Goal: Task Accomplishment & Management: Use online tool/utility

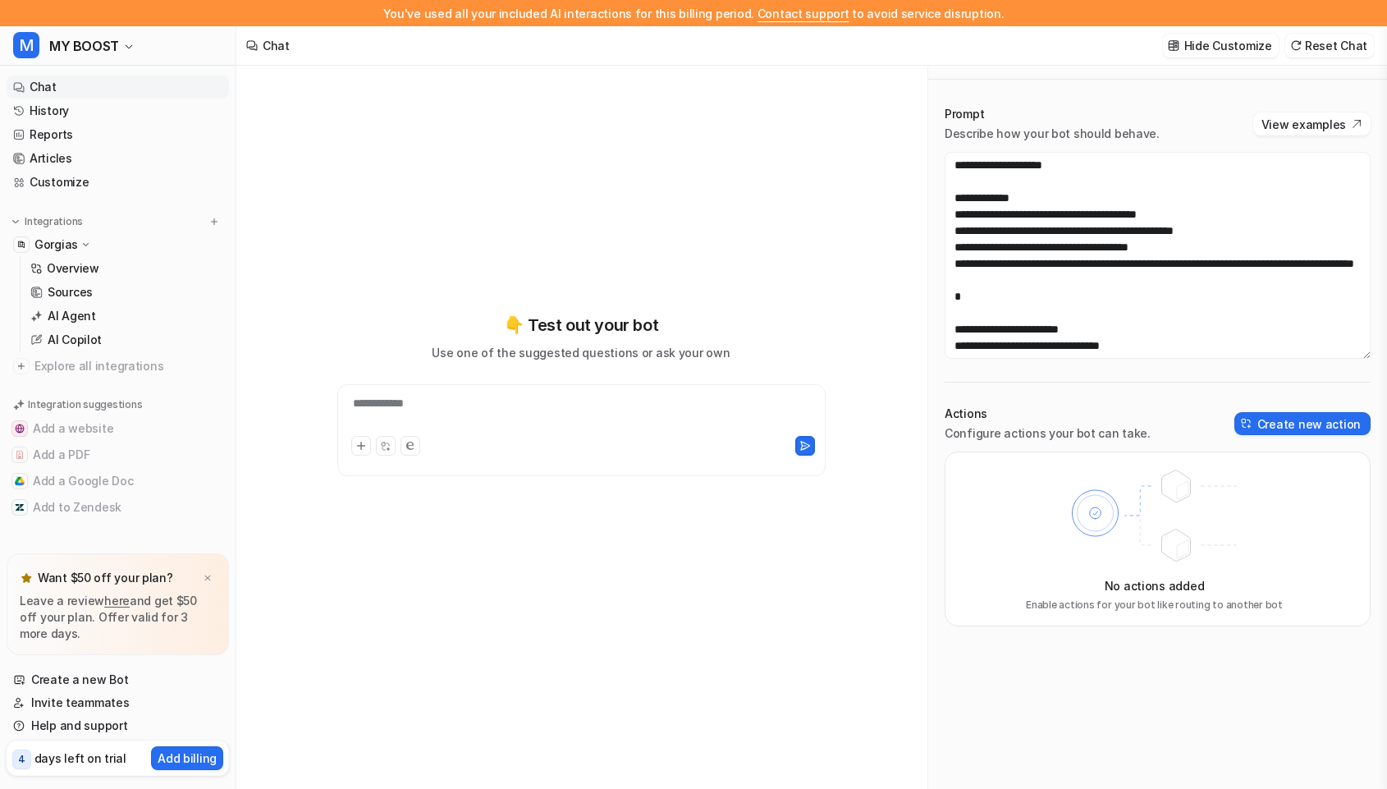
scroll to position [962, 0]
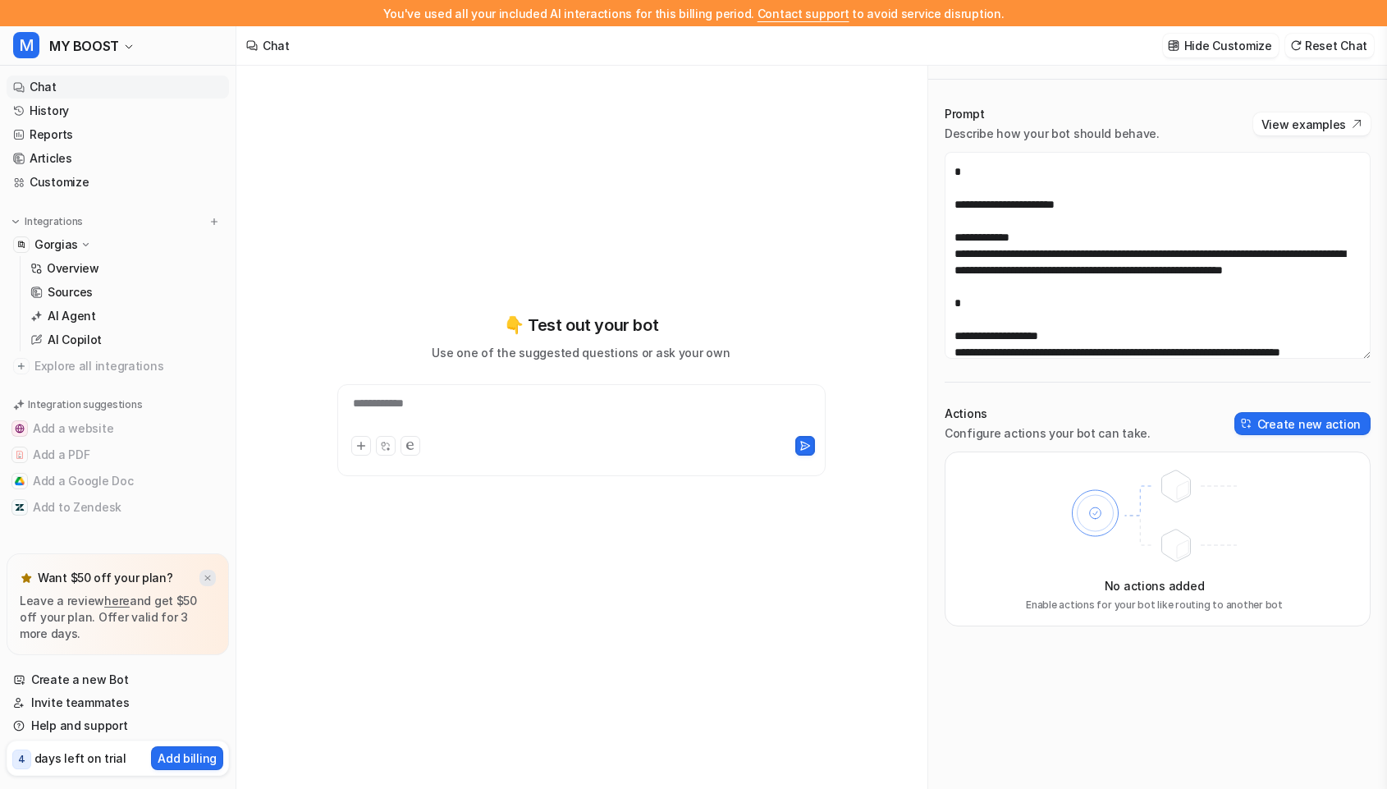
click at [202, 578] on div at bounding box center [207, 578] width 16 height 16
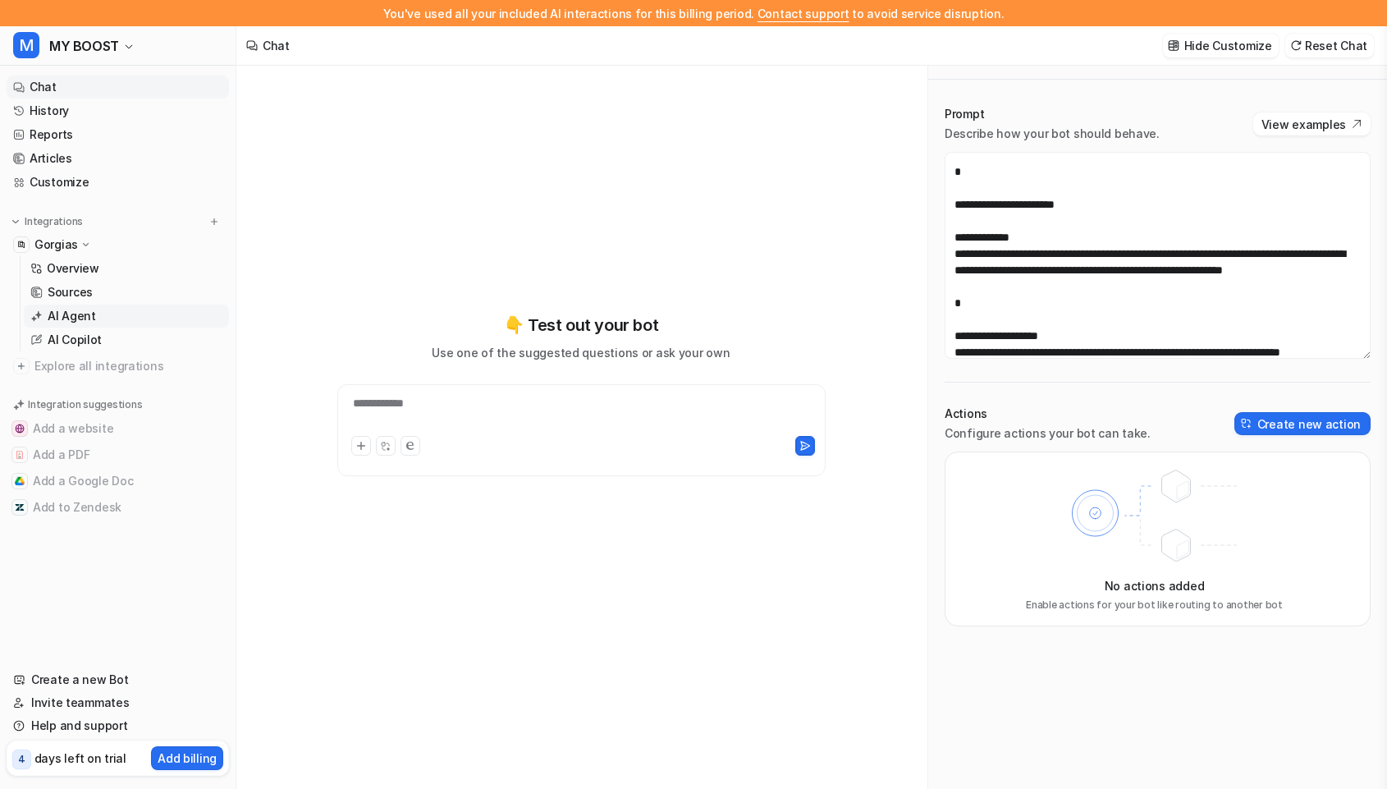
click at [146, 314] on link "AI Agent" at bounding box center [126, 316] width 205 height 23
click at [135, 290] on link "Sources" at bounding box center [126, 292] width 205 height 23
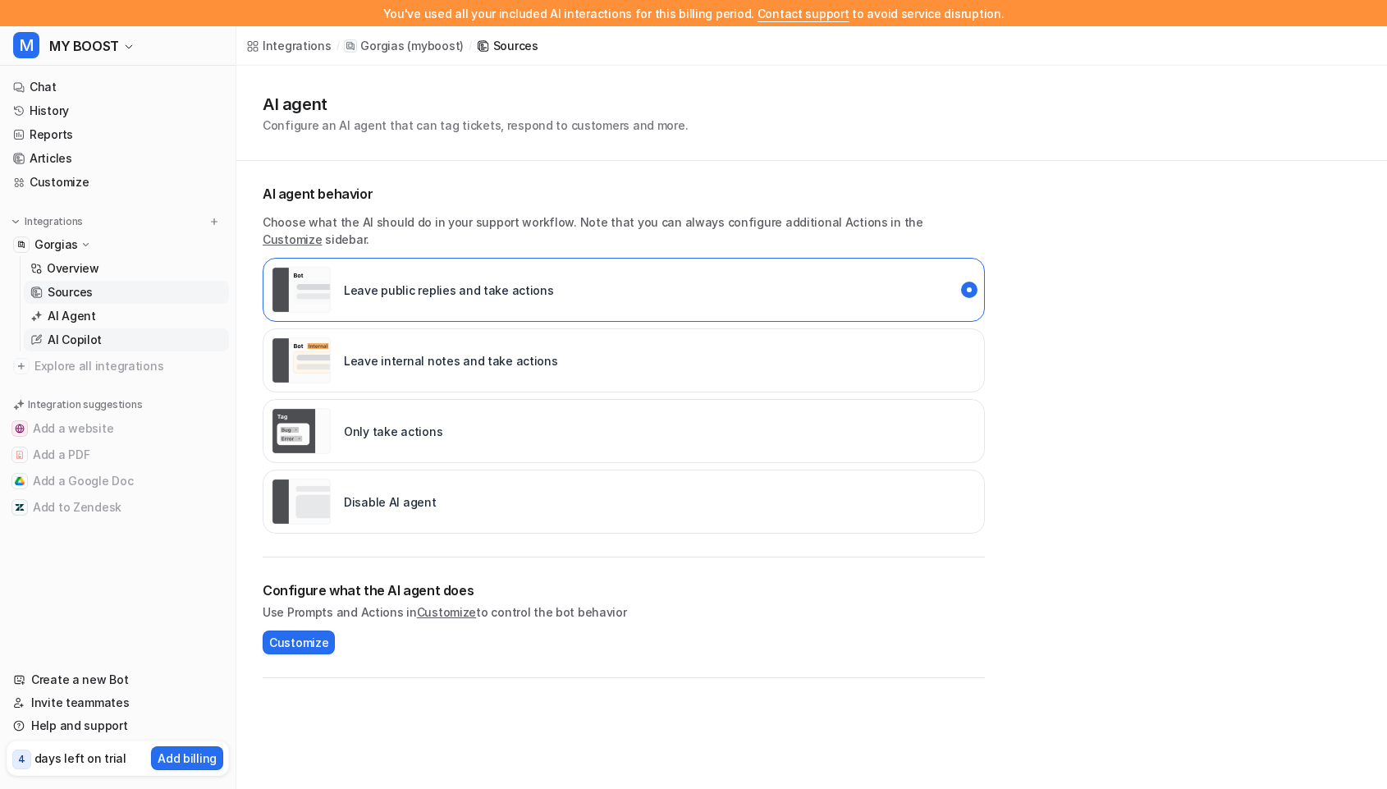
click at [55, 336] on p "AI Copilot" at bounding box center [75, 340] width 54 height 16
click at [65, 316] on p "AI Agent" at bounding box center [72, 316] width 48 height 16
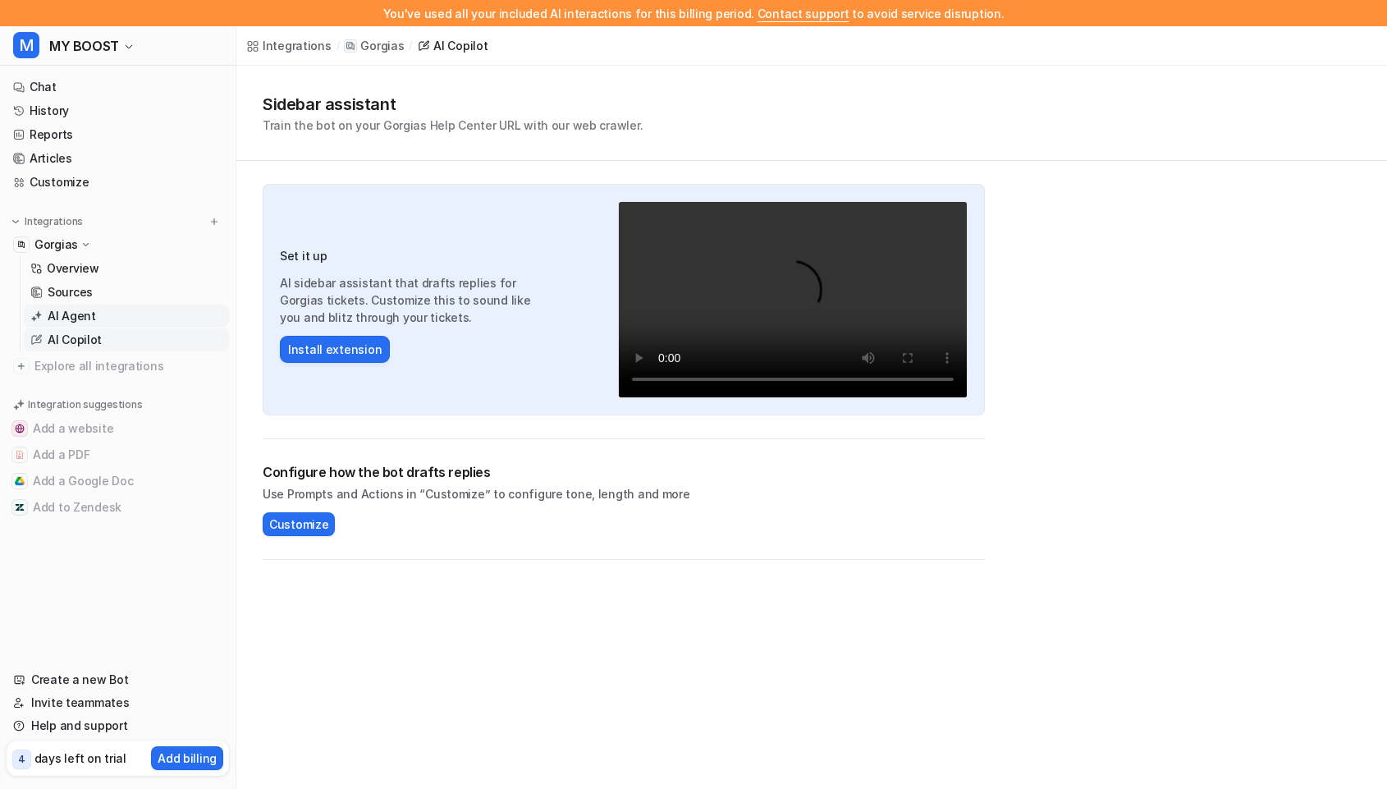
click at [65, 316] on p "AI Agent" at bounding box center [72, 316] width 48 height 16
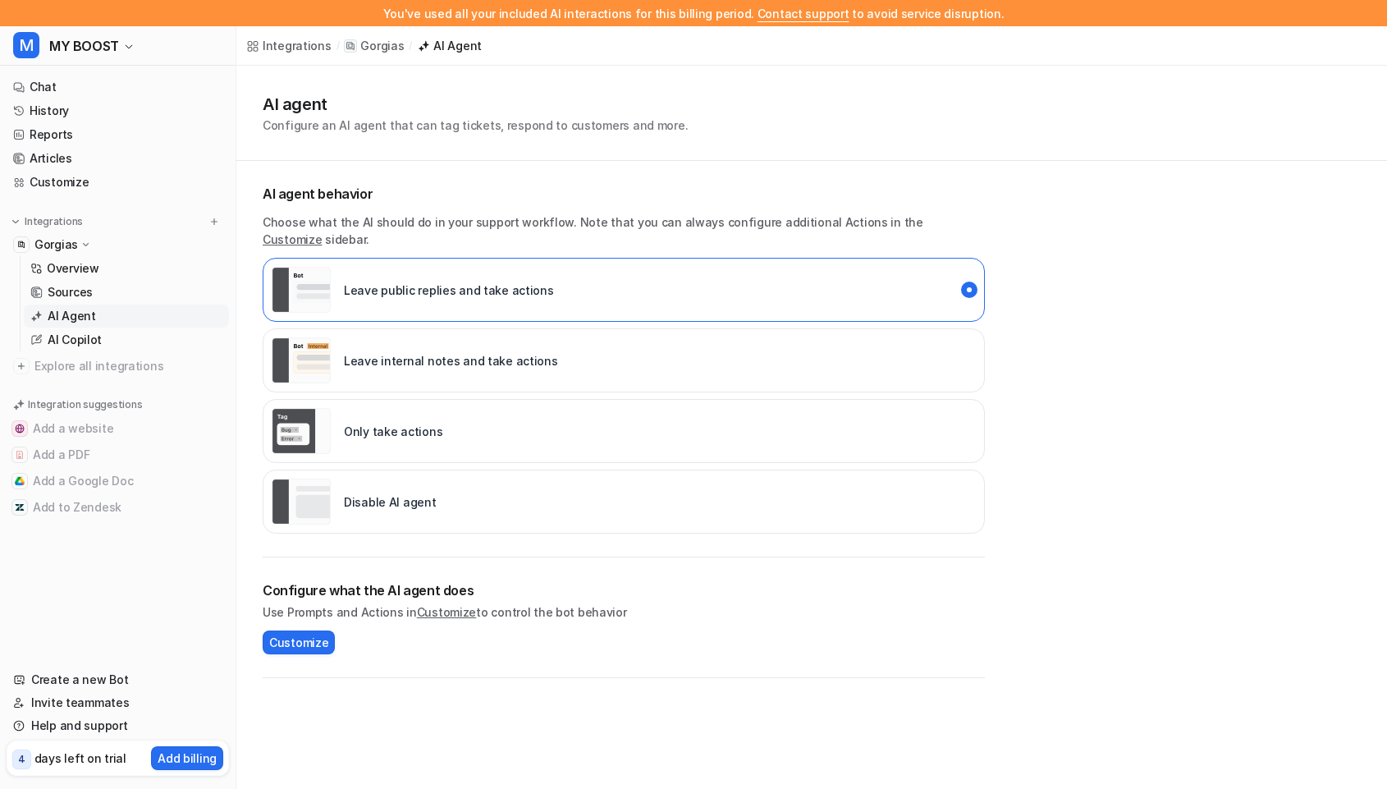
click at [337, 493] on div "Disable AI agent" at bounding box center [354, 502] width 165 height 46
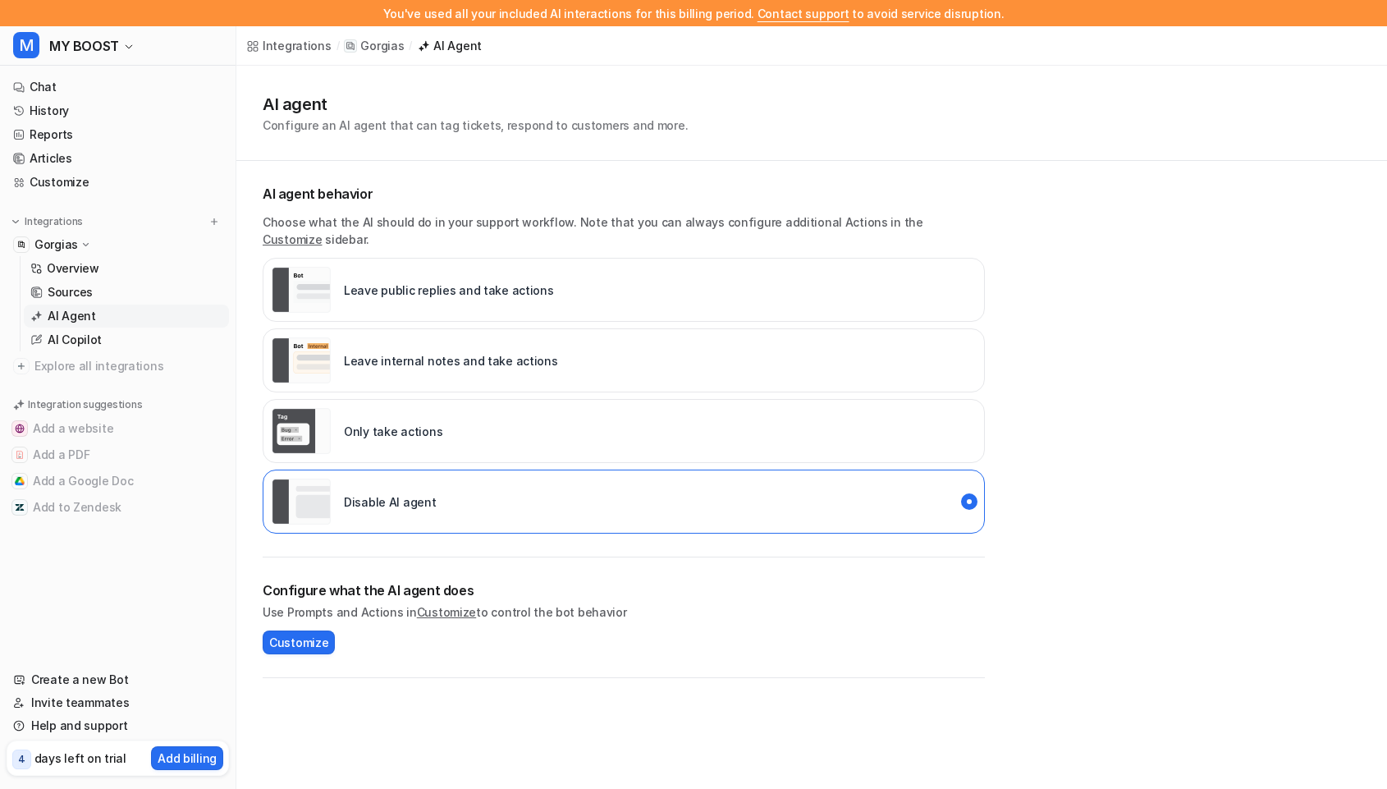
click at [646, 651] on div "Configure what the AI agent does Use Prompts and Actions in Customize to contro…" at bounding box center [624, 617] width 722 height 121
click at [284, 634] on span "Customize" at bounding box center [298, 642] width 59 height 17
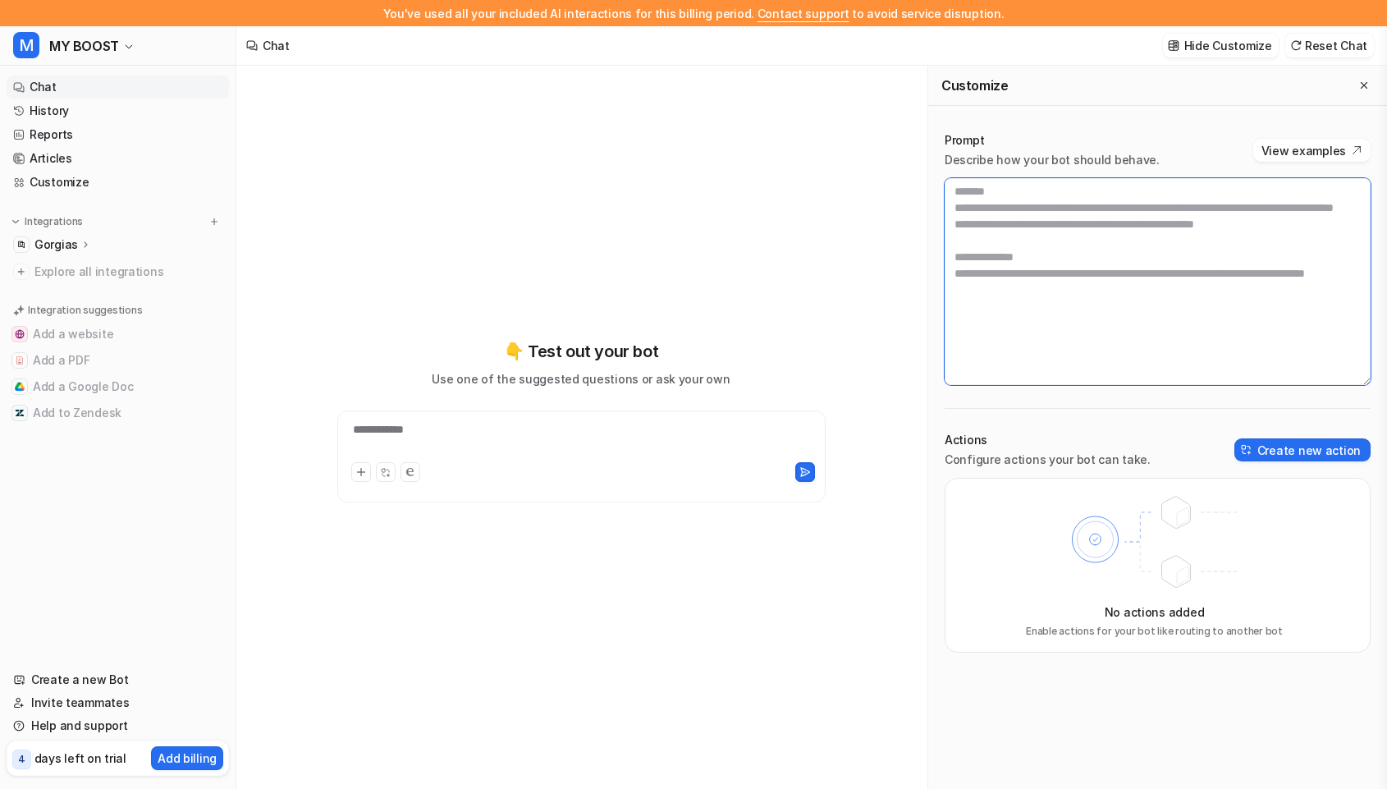
drag, startPoint x: 1134, startPoint y: 363, endPoint x: 987, endPoint y: 197, distance: 221.6
click at [985, 197] on textarea at bounding box center [1158, 281] width 426 height 207
click at [1015, 249] on textarea at bounding box center [1158, 281] width 426 height 207
drag, startPoint x: 960, startPoint y: 195, endPoint x: 1191, endPoint y: 575, distance: 443.9
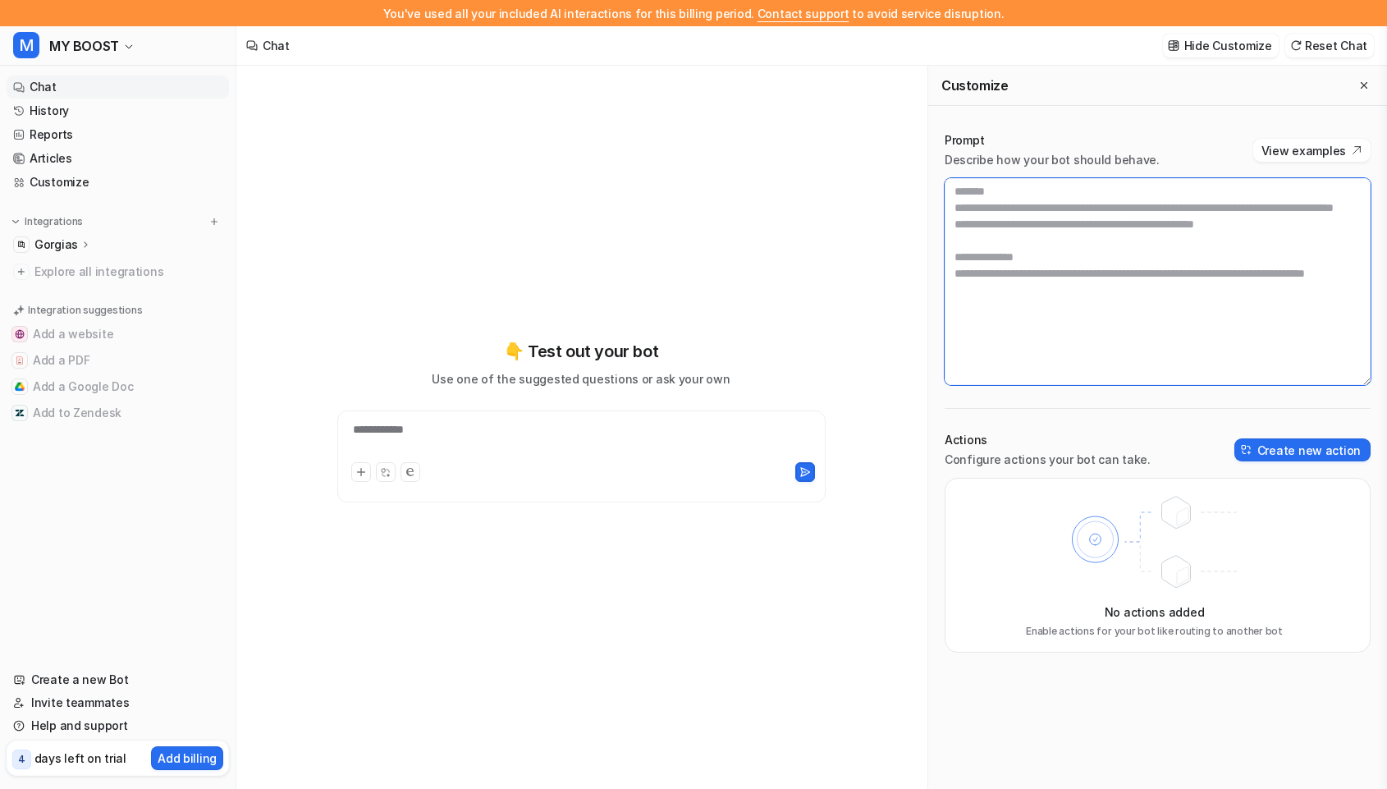
click at [1195, 579] on div "Prompt Describe how your bot should behave. View examples Actions Configure act…" at bounding box center [1157, 392] width 459 height 553
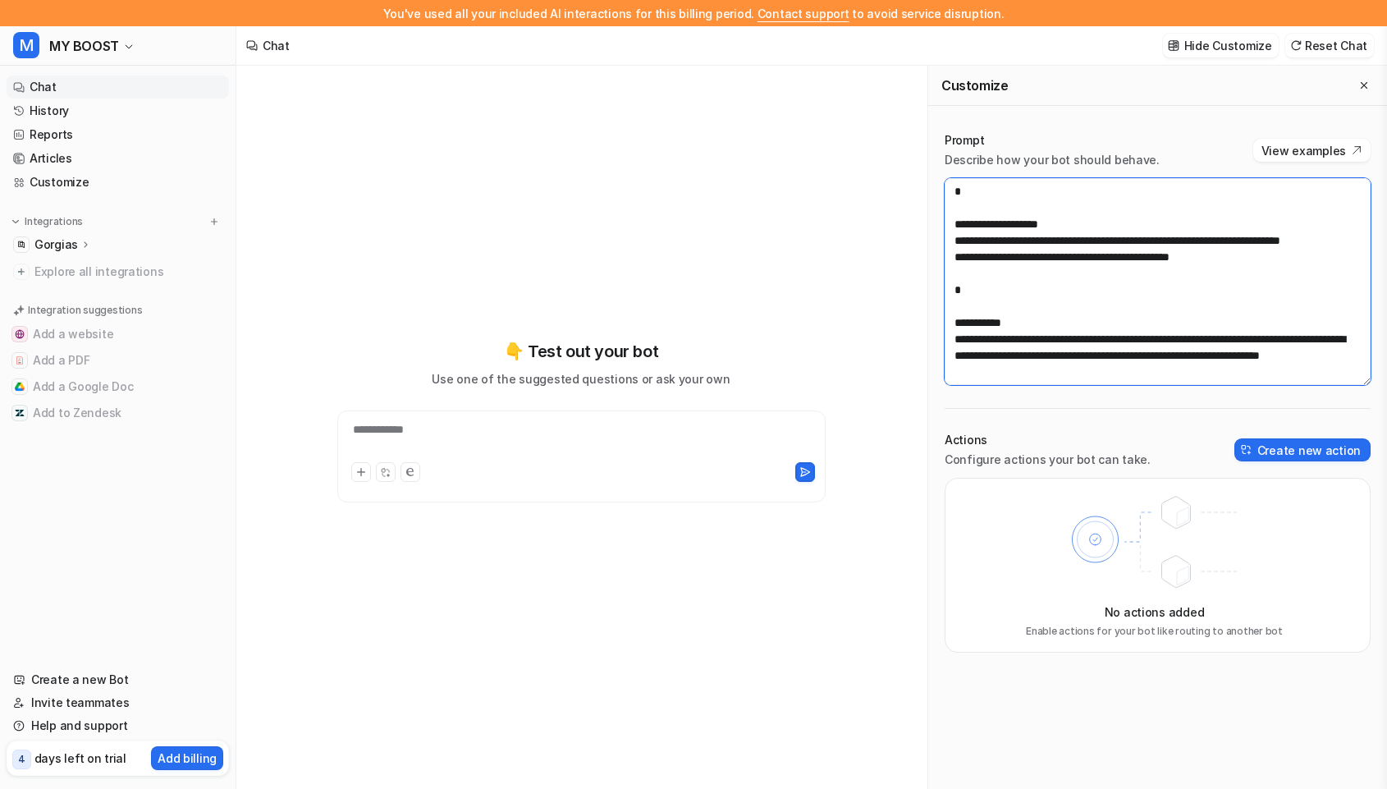
type textarea "**"
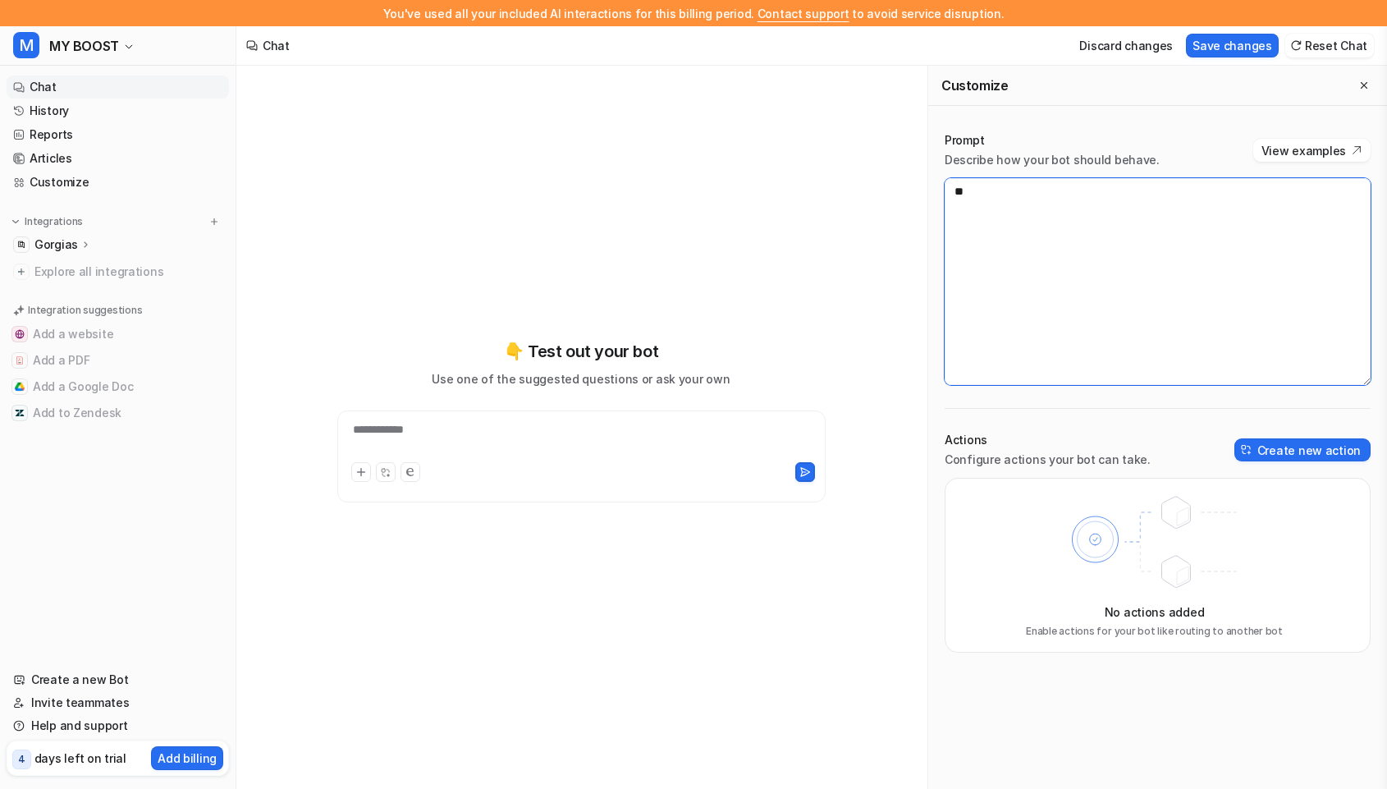
scroll to position [0, 0]
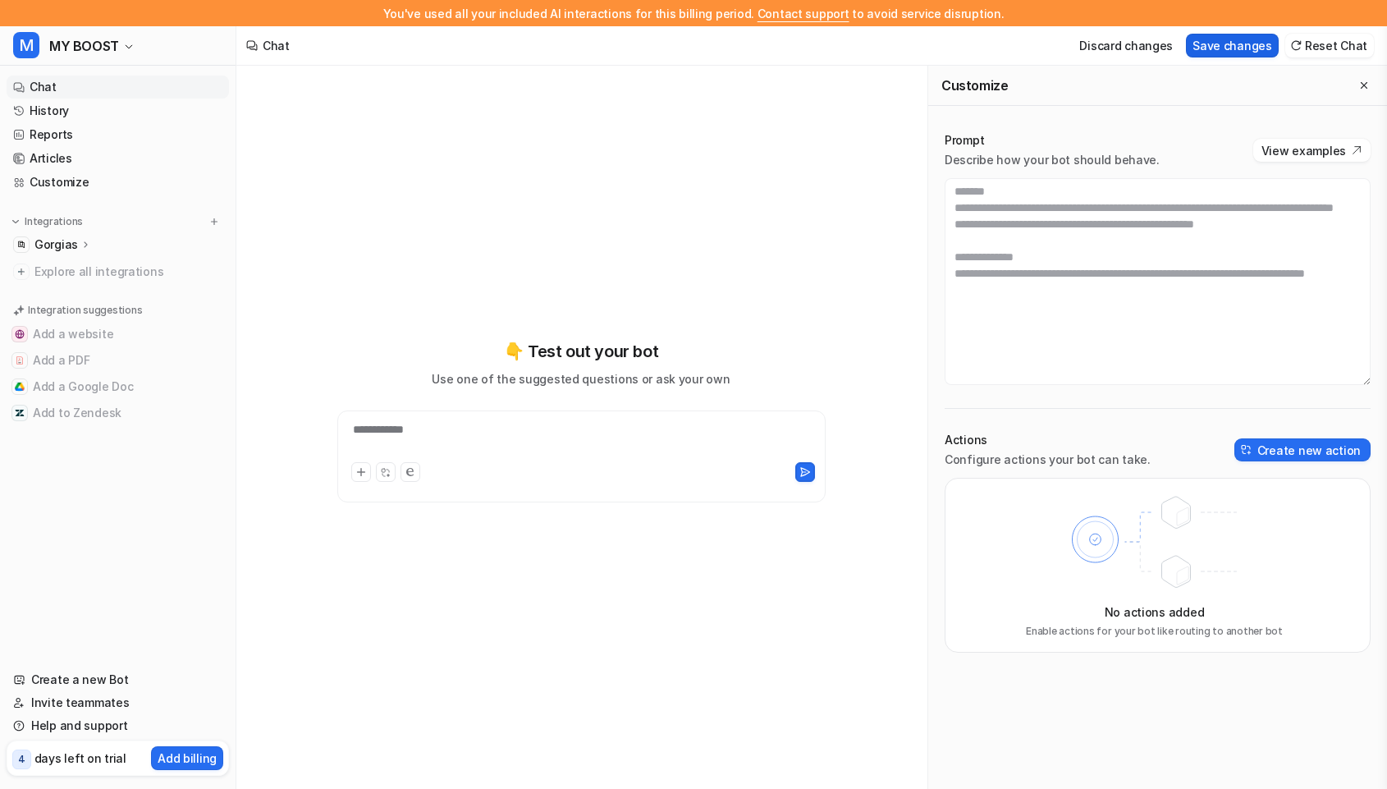
click at [1235, 43] on button "Save changes" at bounding box center [1232, 46] width 93 height 24
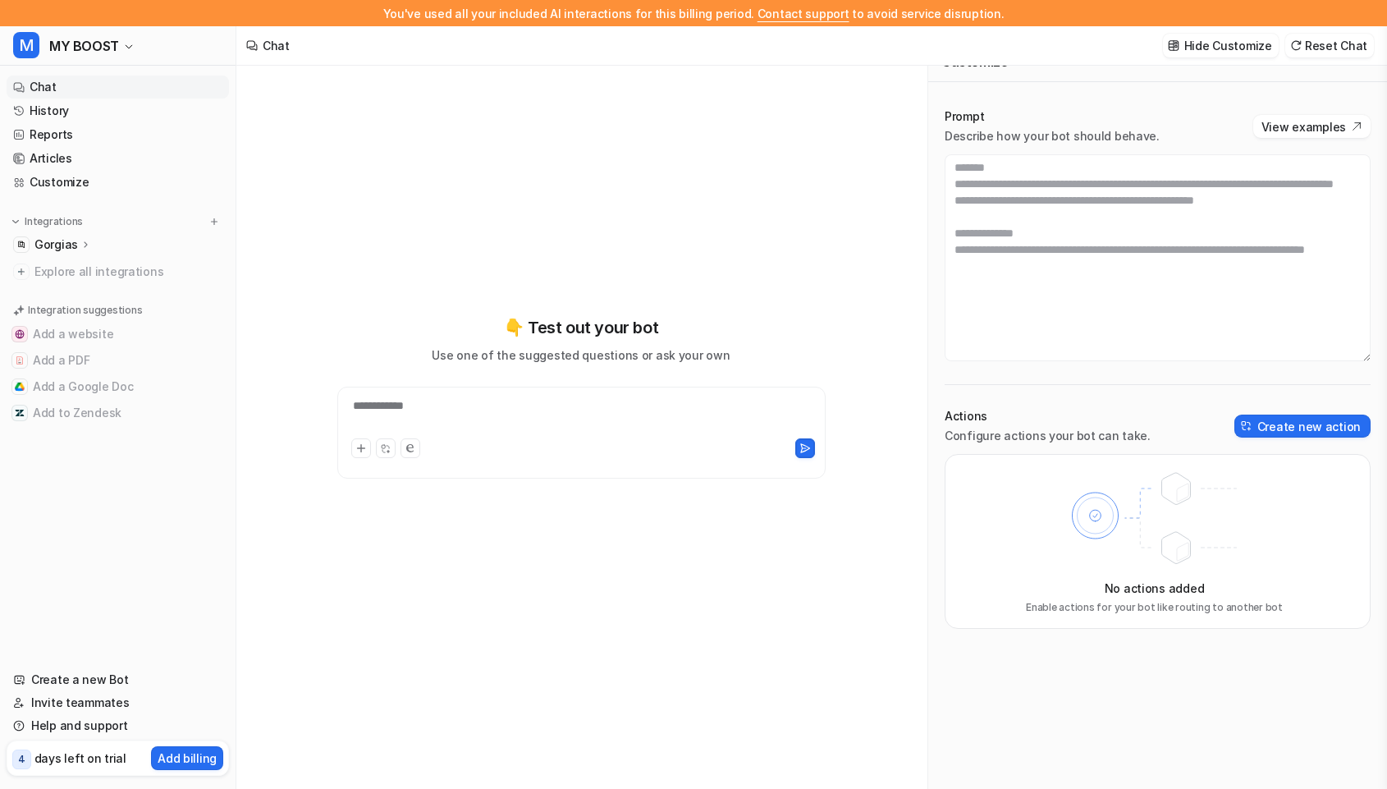
scroll to position [26, 0]
click at [84, 245] on icon at bounding box center [85, 244] width 3 height 6
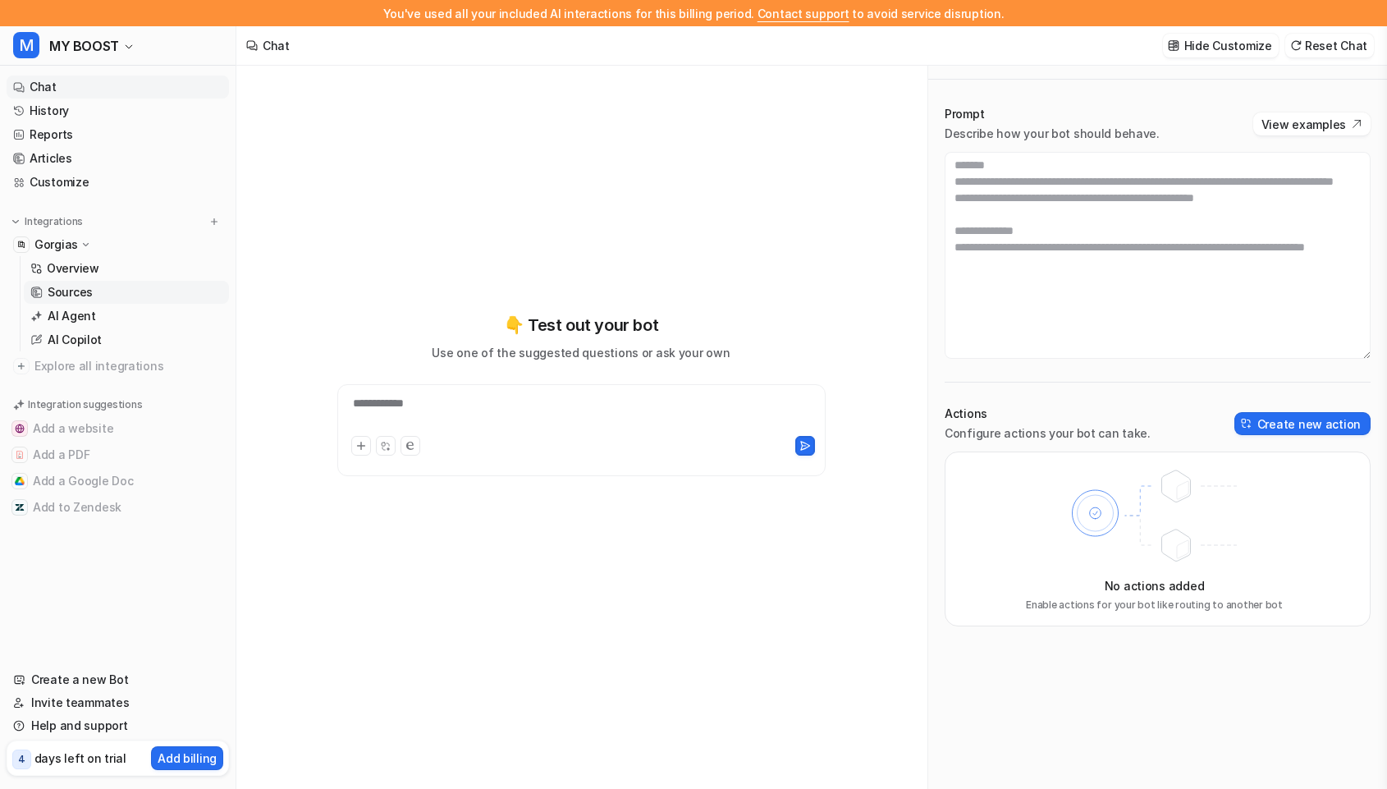
click at [76, 286] on p "Sources" at bounding box center [70, 292] width 45 height 16
click at [77, 289] on p "Sources" at bounding box center [70, 292] width 45 height 16
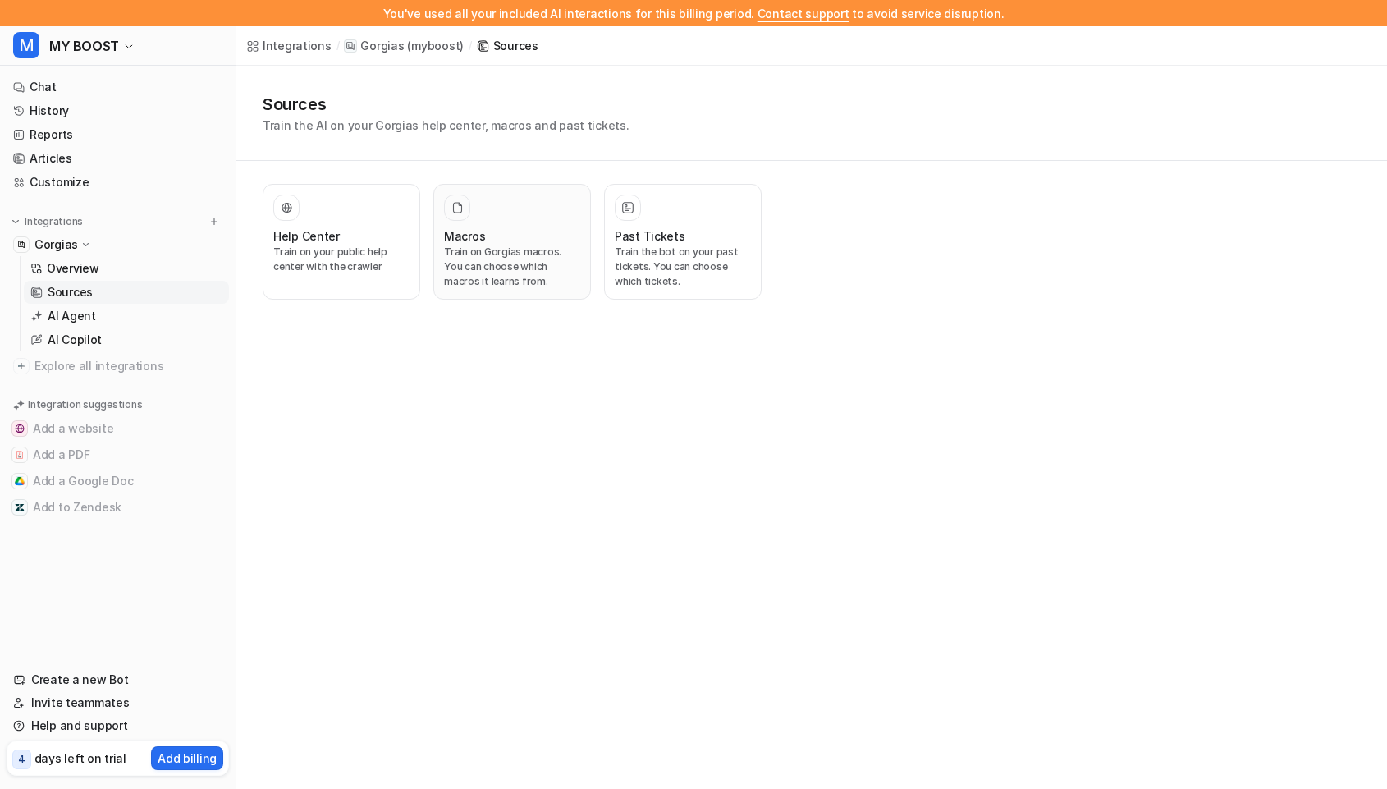
click at [456, 237] on h3 "Macros" at bounding box center [464, 235] width 41 height 17
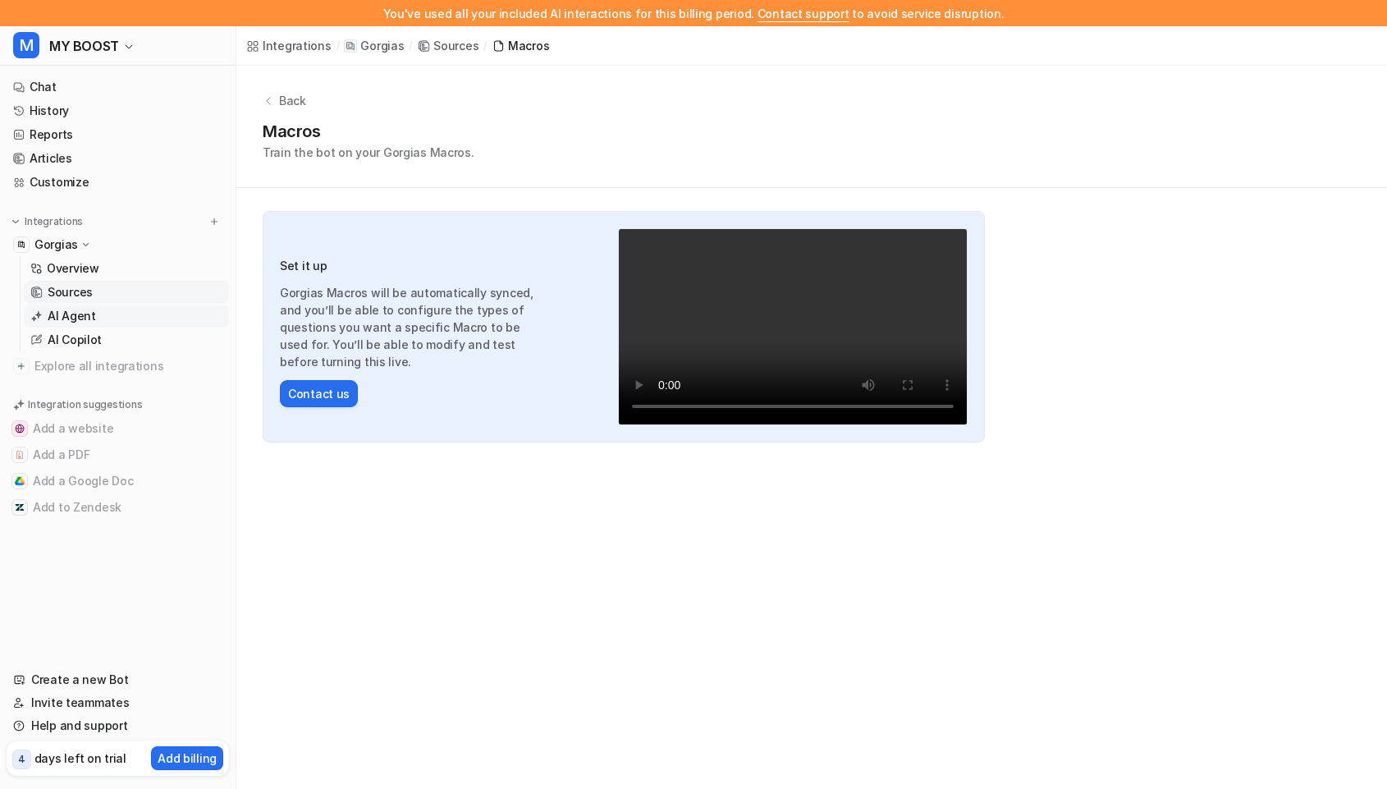
click at [64, 309] on p "AI Agent" at bounding box center [72, 316] width 48 height 16
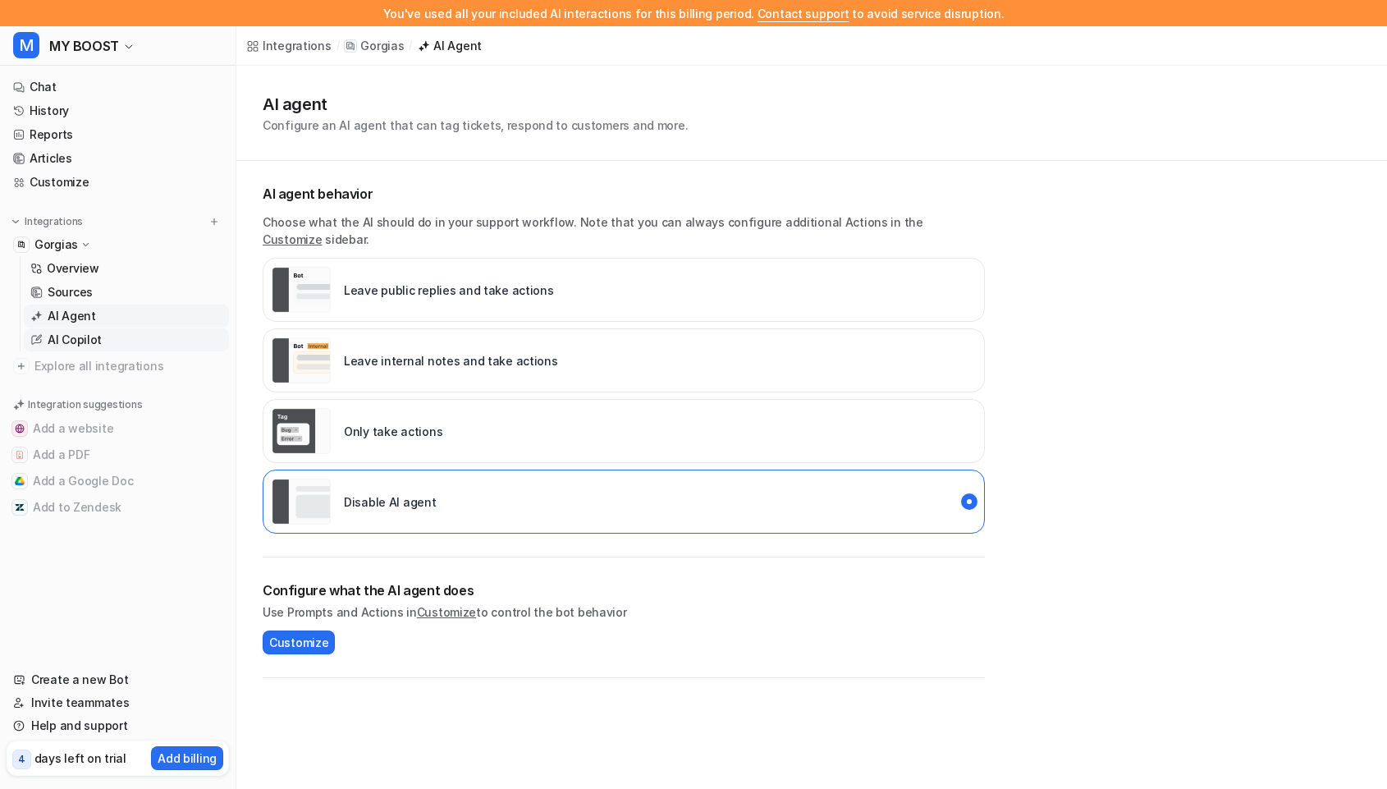
click at [73, 340] on p "AI Copilot" at bounding box center [75, 340] width 54 height 16
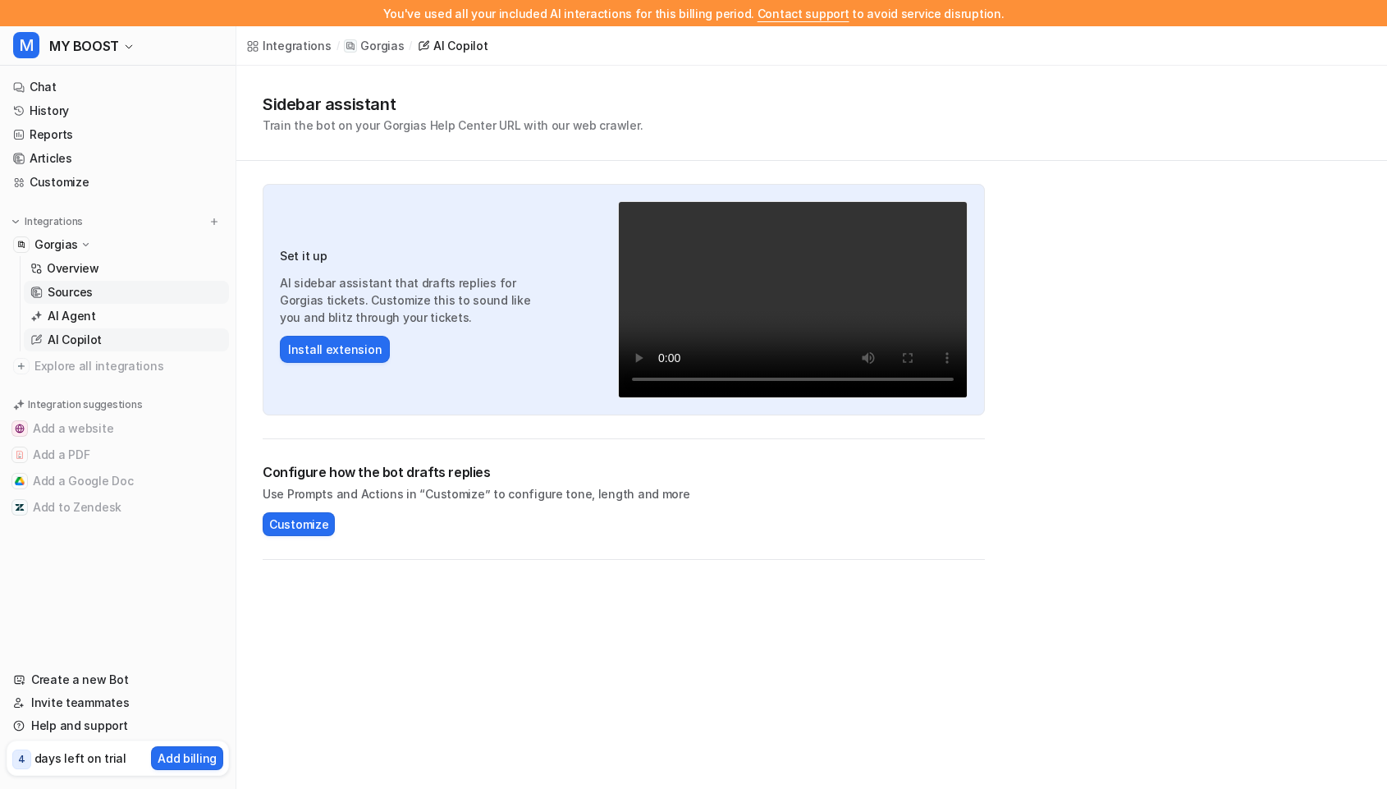
click at [61, 293] on p "Sources" at bounding box center [70, 292] width 45 height 16
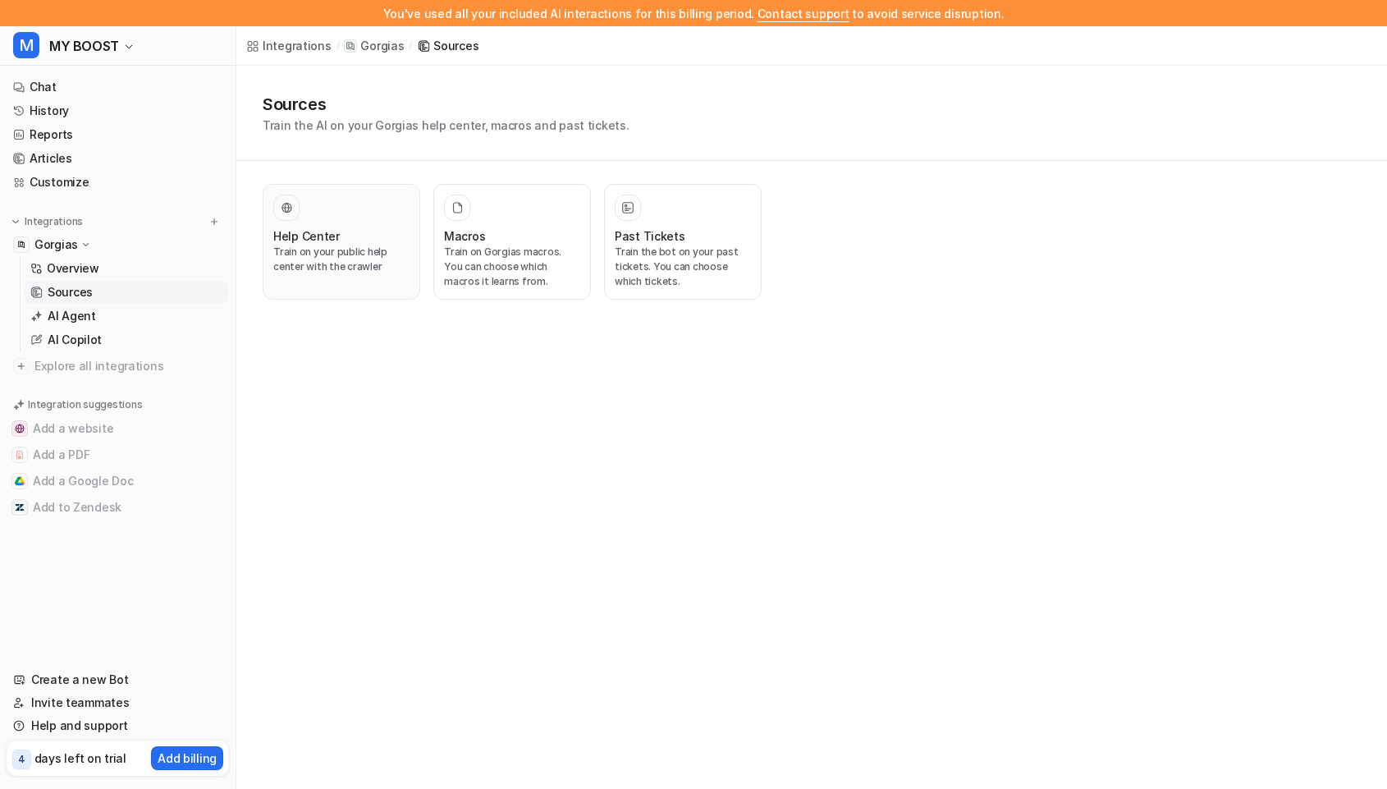
click at [341, 237] on div "Help Center" at bounding box center [341, 235] width 136 height 17
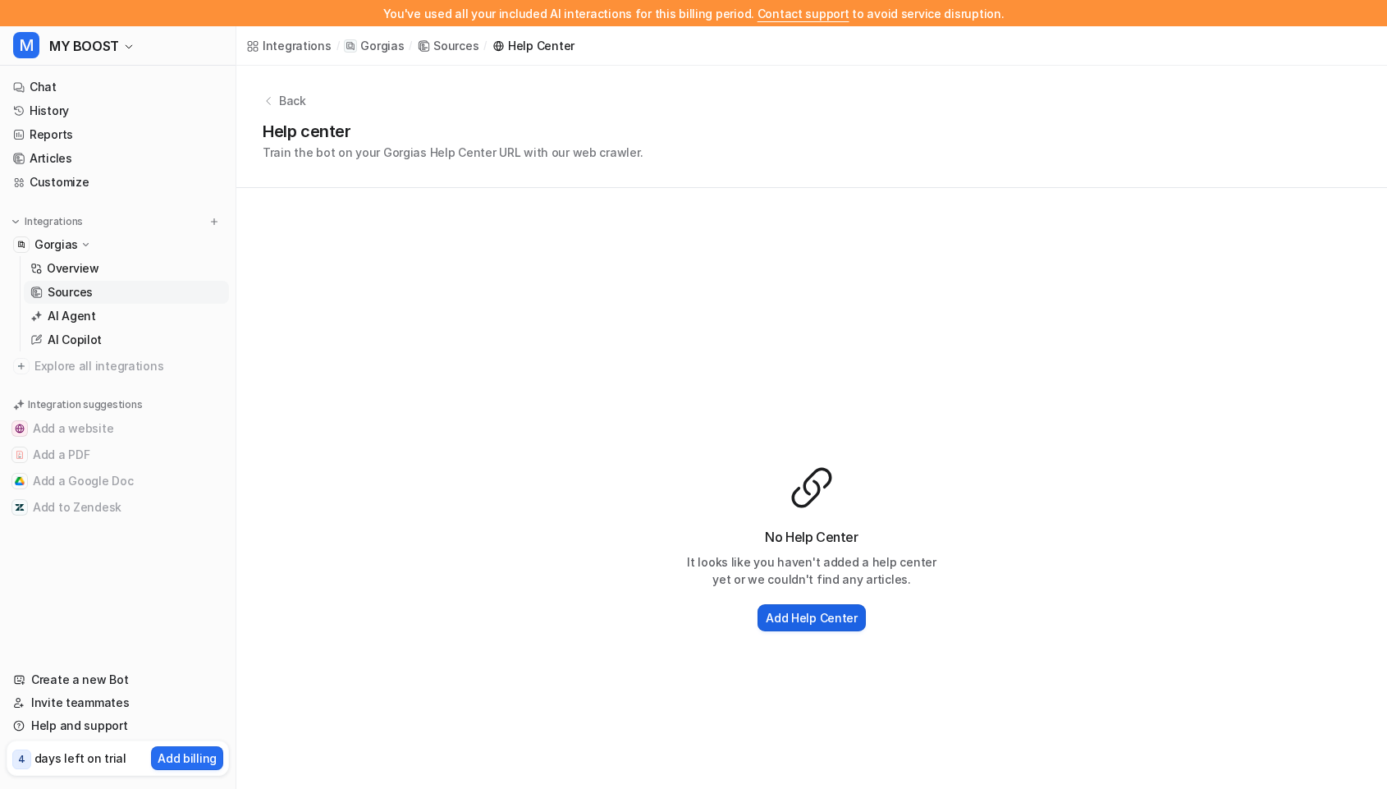
click at [823, 617] on h2 "Add Help Center" at bounding box center [812, 617] width 92 height 17
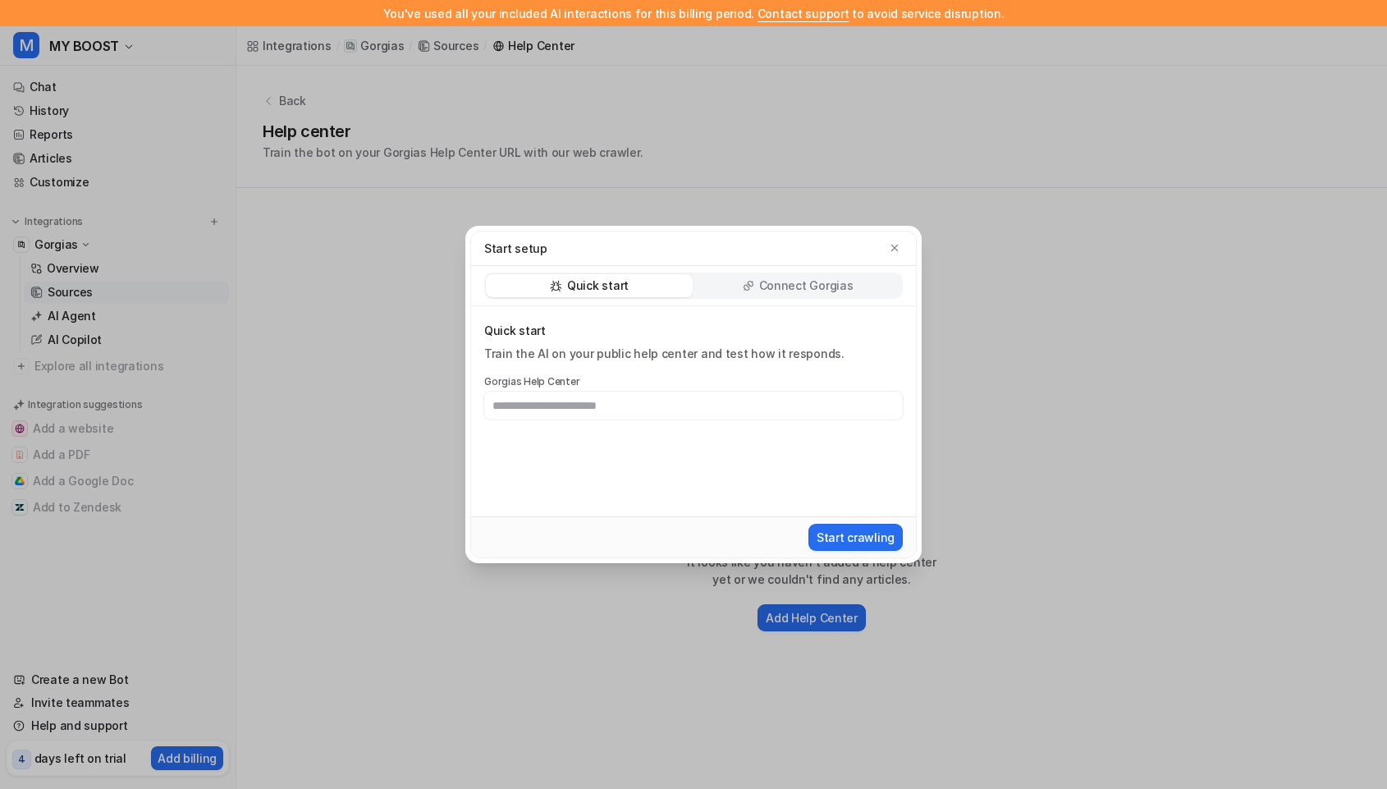
click at [746, 284] on icon at bounding box center [748, 285] width 11 height 11
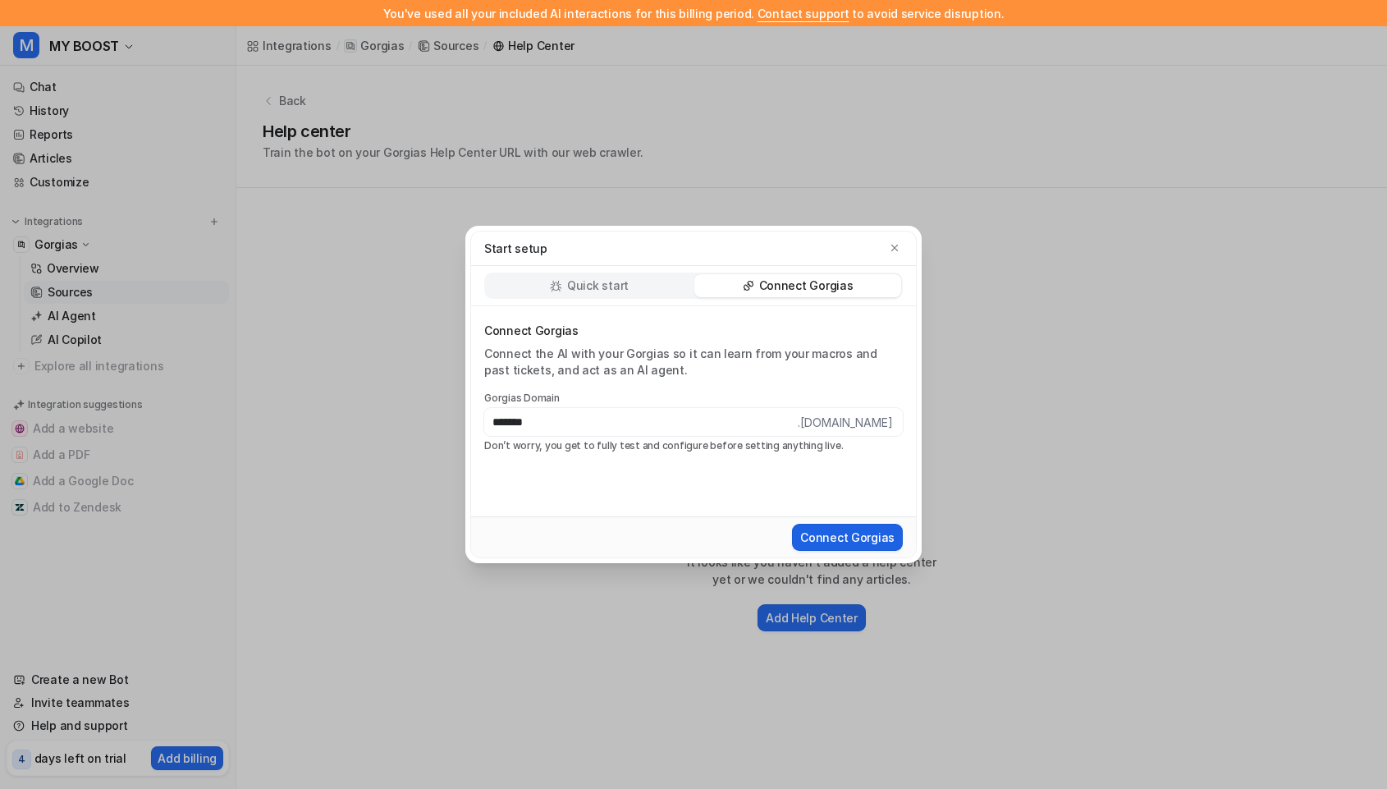
type input "*******"
click at [865, 547] on button "Connect Gorgias" at bounding box center [847, 537] width 111 height 27
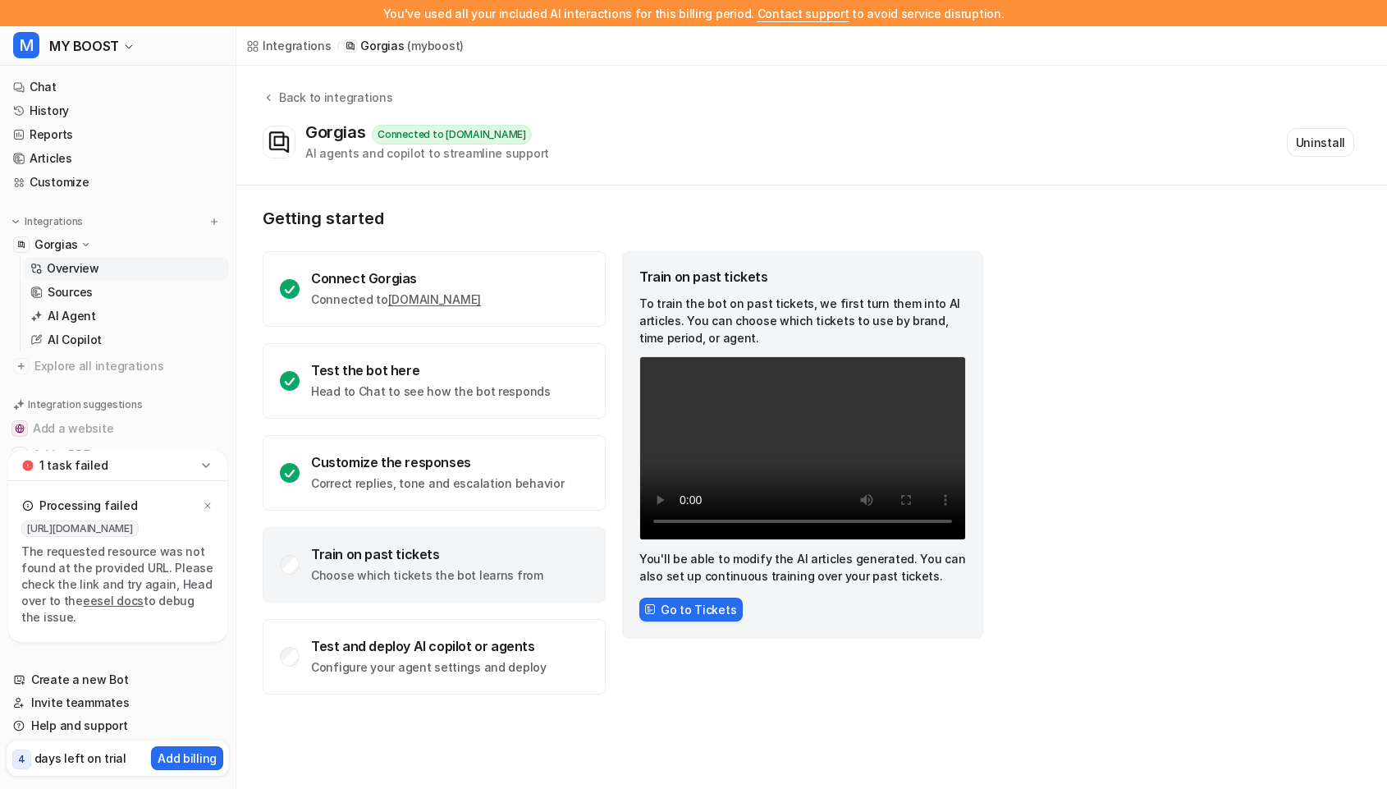
click at [490, 561] on div "Train on past tickets" at bounding box center [427, 554] width 232 height 16
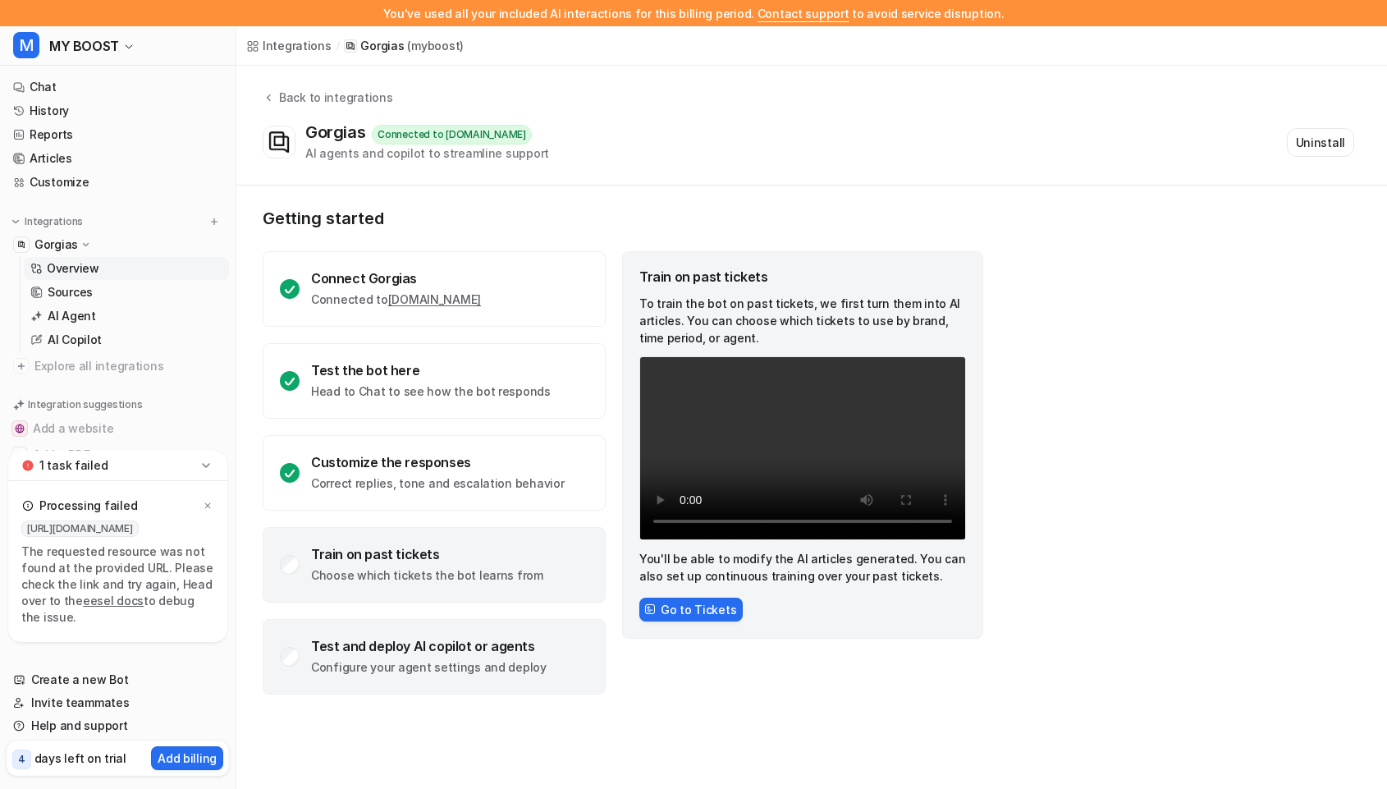
click at [491, 647] on div "Test and deploy AI copilot or agents" at bounding box center [429, 646] width 236 height 16
click at [468, 563] on div "Train on past tickets Choose which tickets the bot learns from" at bounding box center [427, 565] width 232 height 38
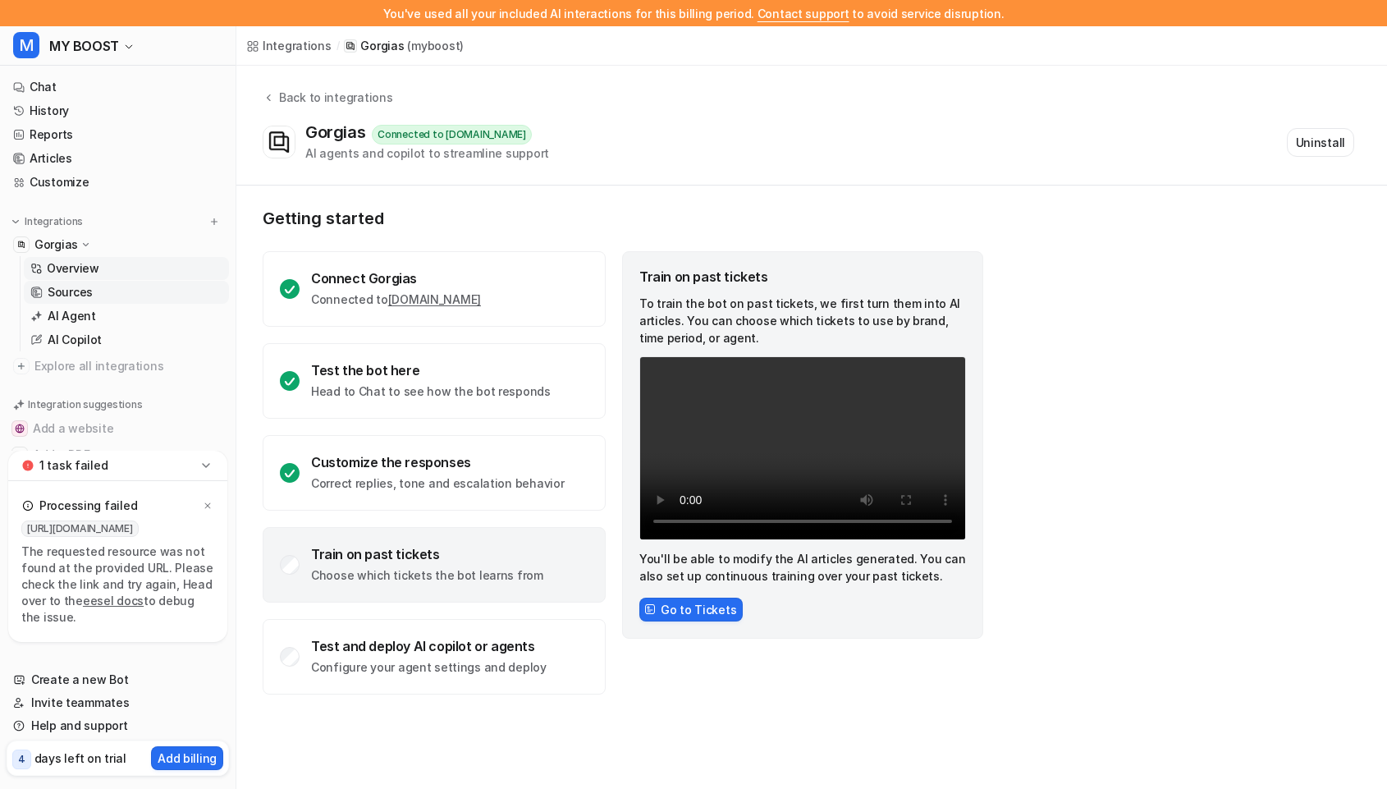
click at [136, 289] on link "Sources" at bounding box center [126, 292] width 205 height 23
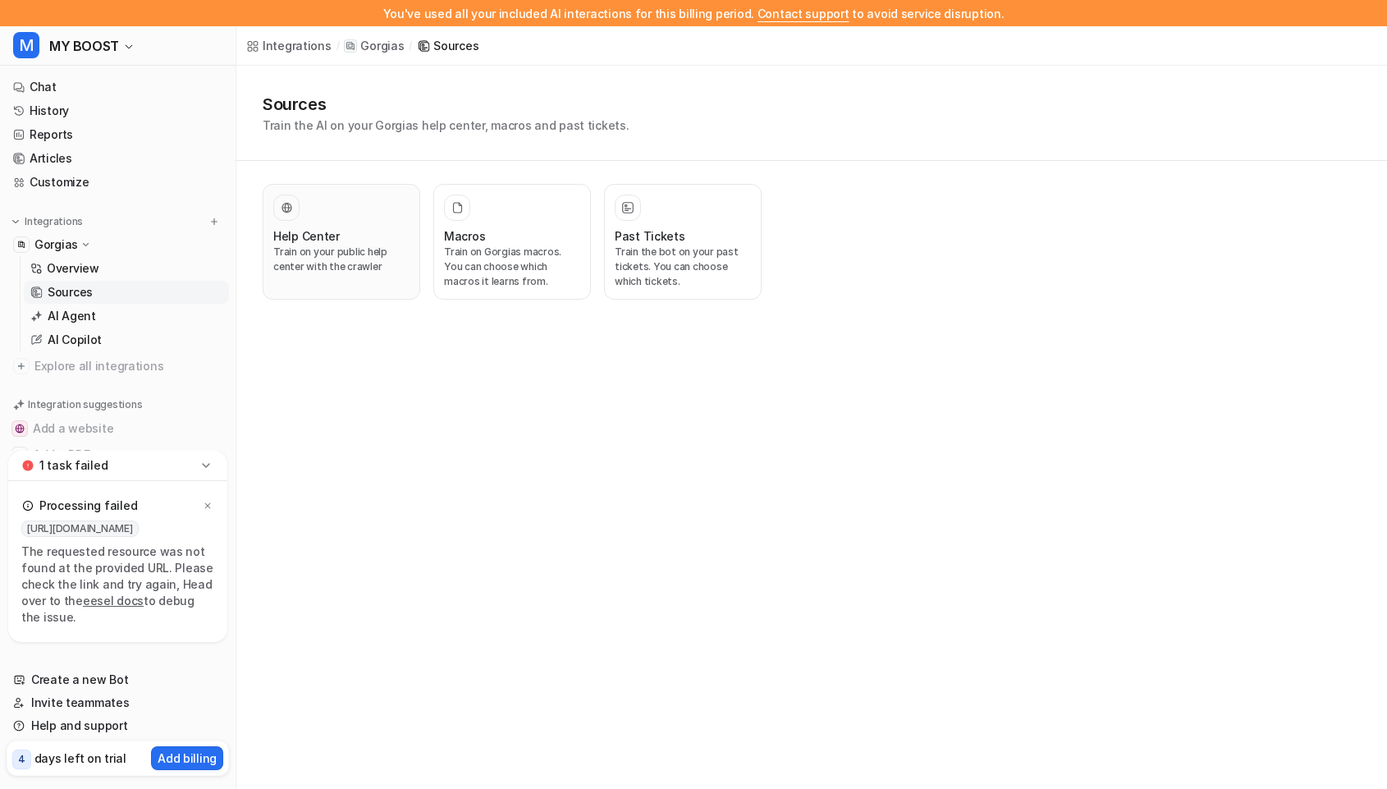
click at [322, 238] on h3 "Help Center" at bounding box center [306, 235] width 66 height 17
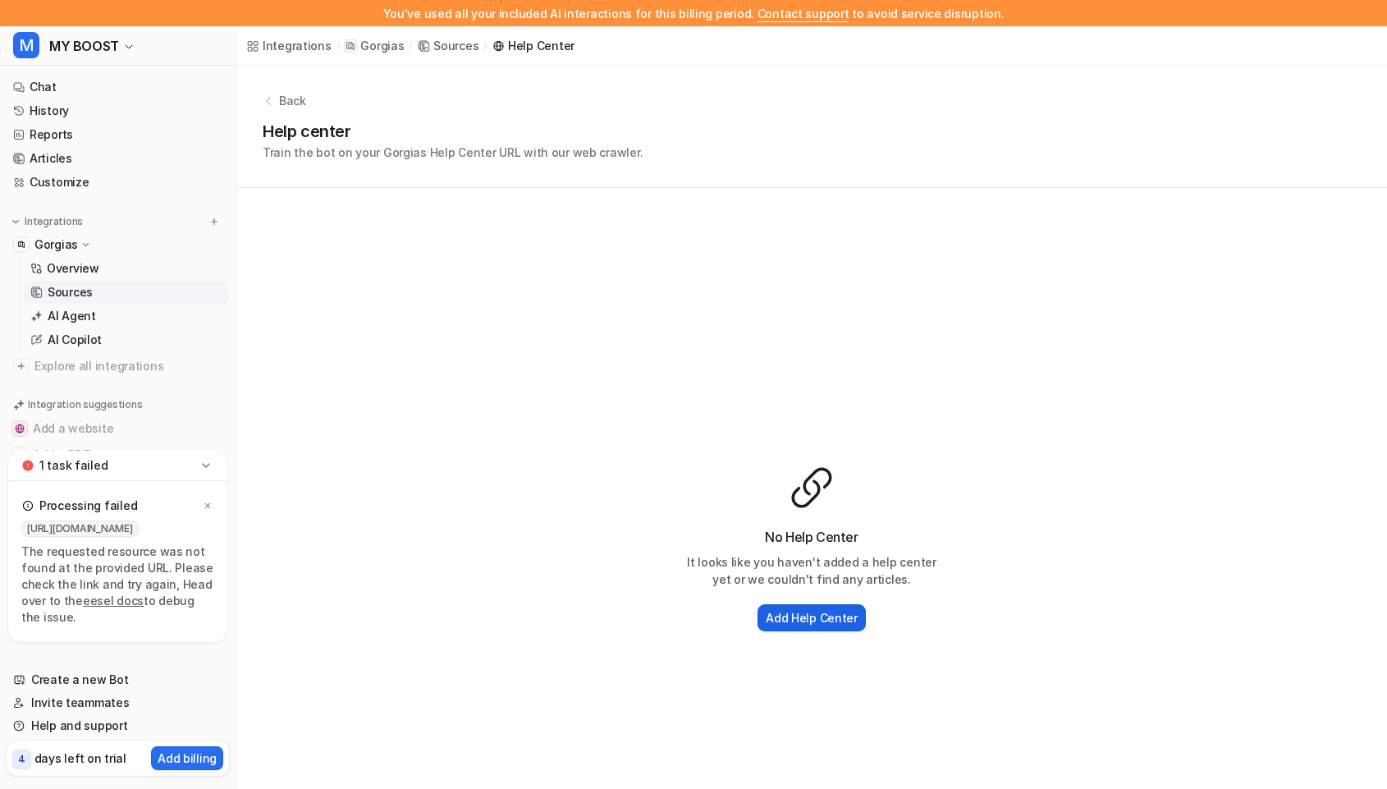
click at [818, 625] on h2 "Add Help Center" at bounding box center [812, 617] width 92 height 17
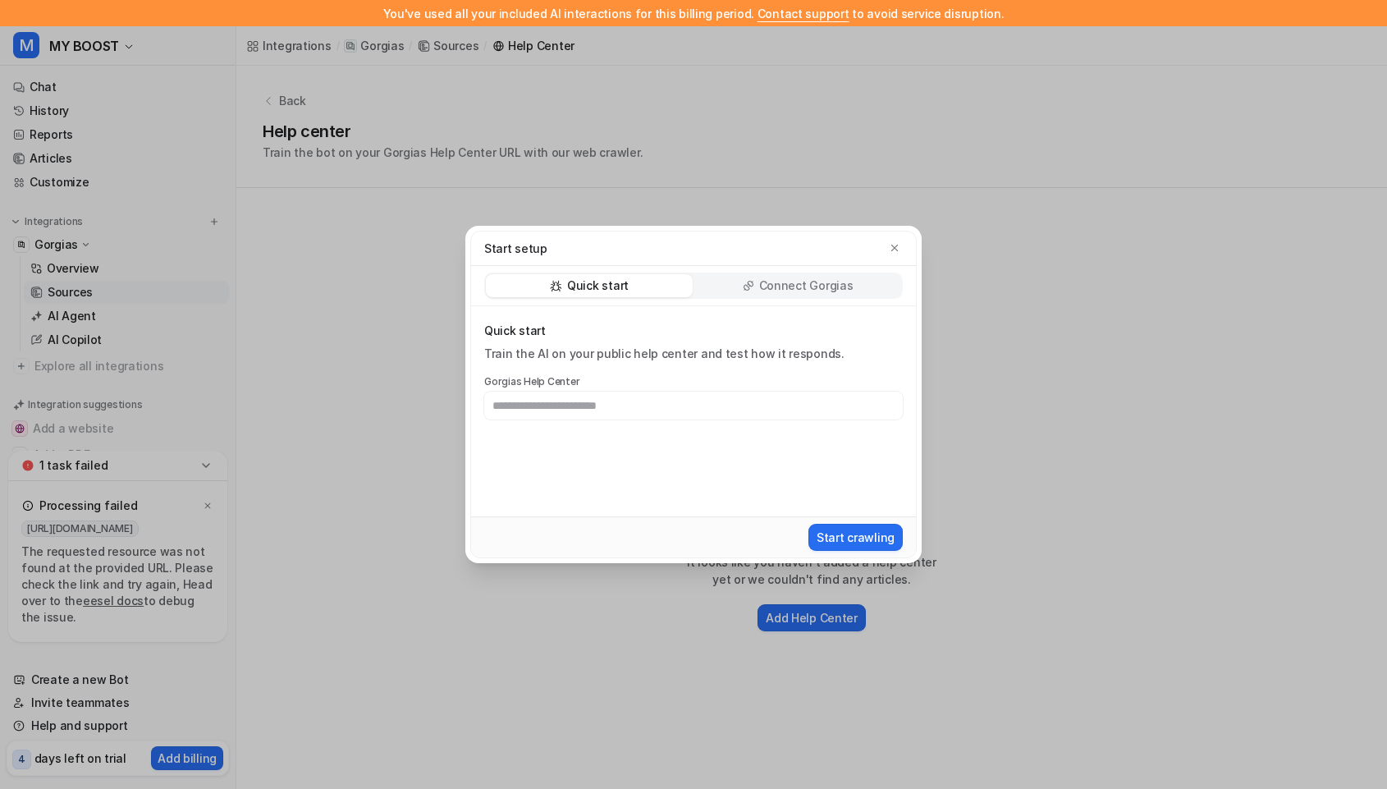
click at [737, 296] on div "Quick start Connect Gorgias" at bounding box center [693, 286] width 419 height 26
click at [731, 269] on div "Quick start Connect Gorgias" at bounding box center [693, 286] width 445 height 40
click at [730, 277] on div "Connect Gorgias" at bounding box center [797, 285] width 207 height 23
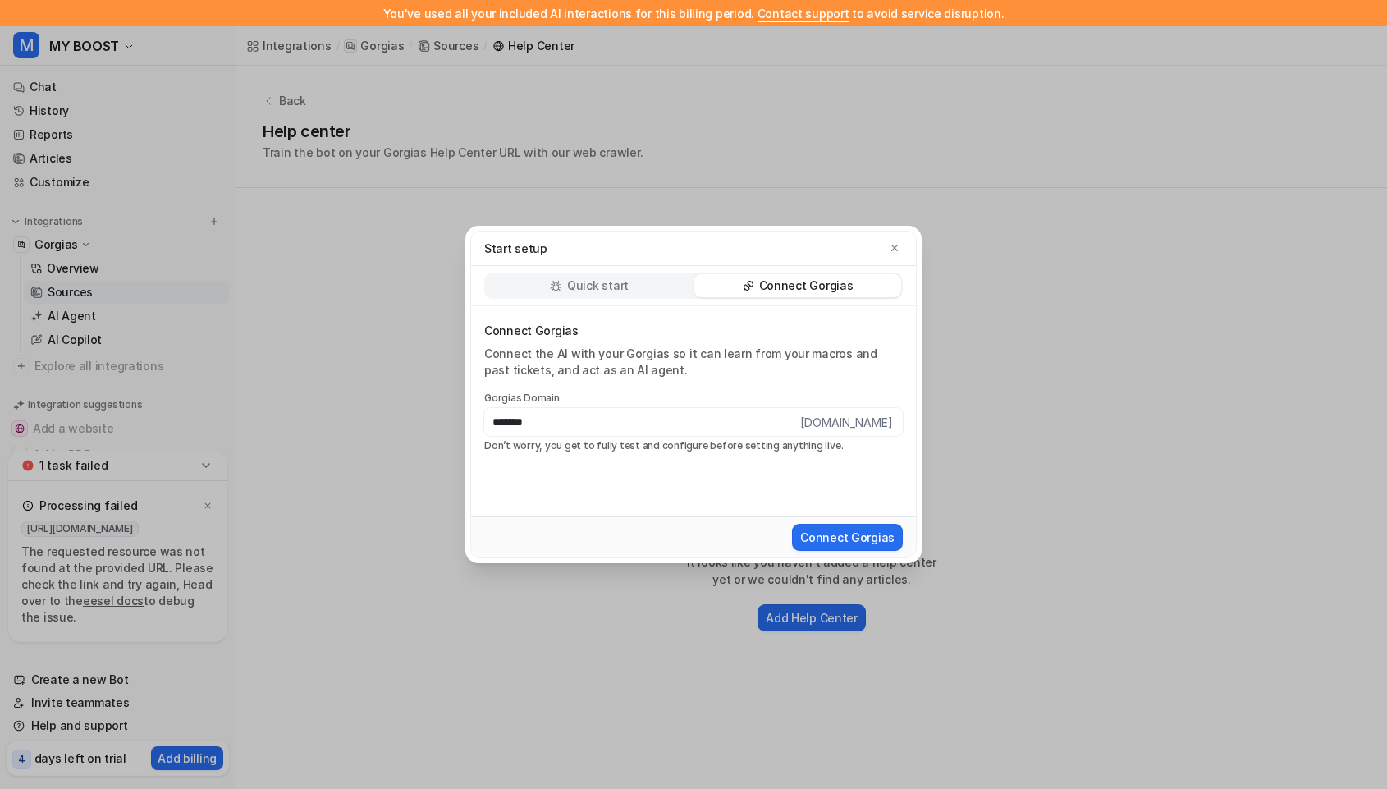
type input "*******"
click at [840, 556] on div "Connect Gorgias" at bounding box center [693, 536] width 445 height 41
click at [840, 536] on button "Connect Gorgias" at bounding box center [847, 537] width 111 height 27
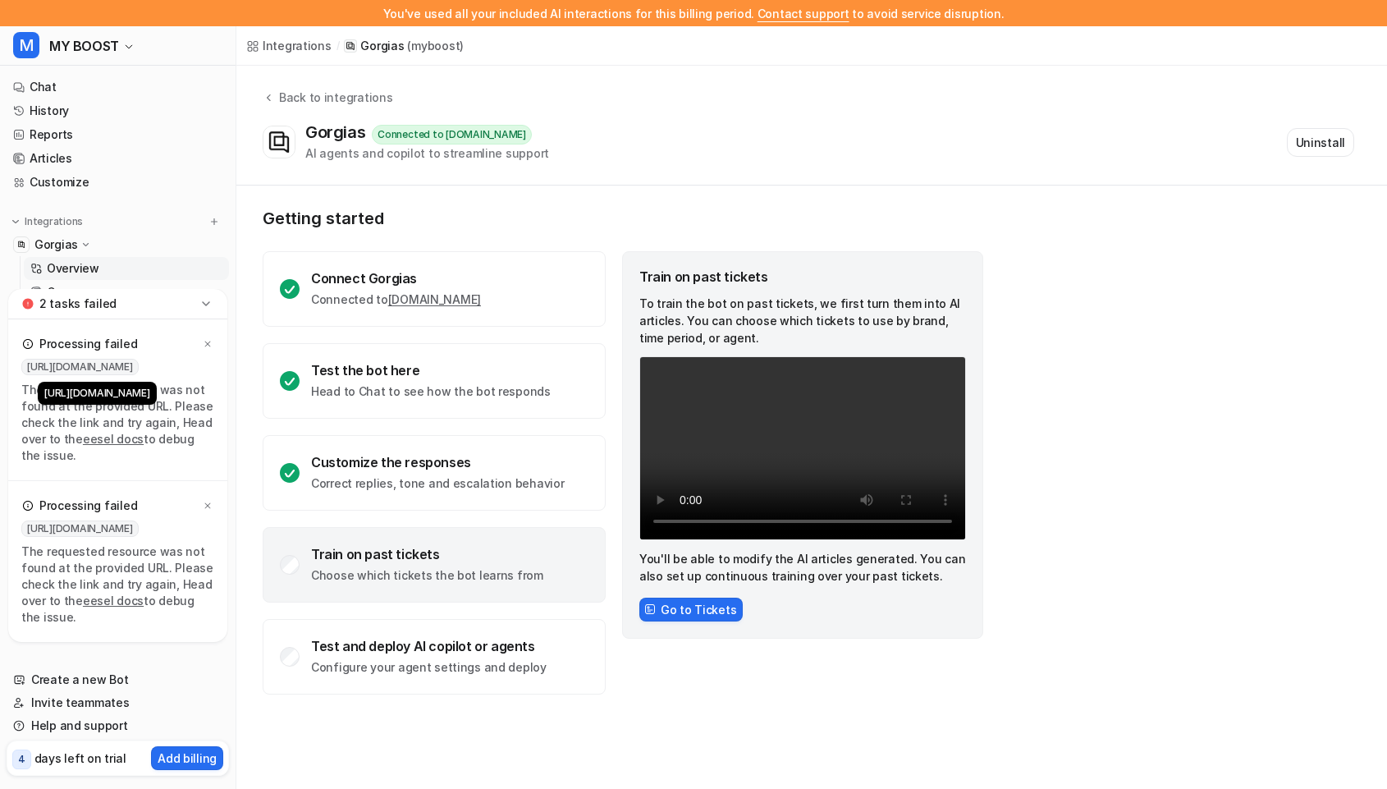
click at [132, 364] on span "[URL][DOMAIN_NAME]" at bounding box center [79, 367] width 117 height 16
copy span "[URL][DOMAIN_NAME]"
click at [116, 292] on div "2 tasks failed" at bounding box center [117, 304] width 219 height 30
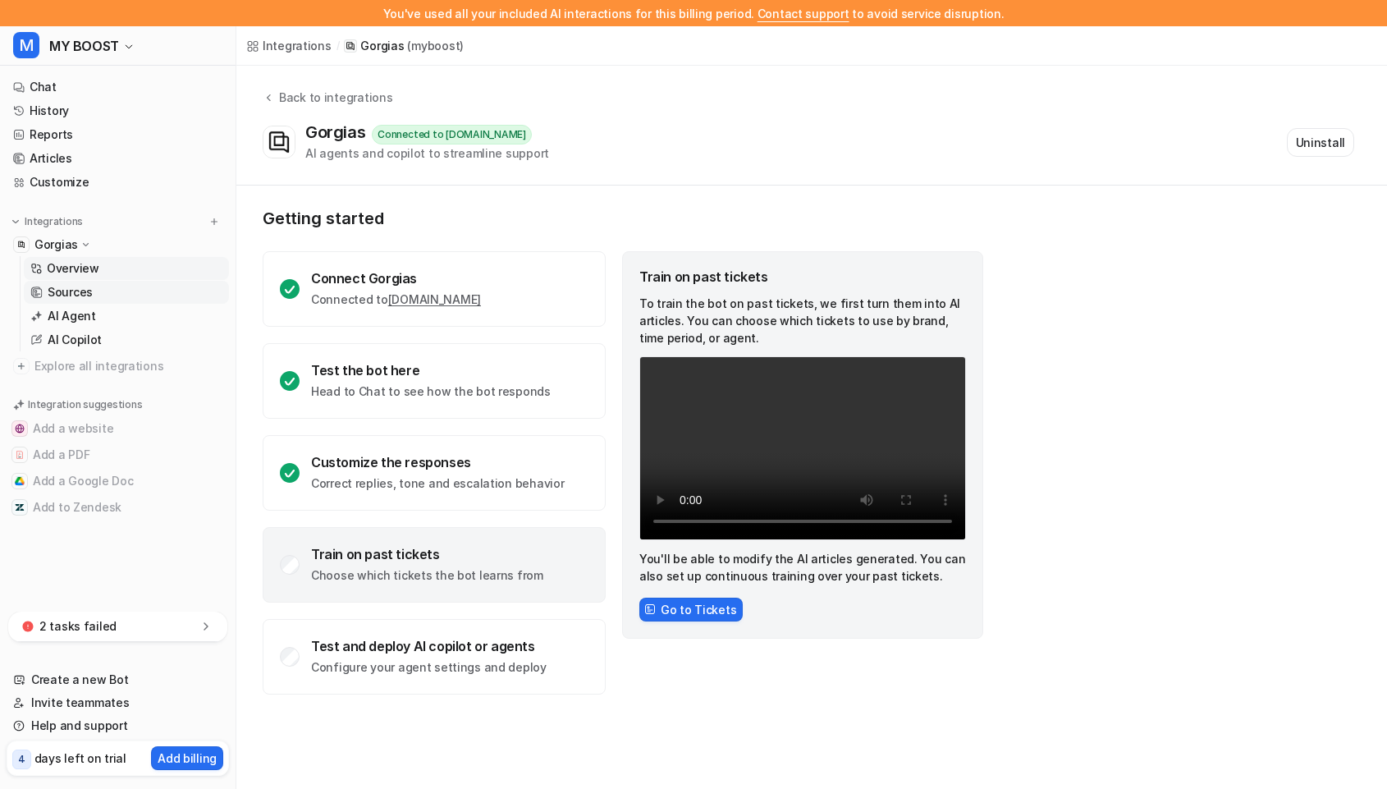
click at [76, 296] on p "Sources" at bounding box center [70, 292] width 45 height 16
click at [76, 295] on p "Sources" at bounding box center [70, 292] width 45 height 16
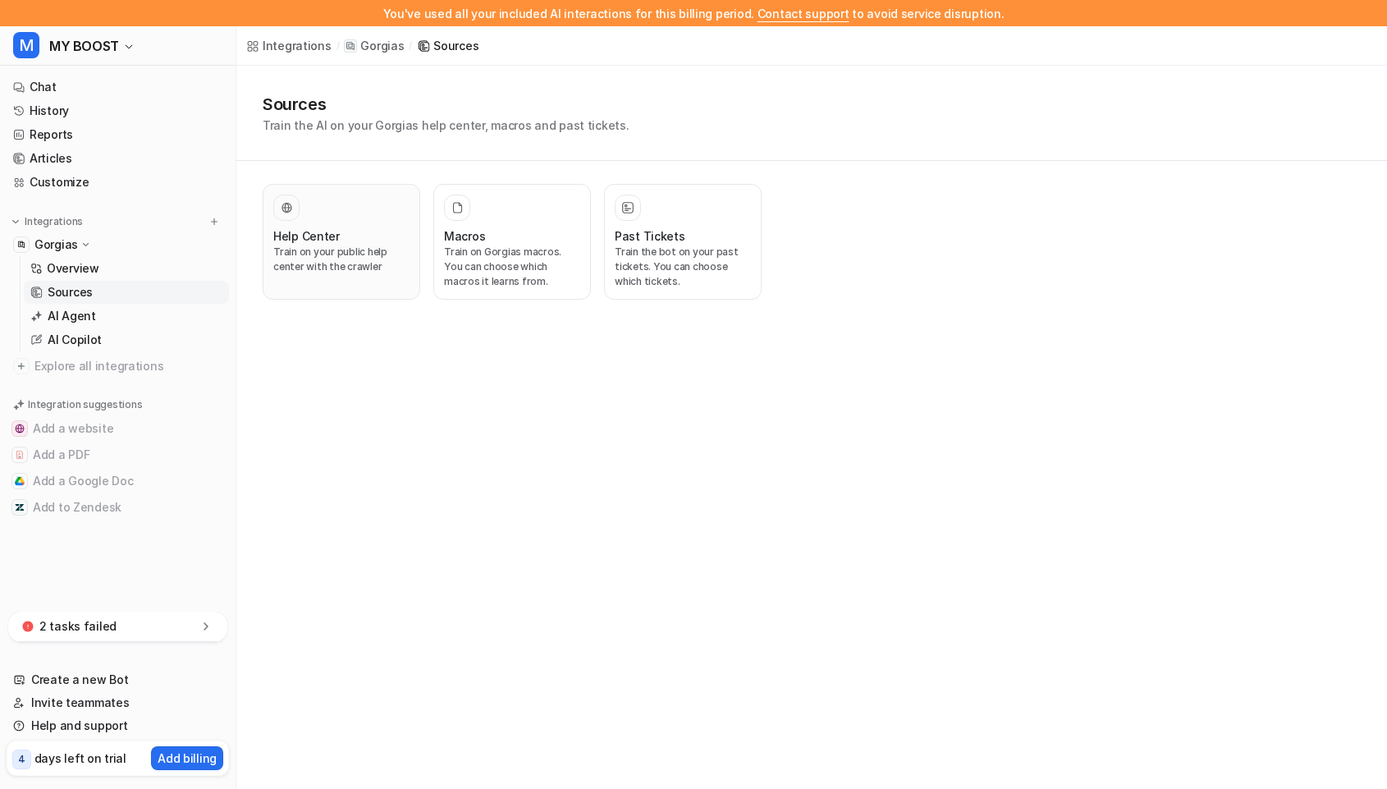
click at [341, 242] on div "Help Center" at bounding box center [341, 235] width 136 height 17
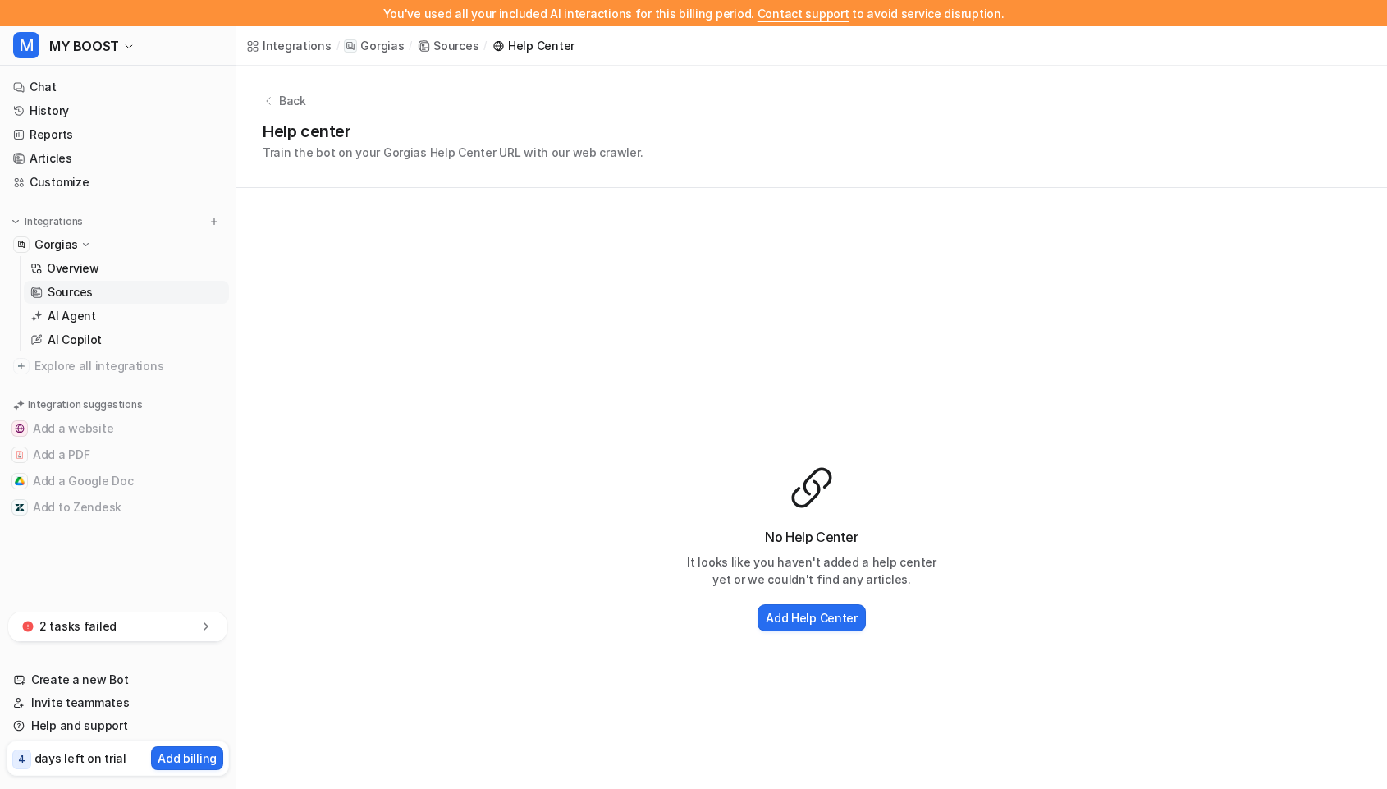
click at [388, 253] on div "No Help Center It looks like you haven't added a help center yet or we couldn't…" at bounding box center [811, 549] width 1151 height 723
click at [837, 624] on h2 "Add Help Center" at bounding box center [812, 617] width 92 height 17
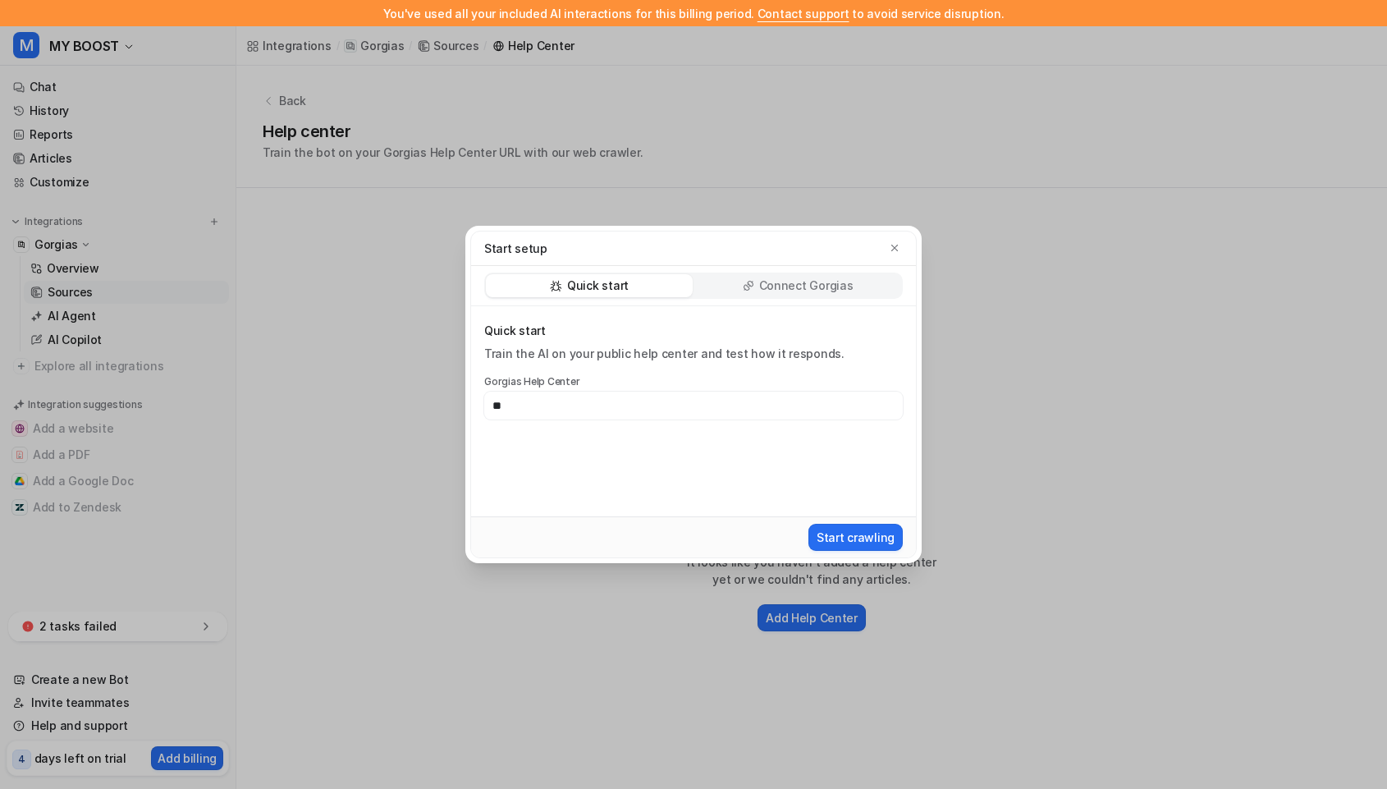
type input "*"
type input "**********"
click at [844, 534] on button "Start crawling" at bounding box center [856, 537] width 94 height 27
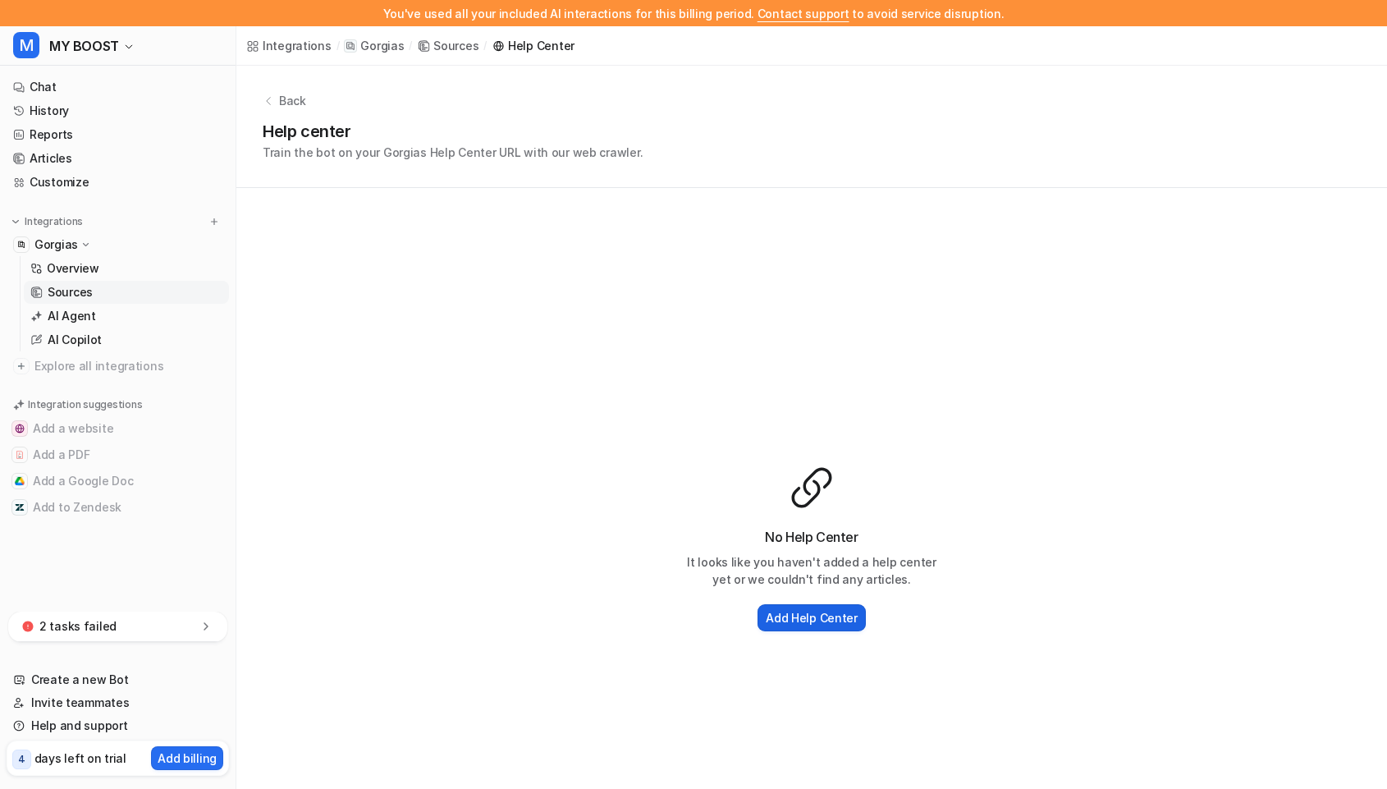
click at [797, 626] on h2 "Add Help Center" at bounding box center [812, 617] width 92 height 17
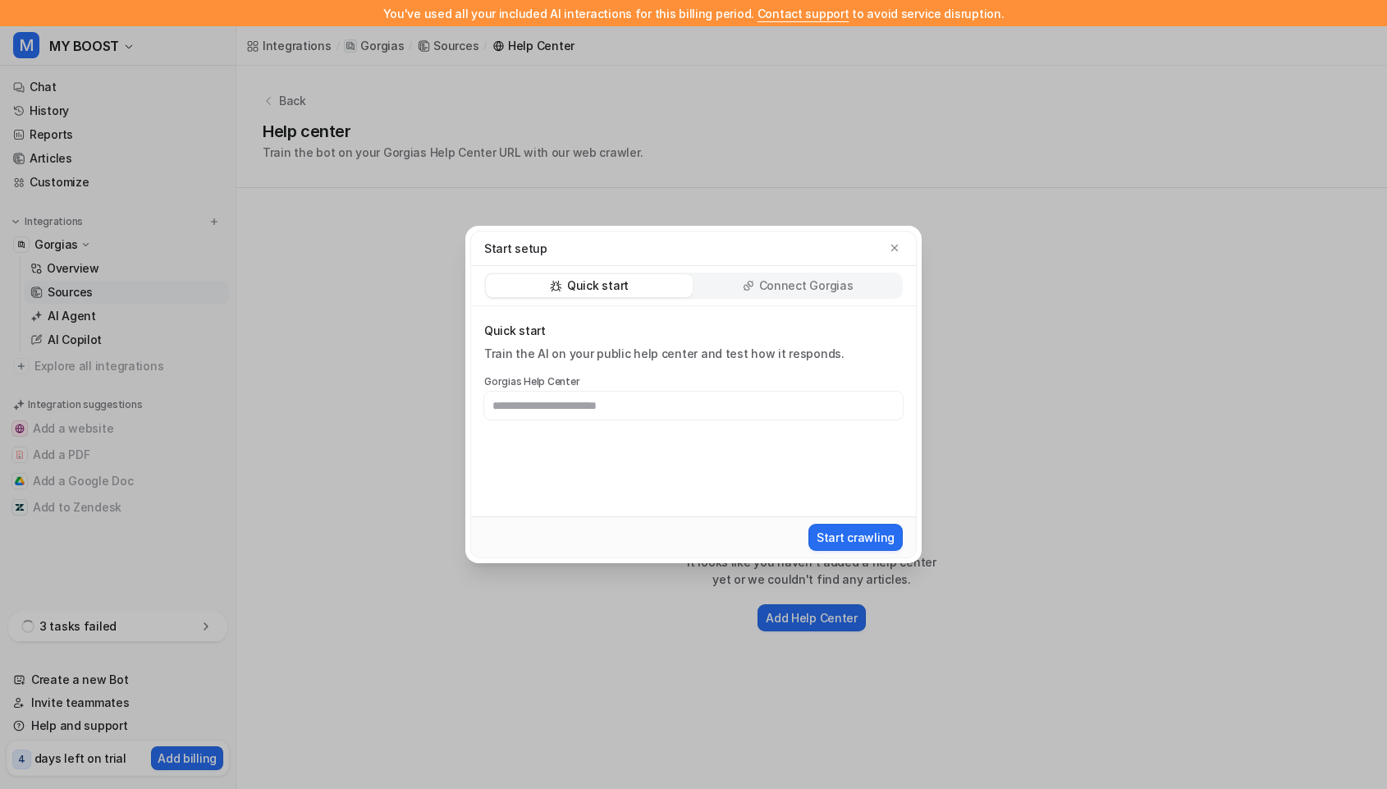
click at [774, 258] on div "Start setup" at bounding box center [693, 248] width 445 height 34
click at [769, 285] on p "Connect Gorgias" at bounding box center [806, 285] width 94 height 16
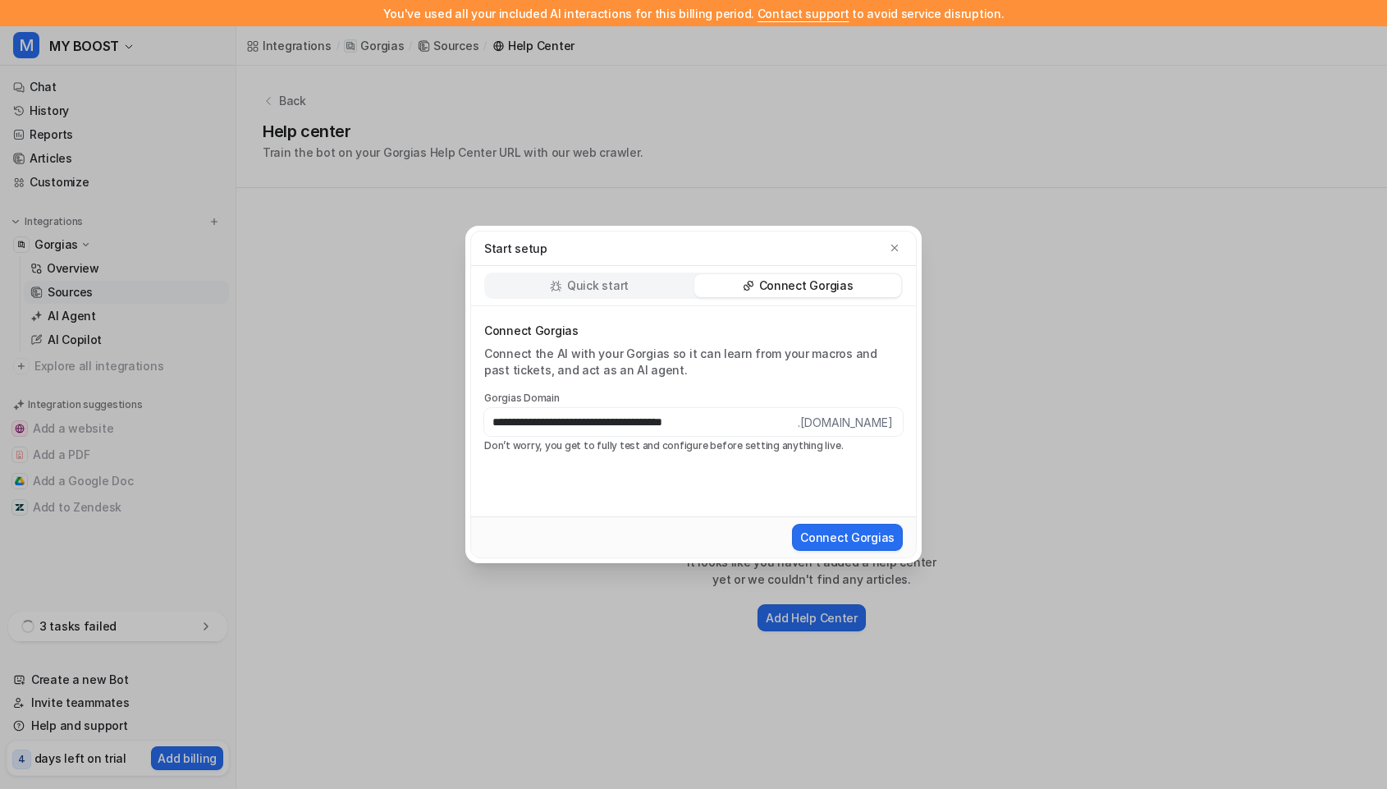
click at [733, 420] on input "**********" at bounding box center [641, 422] width 314 height 28
type input "**********"
click at [589, 298] on div "Quick start Connect Gorgias" at bounding box center [693, 286] width 419 height 26
click at [584, 275] on div "Quick start" at bounding box center [589, 285] width 207 height 23
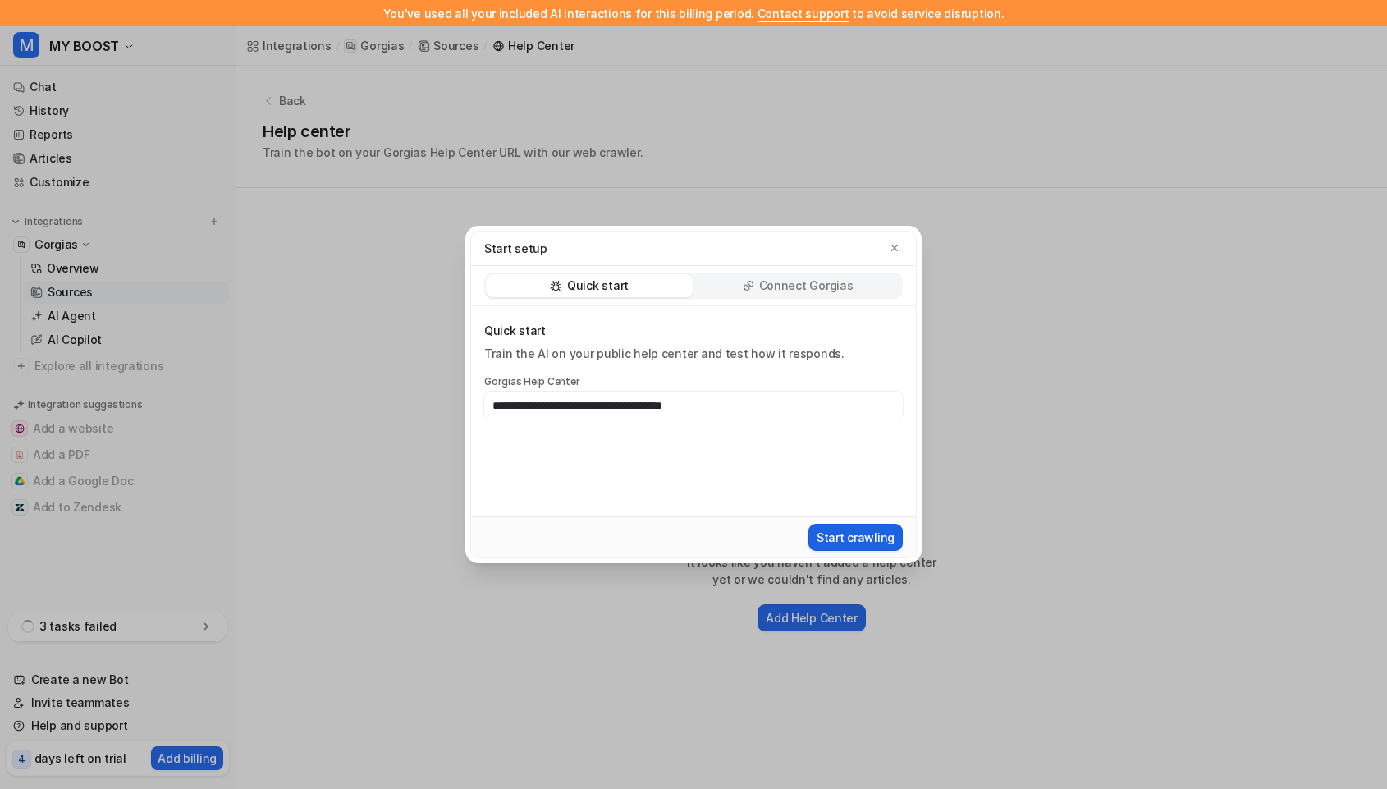
type input "**********"
click at [877, 540] on button "Start crawling" at bounding box center [856, 537] width 94 height 27
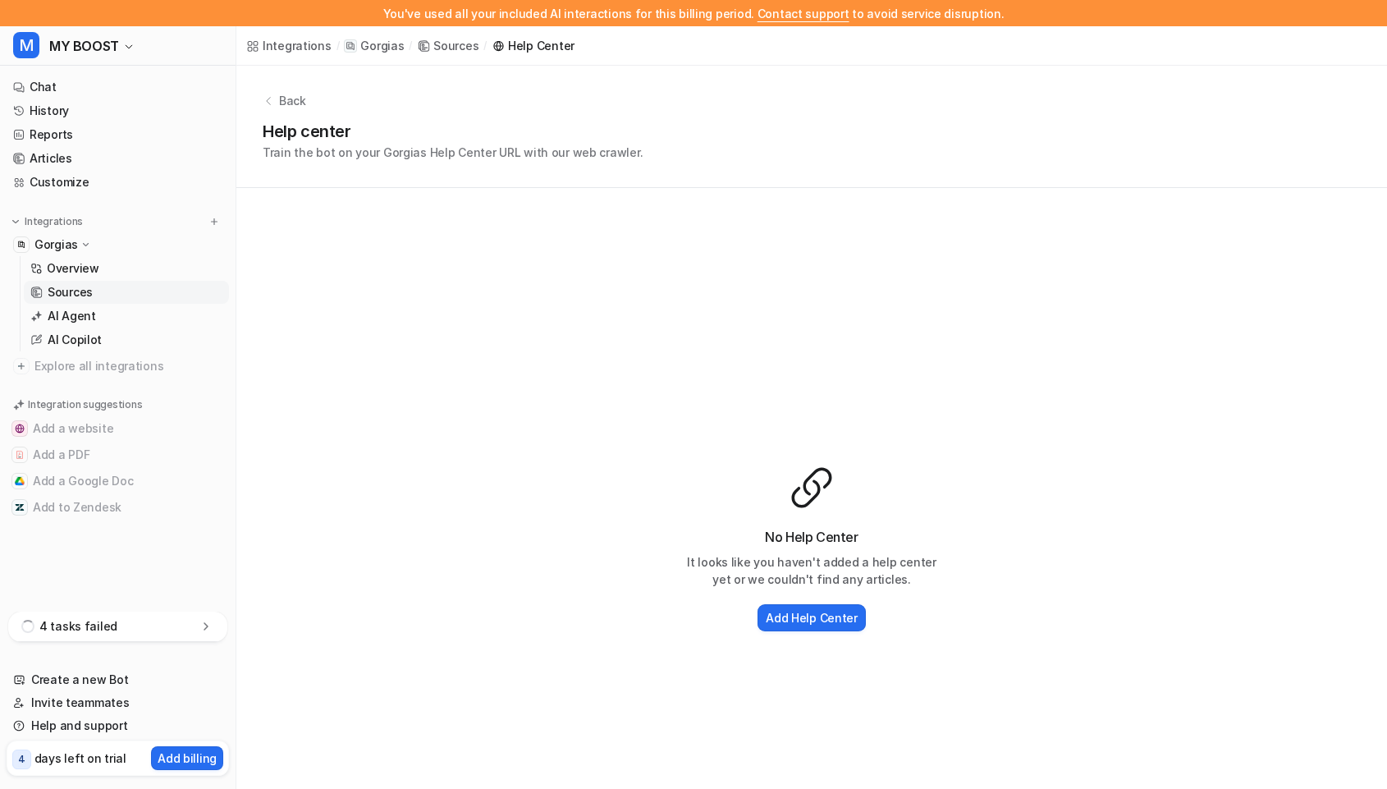
click at [132, 617] on div "4 tasks failed" at bounding box center [117, 627] width 219 height 30
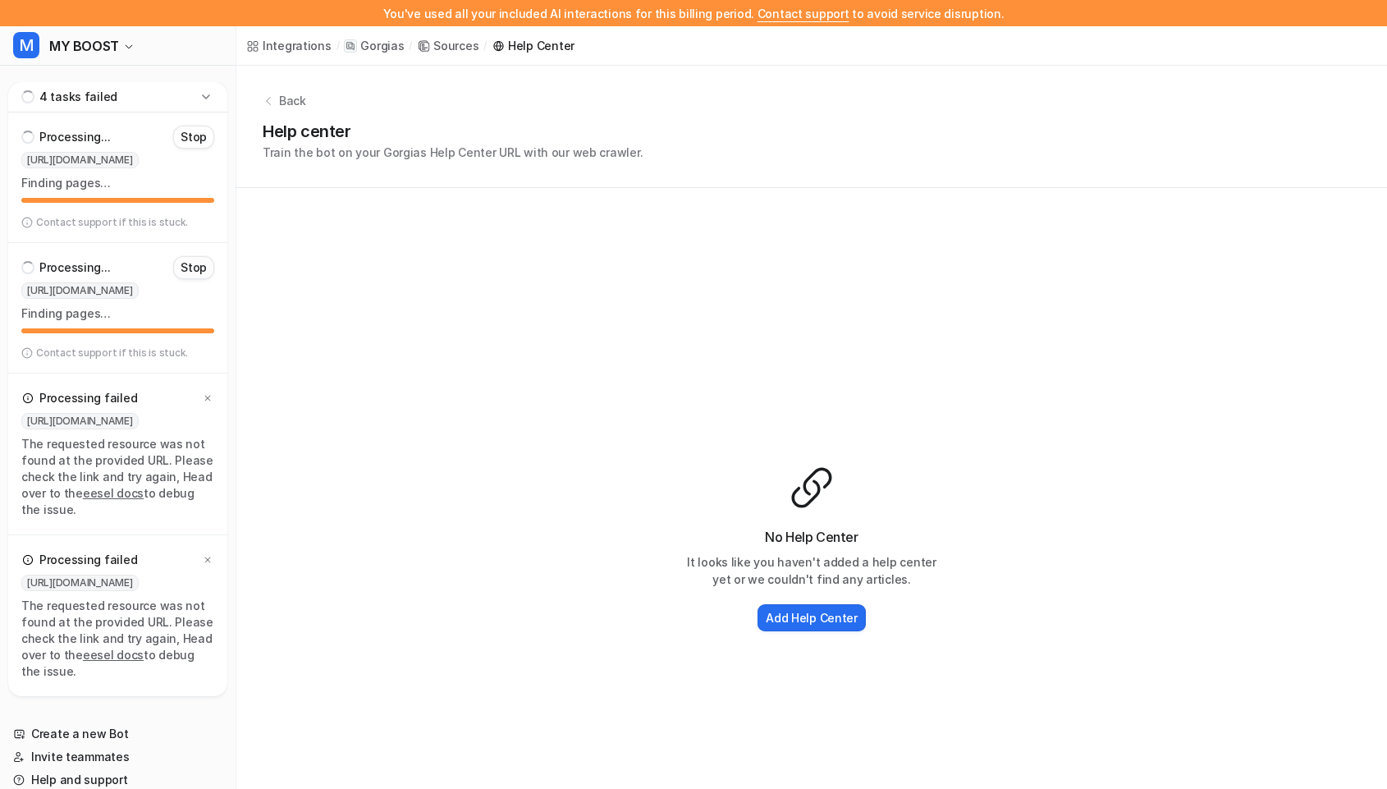
click at [199, 264] on p "Stop" at bounding box center [194, 267] width 26 height 16
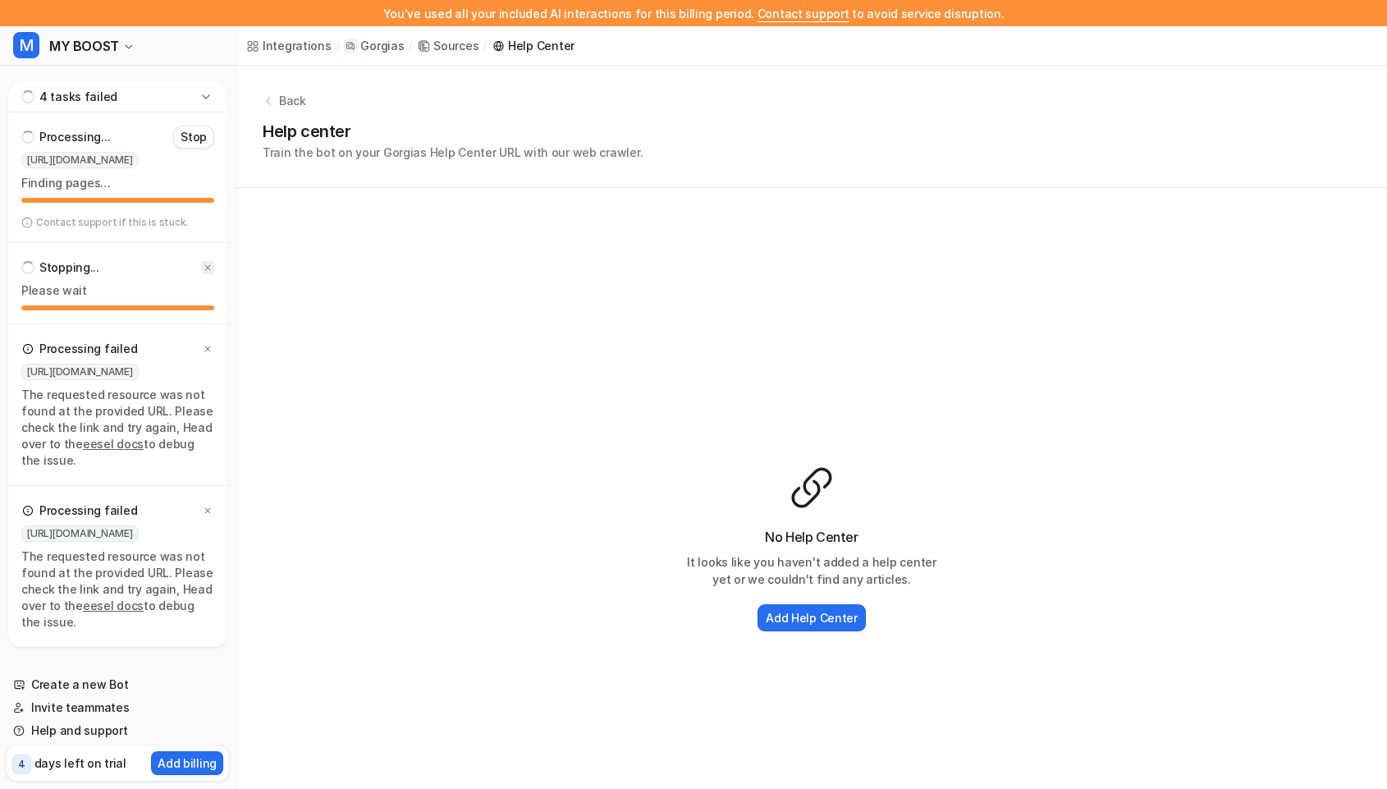
click at [204, 264] on icon at bounding box center [208, 268] width 10 height 10
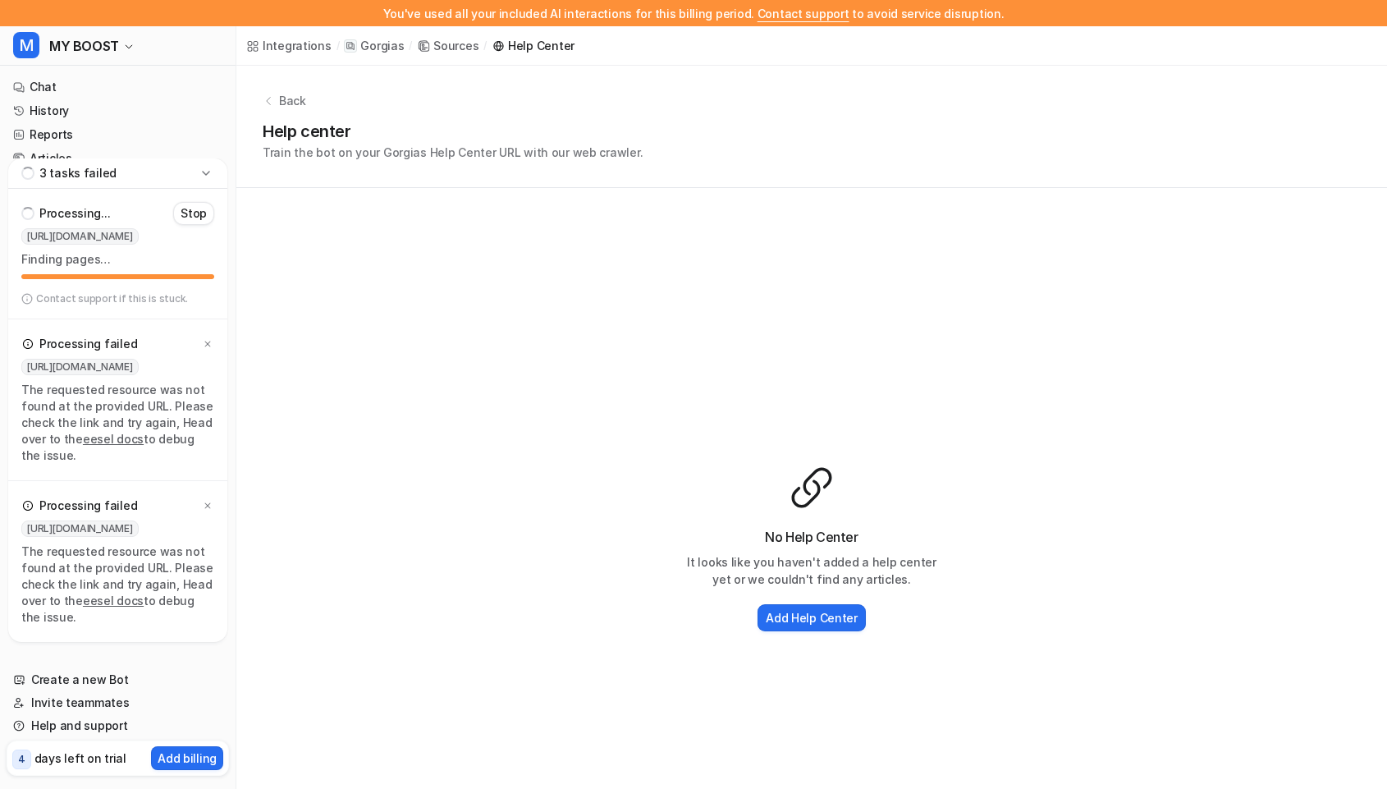
click at [200, 340] on div "Processing failed" at bounding box center [117, 343] width 193 height 23
click at [205, 340] on icon at bounding box center [208, 344] width 10 height 10
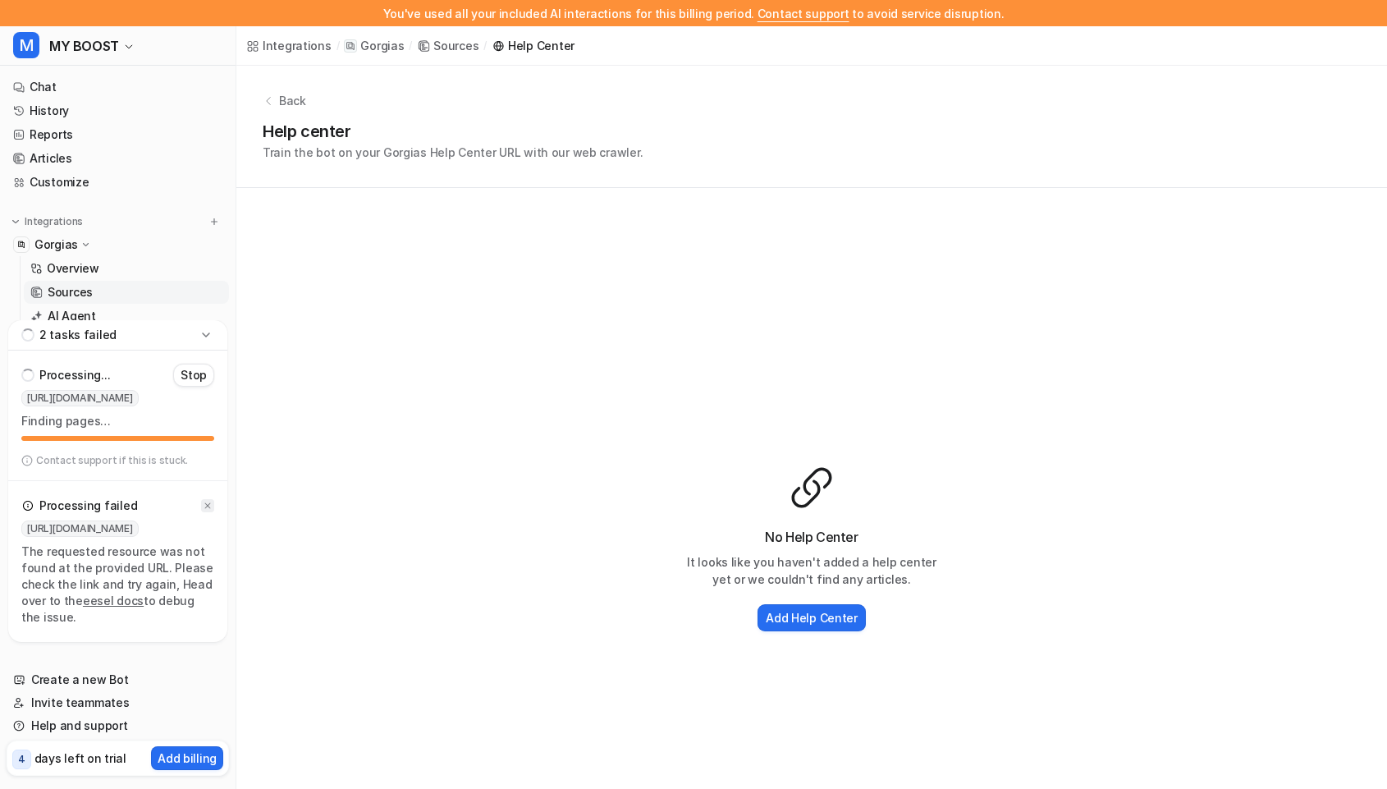
click at [206, 506] on icon at bounding box center [208, 506] width 6 height 6
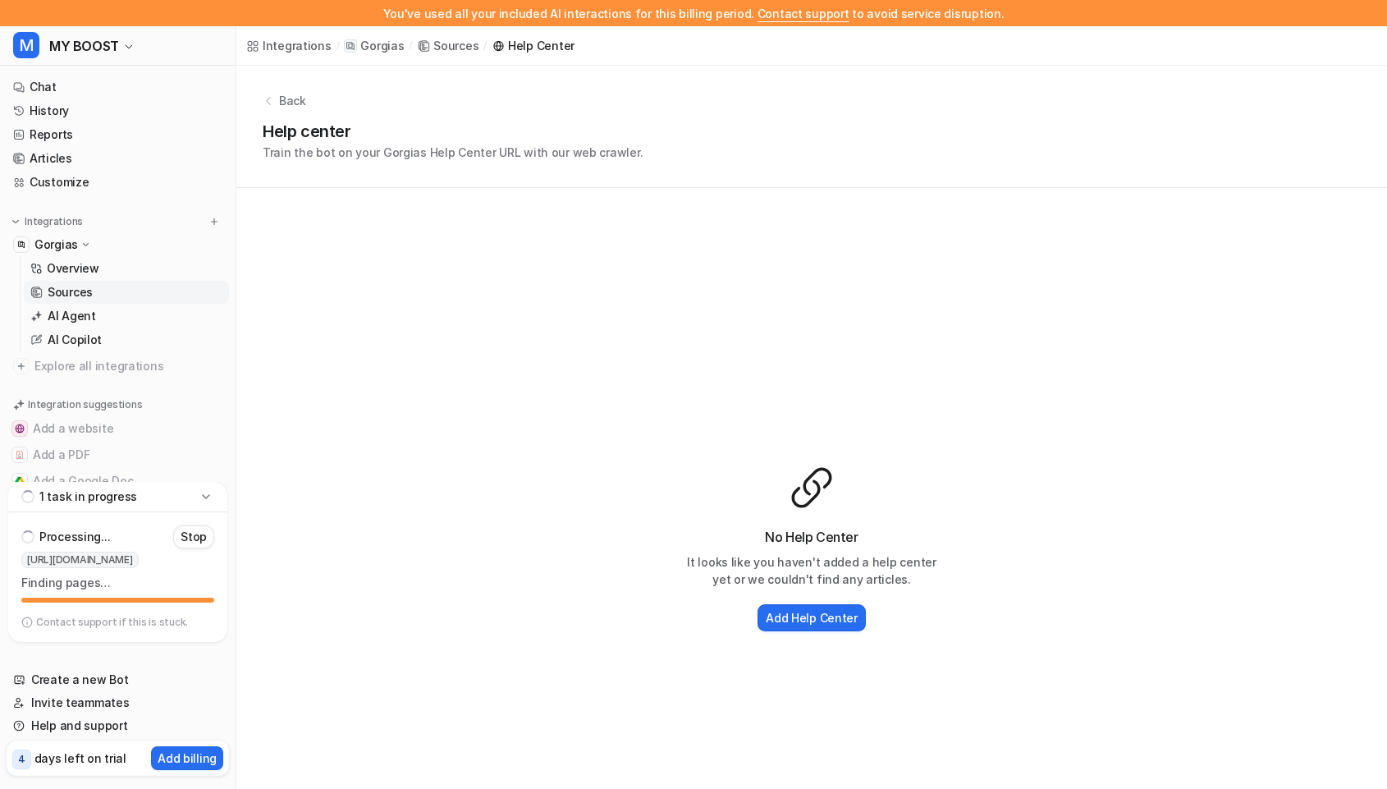
click at [362, 447] on div "No Help Center It looks like you haven't added a help center yet or we couldn't…" at bounding box center [811, 549] width 1151 height 723
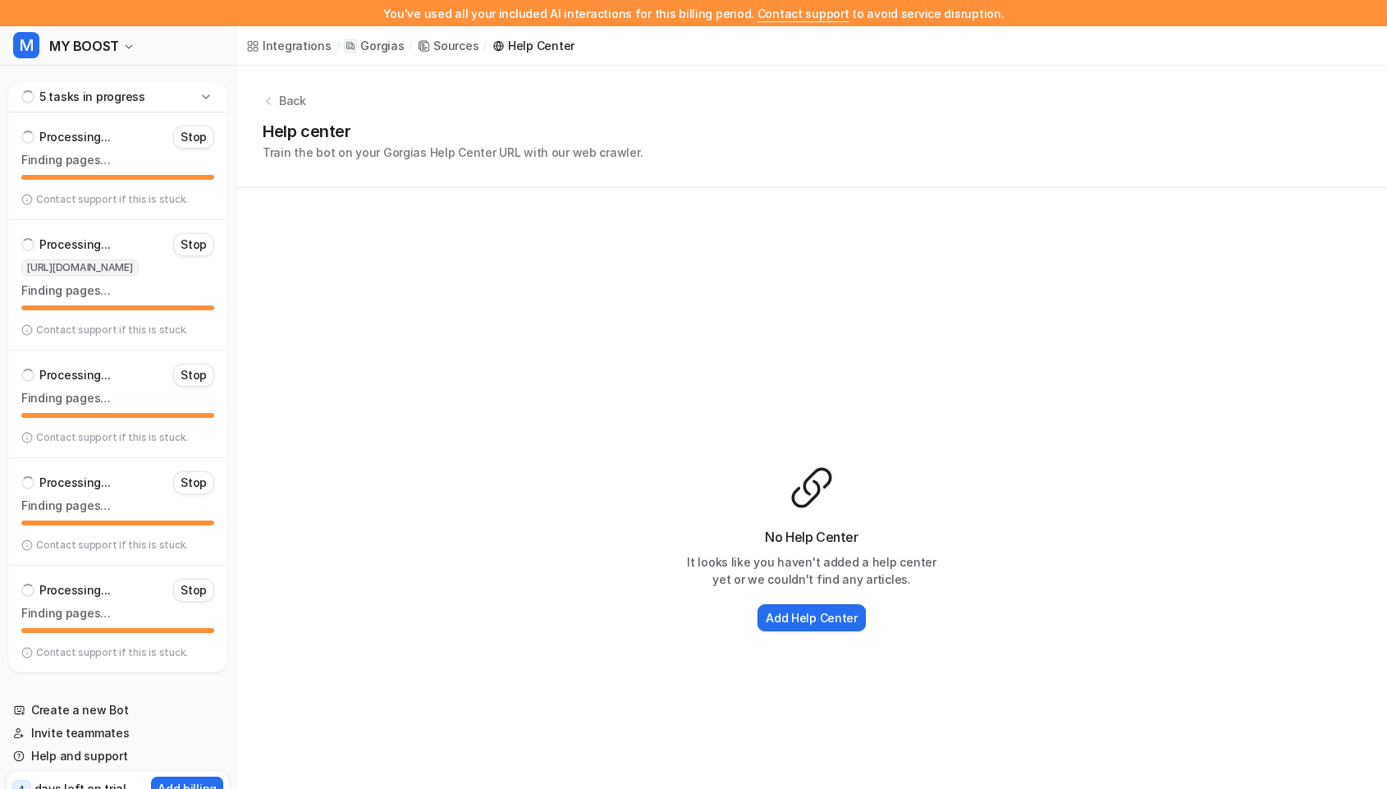
click at [213, 94] on icon at bounding box center [206, 97] width 16 height 16
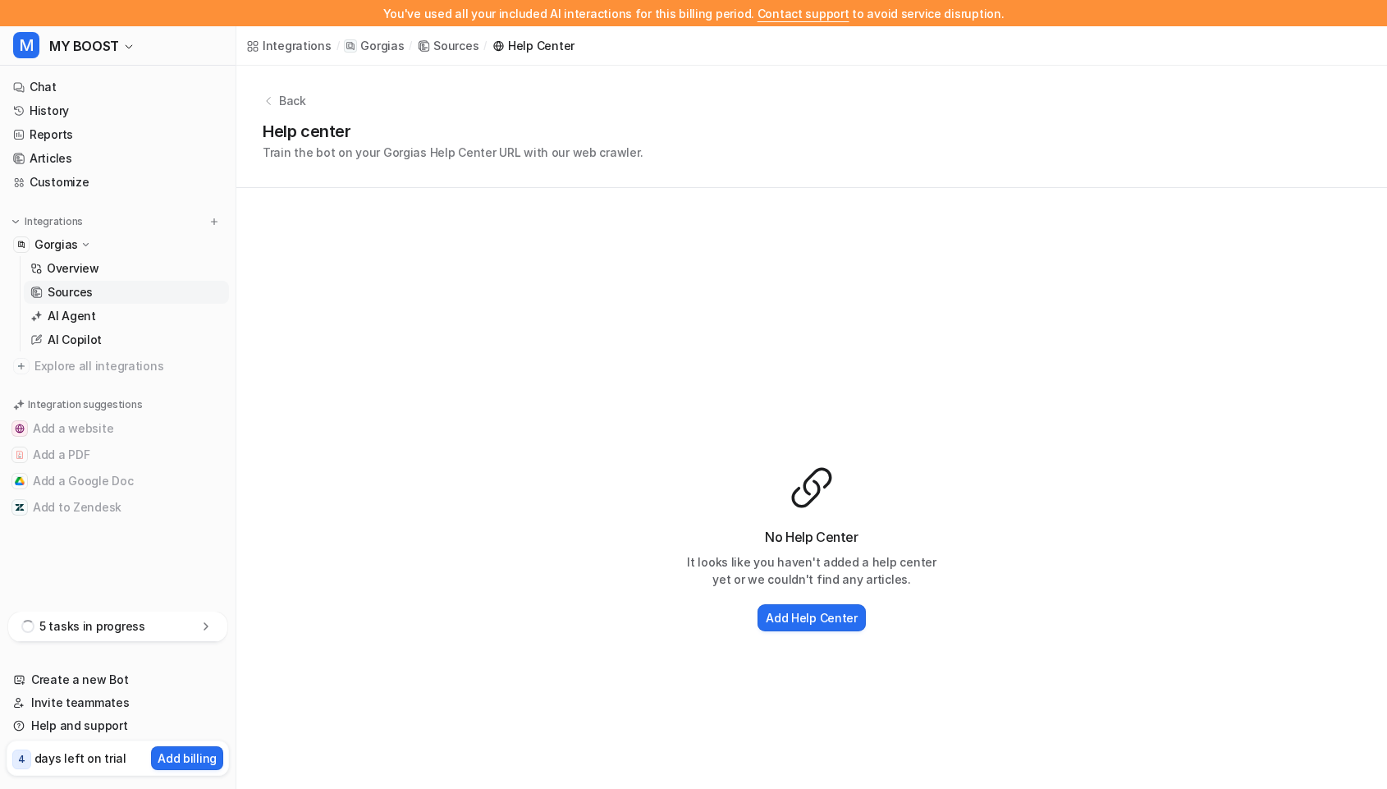
click at [80, 293] on p "Sources" at bounding box center [70, 292] width 45 height 16
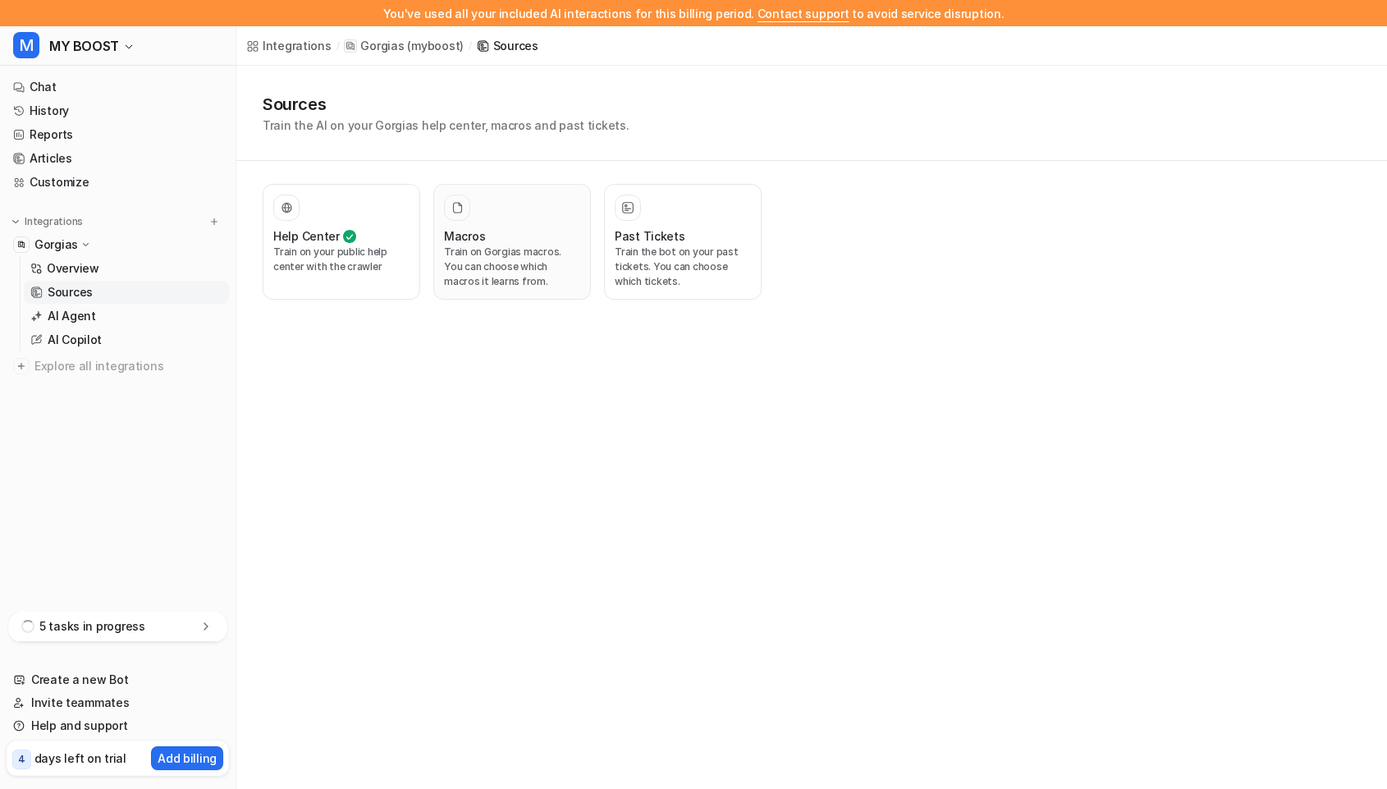
click at [516, 226] on div "Macros Train on Gorgias macros. You can choose which macros it learns from." at bounding box center [512, 242] width 136 height 94
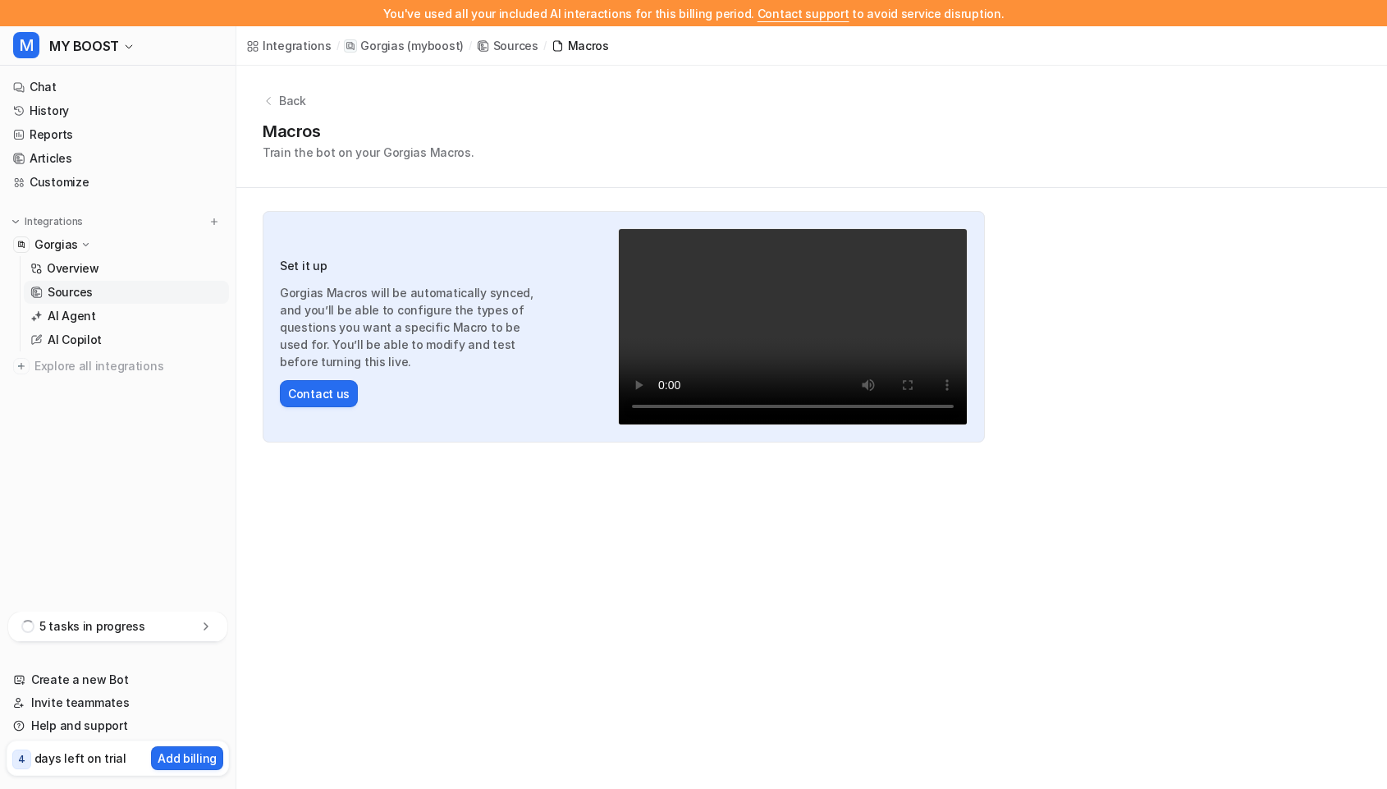
click at [78, 281] on link "Sources" at bounding box center [126, 292] width 205 height 23
click at [77, 281] on link "Sources" at bounding box center [126, 292] width 205 height 23
click at [73, 267] on p "Overview" at bounding box center [73, 268] width 53 height 16
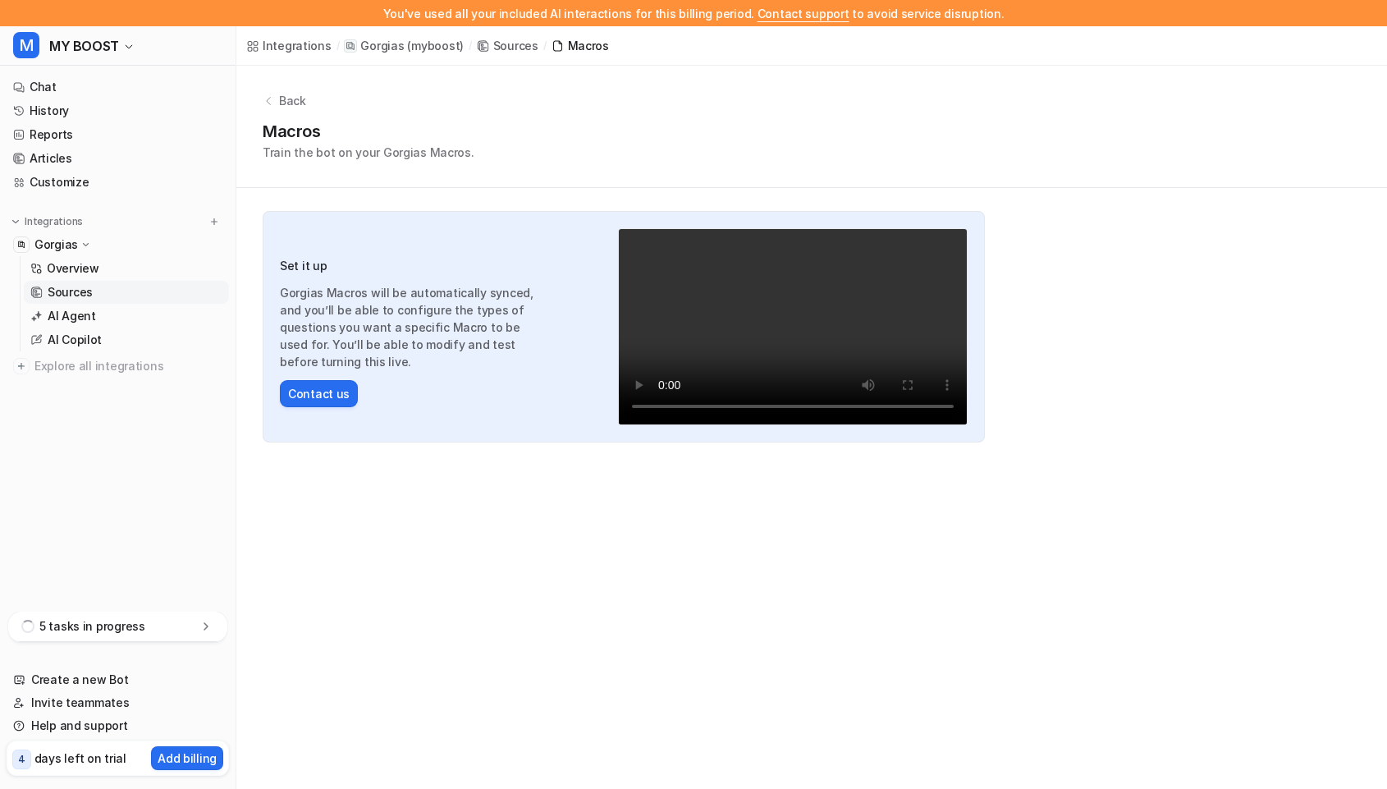
click at [424, 48] on p "( myboost )" at bounding box center [435, 46] width 57 height 16
click at [112, 273] on link "Overview" at bounding box center [126, 268] width 205 height 23
click at [85, 287] on p "Sources" at bounding box center [70, 292] width 45 height 16
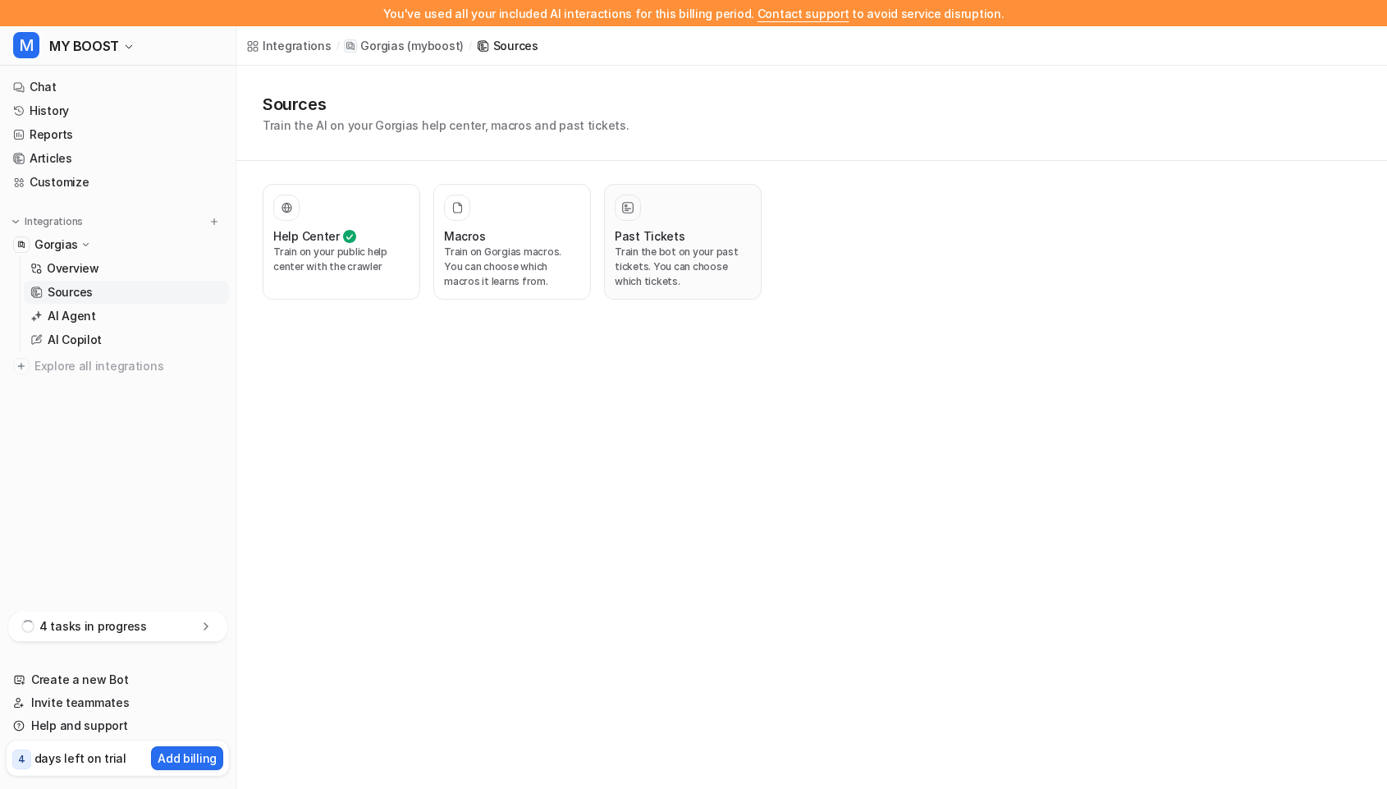
click at [630, 254] on p "Train the bot on your past tickets. You can choose which tickets." at bounding box center [683, 267] width 136 height 44
click at [631, 227] on h3 "Past Tickets" at bounding box center [650, 235] width 71 height 17
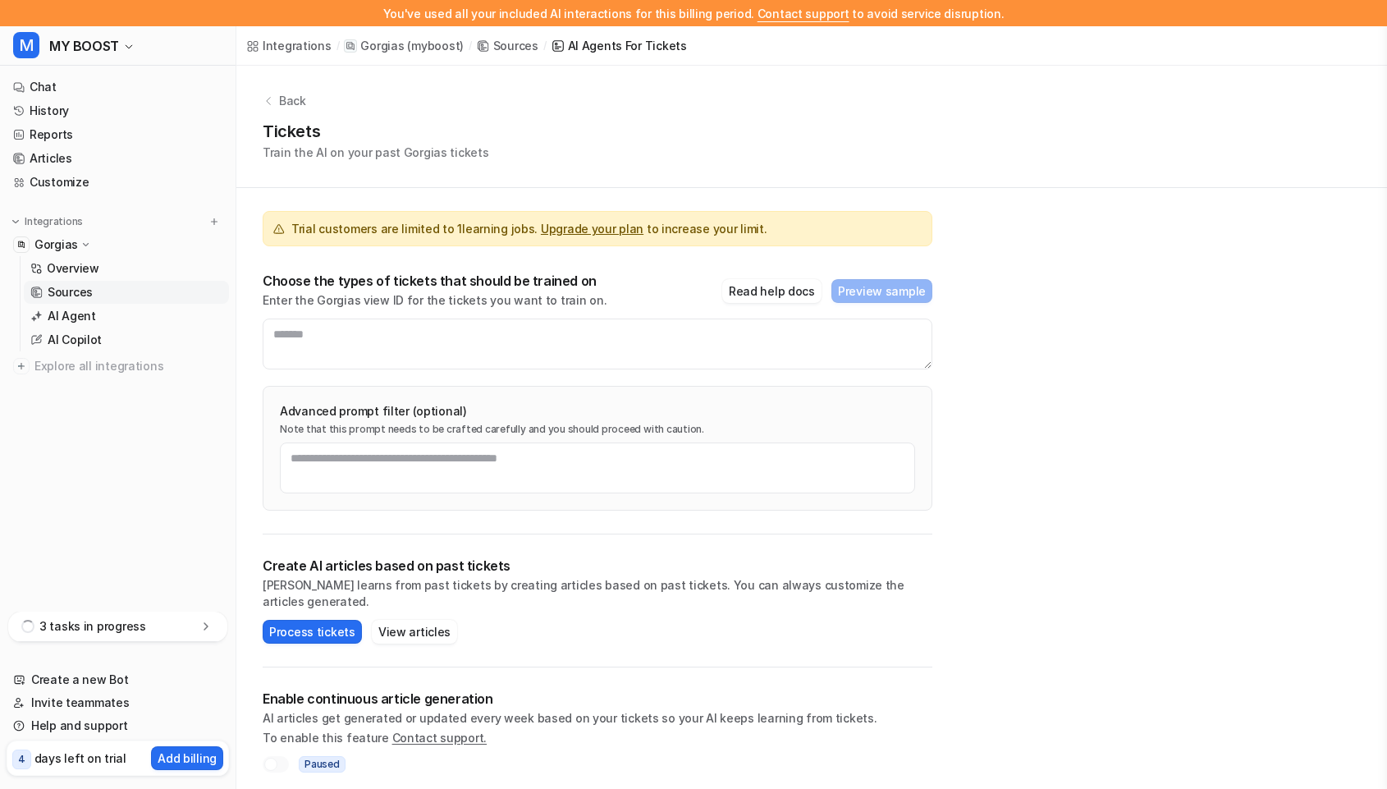
click at [633, 221] on span "Trial customers are limited to 1 learning jobs. Upgrade your plan to increase y…" at bounding box center [528, 228] width 475 height 17
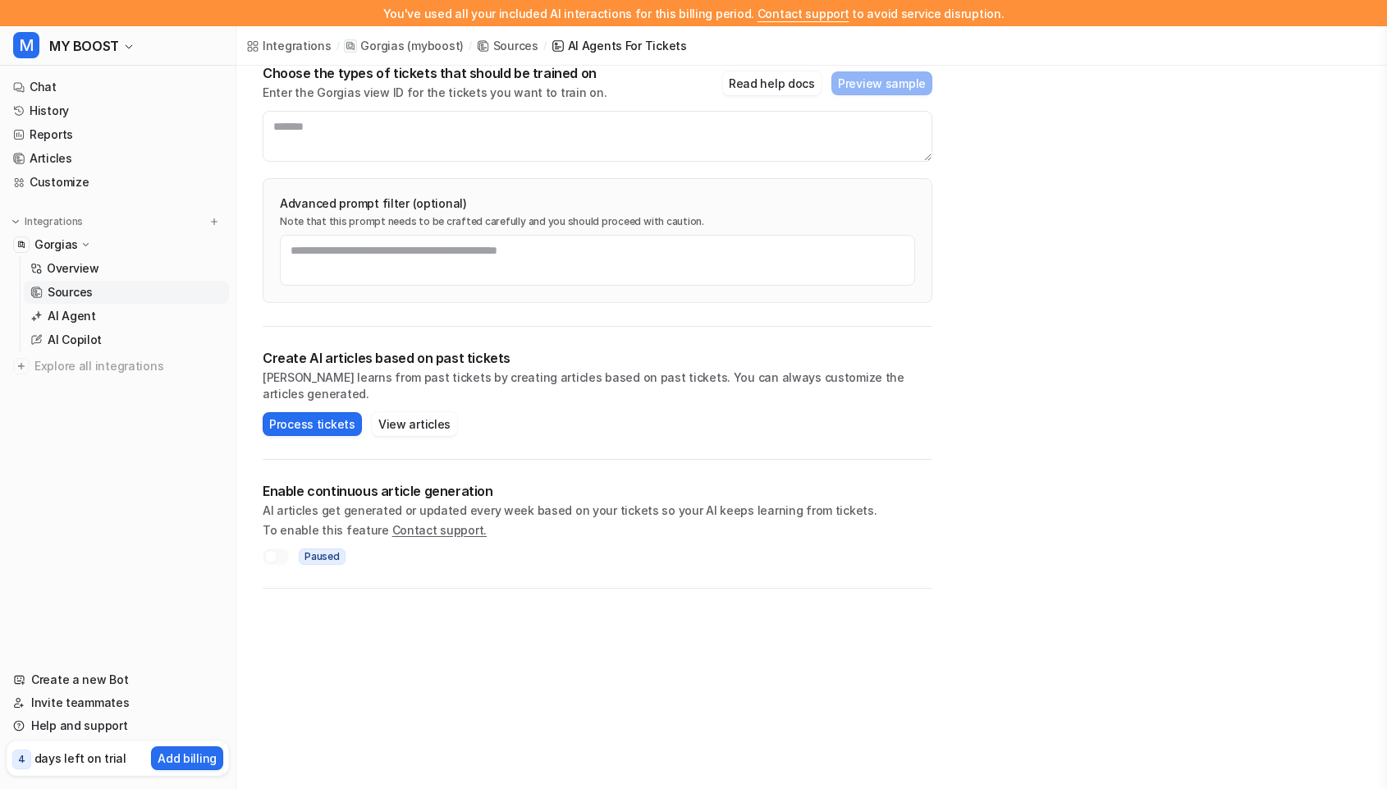
scroll to position [264, 0]
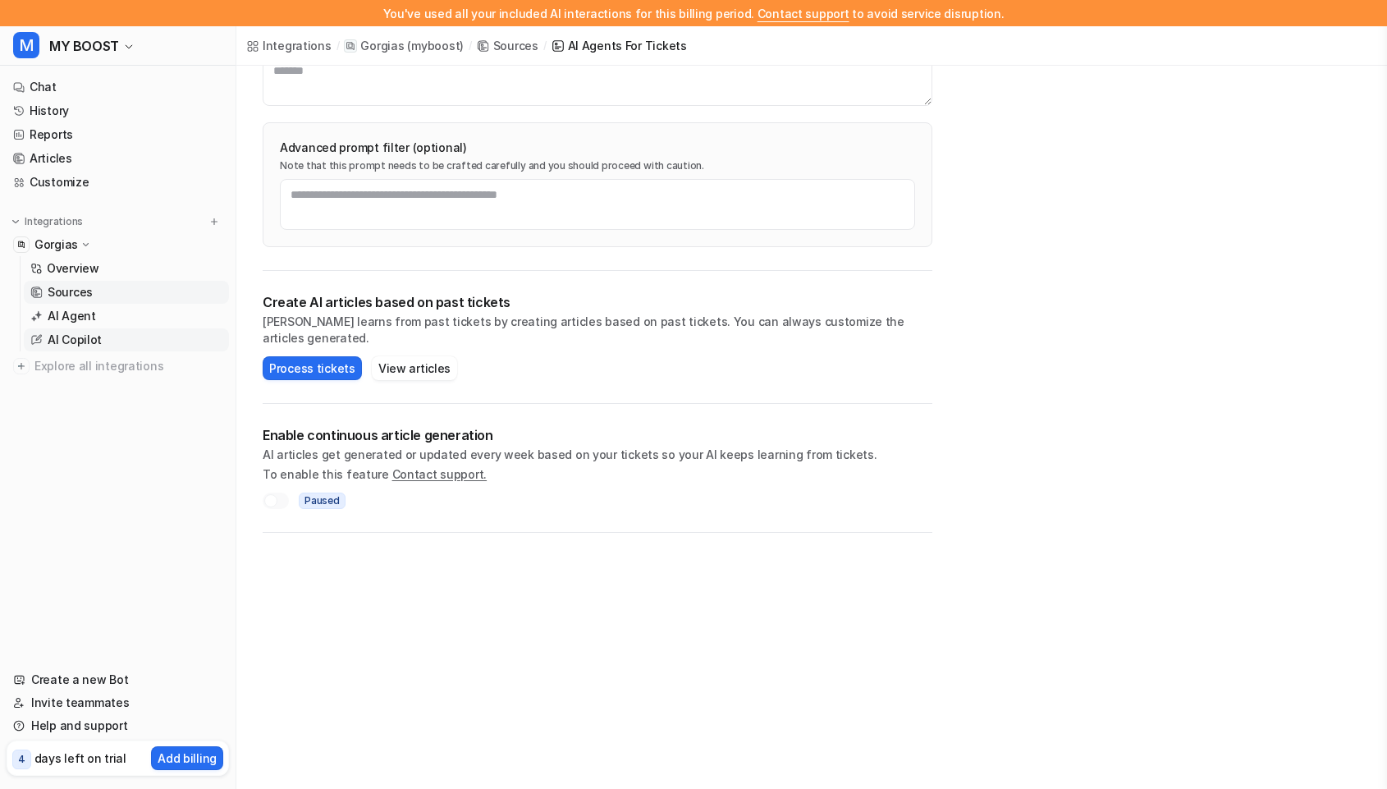
click at [112, 328] on link "AI Copilot" at bounding box center [126, 339] width 205 height 23
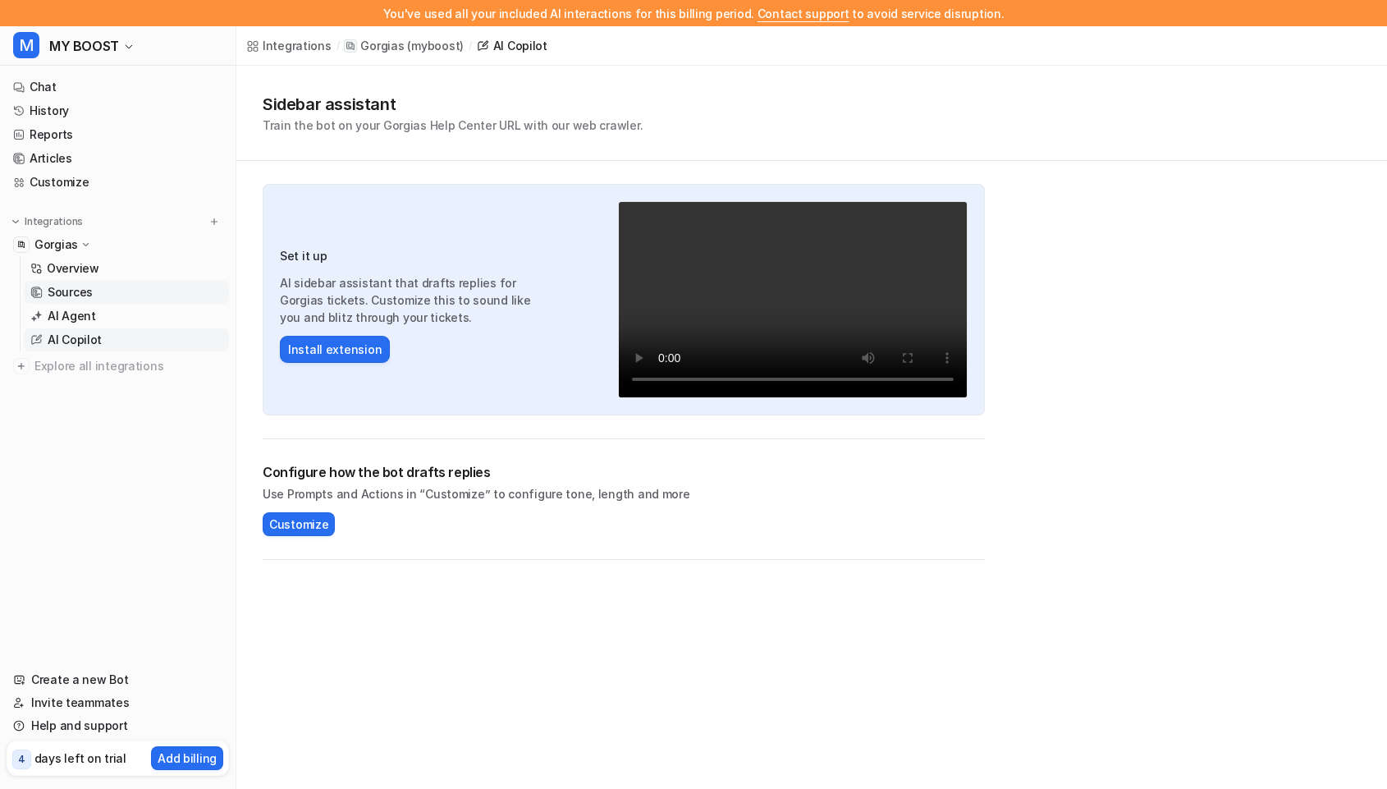
click at [105, 290] on link "Sources" at bounding box center [126, 292] width 205 height 23
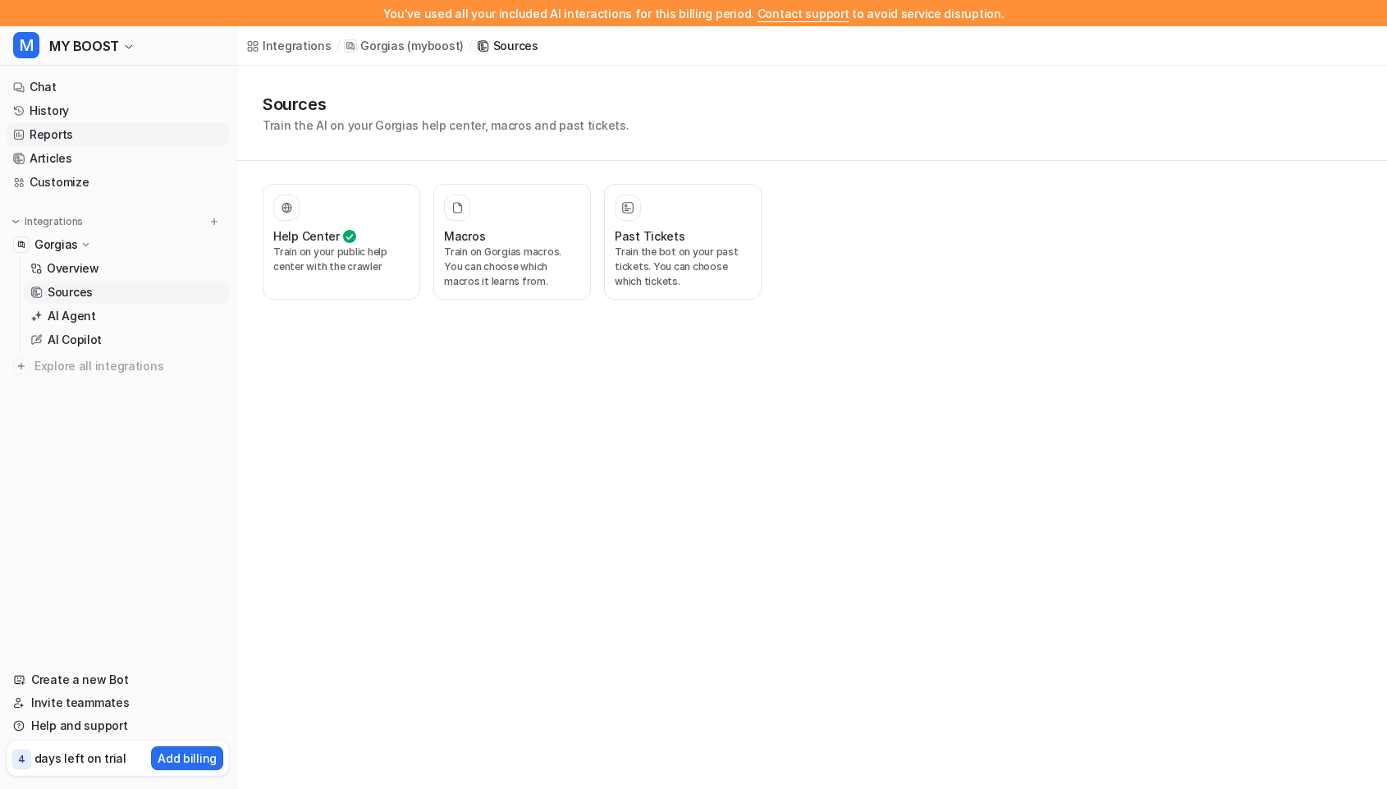
click at [108, 128] on link "Reports" at bounding box center [118, 134] width 222 height 23
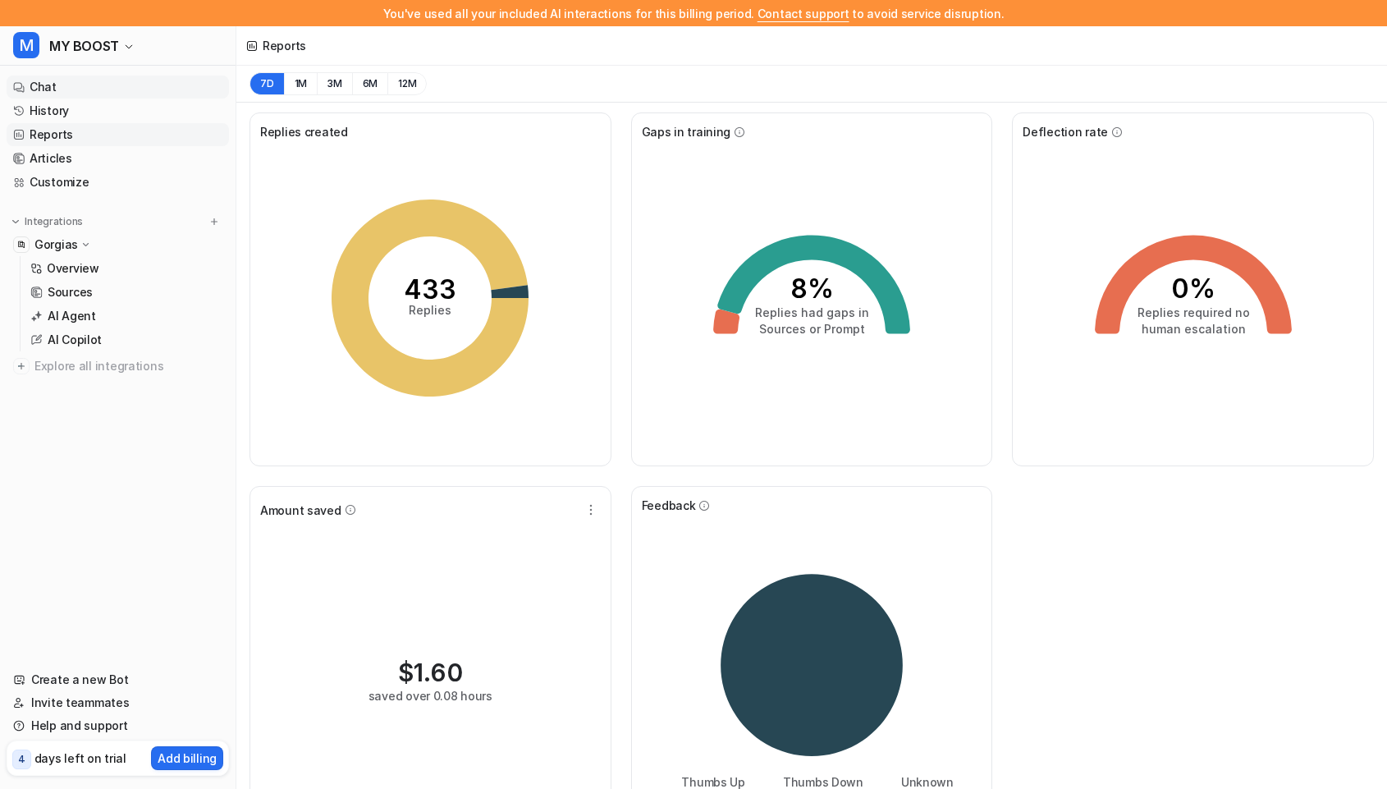
click at [102, 89] on link "Chat" at bounding box center [118, 87] width 222 height 23
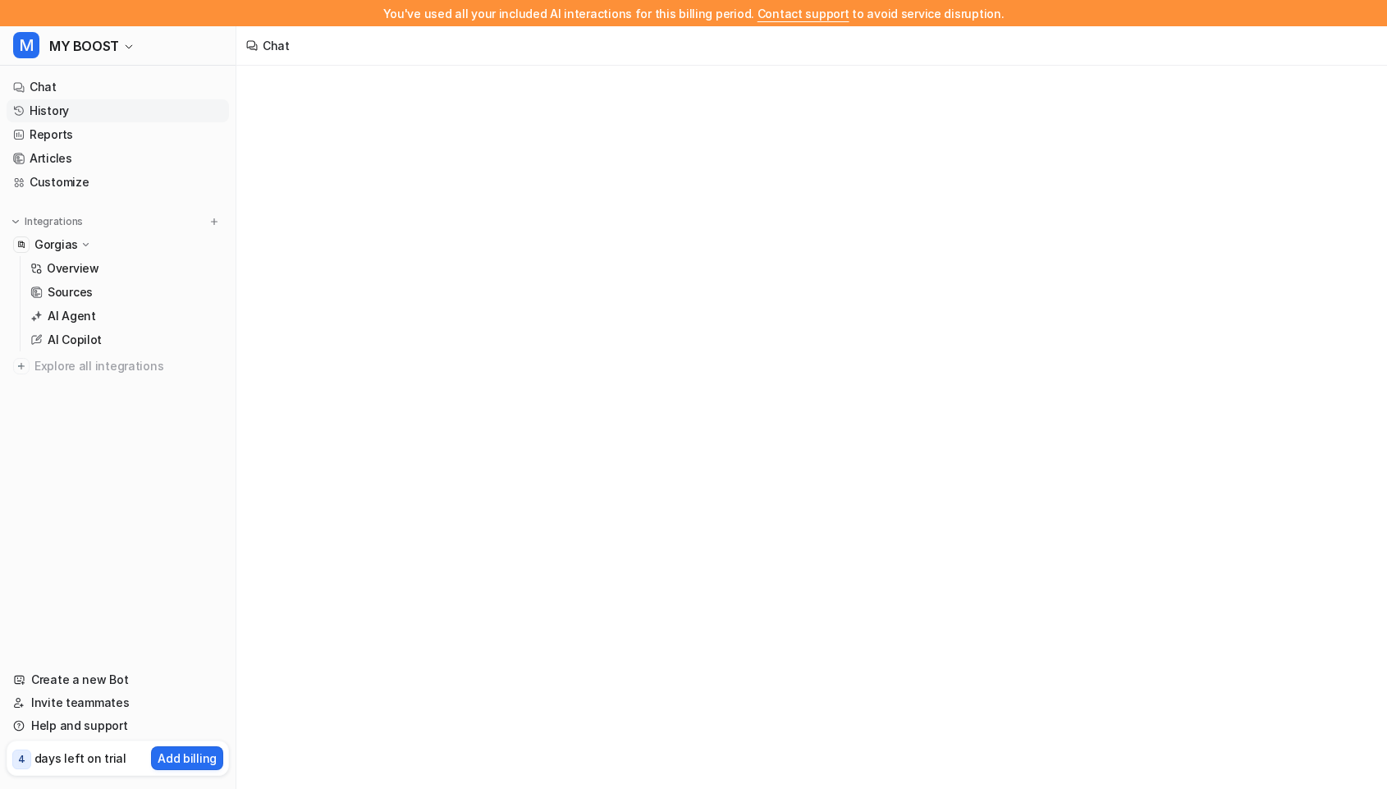
click at [90, 120] on link "History" at bounding box center [118, 110] width 222 height 23
click at [99, 146] on ul "Chat History Reports Articles Customize" at bounding box center [118, 135] width 222 height 118
click at [83, 270] on p "Overview" at bounding box center [73, 268] width 53 height 16
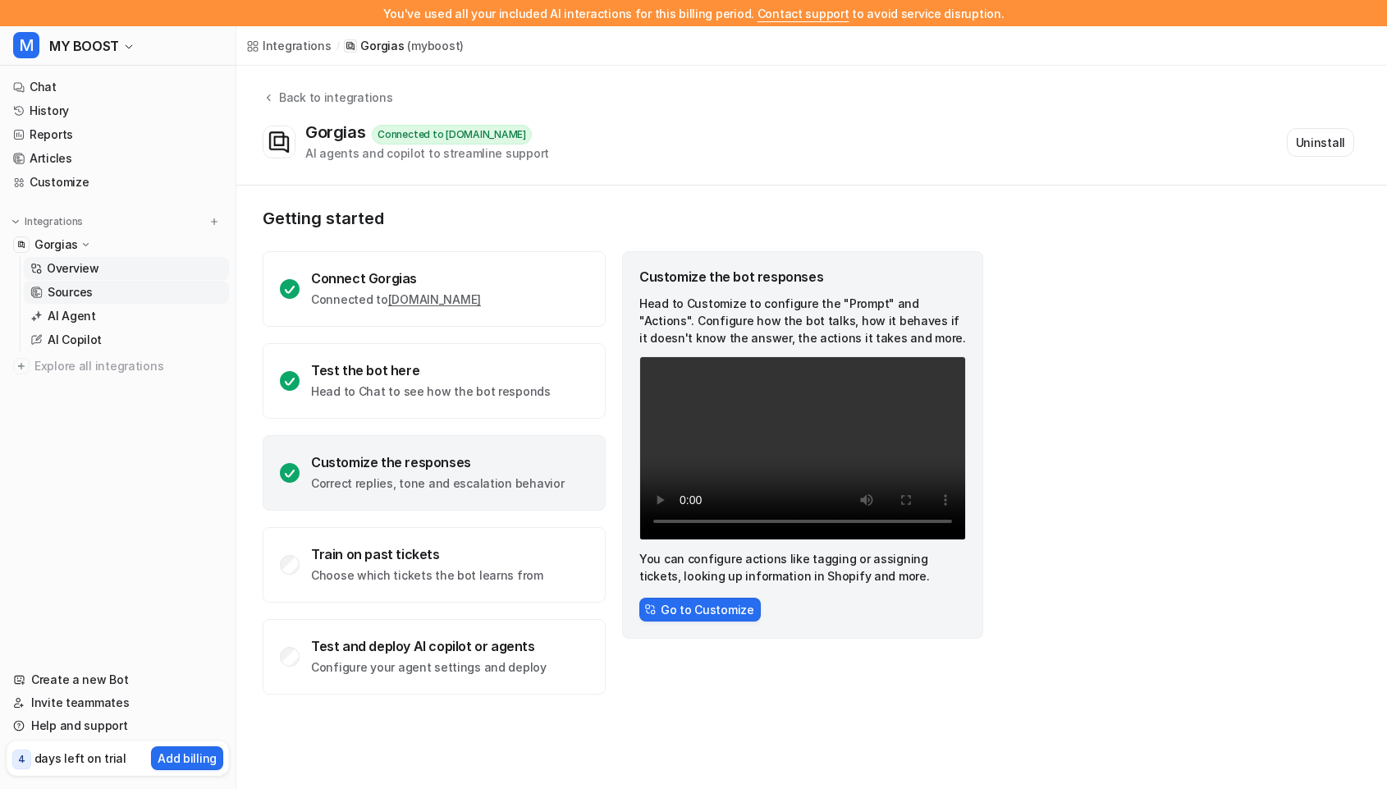
click at [159, 292] on link "Sources" at bounding box center [126, 292] width 205 height 23
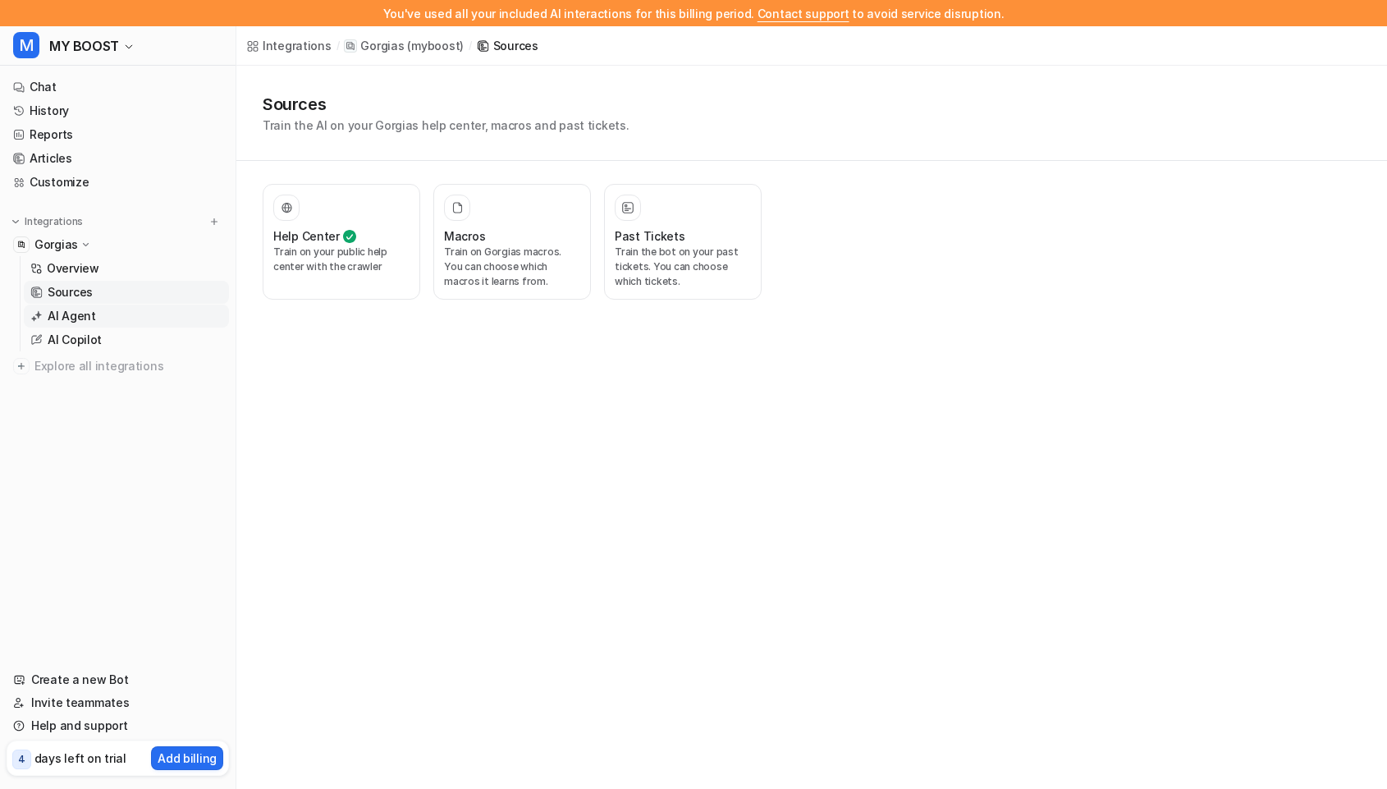
click at [154, 318] on link "AI Agent" at bounding box center [126, 316] width 205 height 23
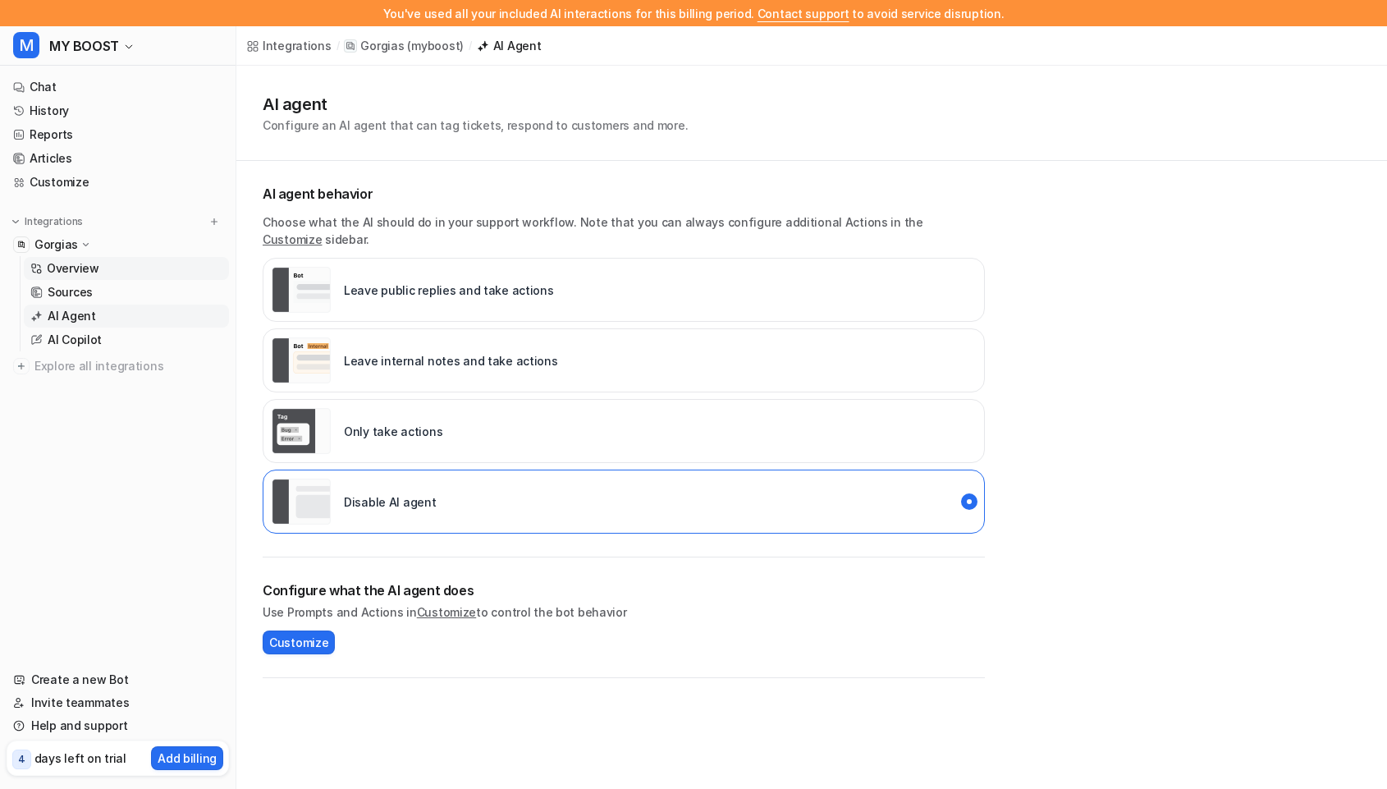
click at [90, 271] on p "Overview" at bounding box center [73, 268] width 53 height 16
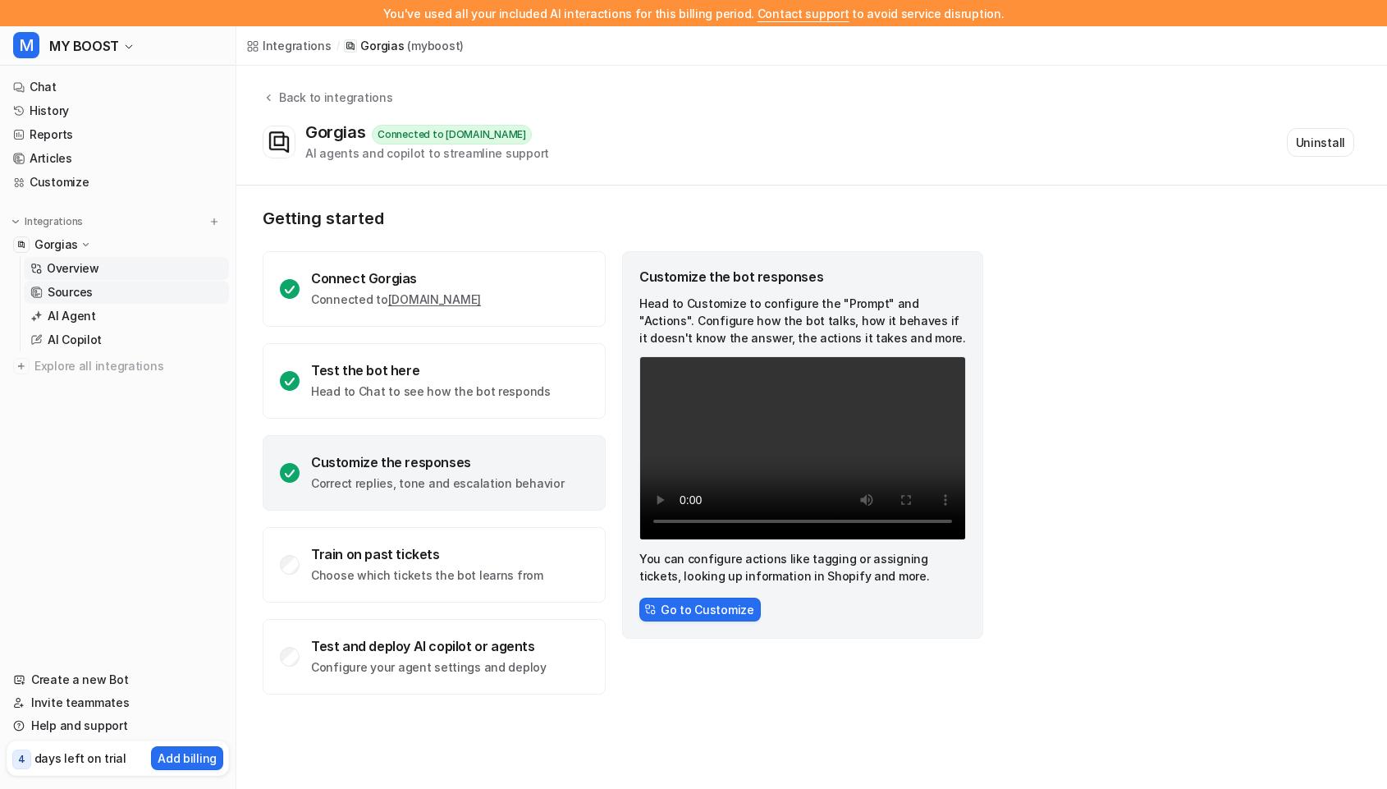
click at [85, 287] on p "Sources" at bounding box center [70, 292] width 45 height 16
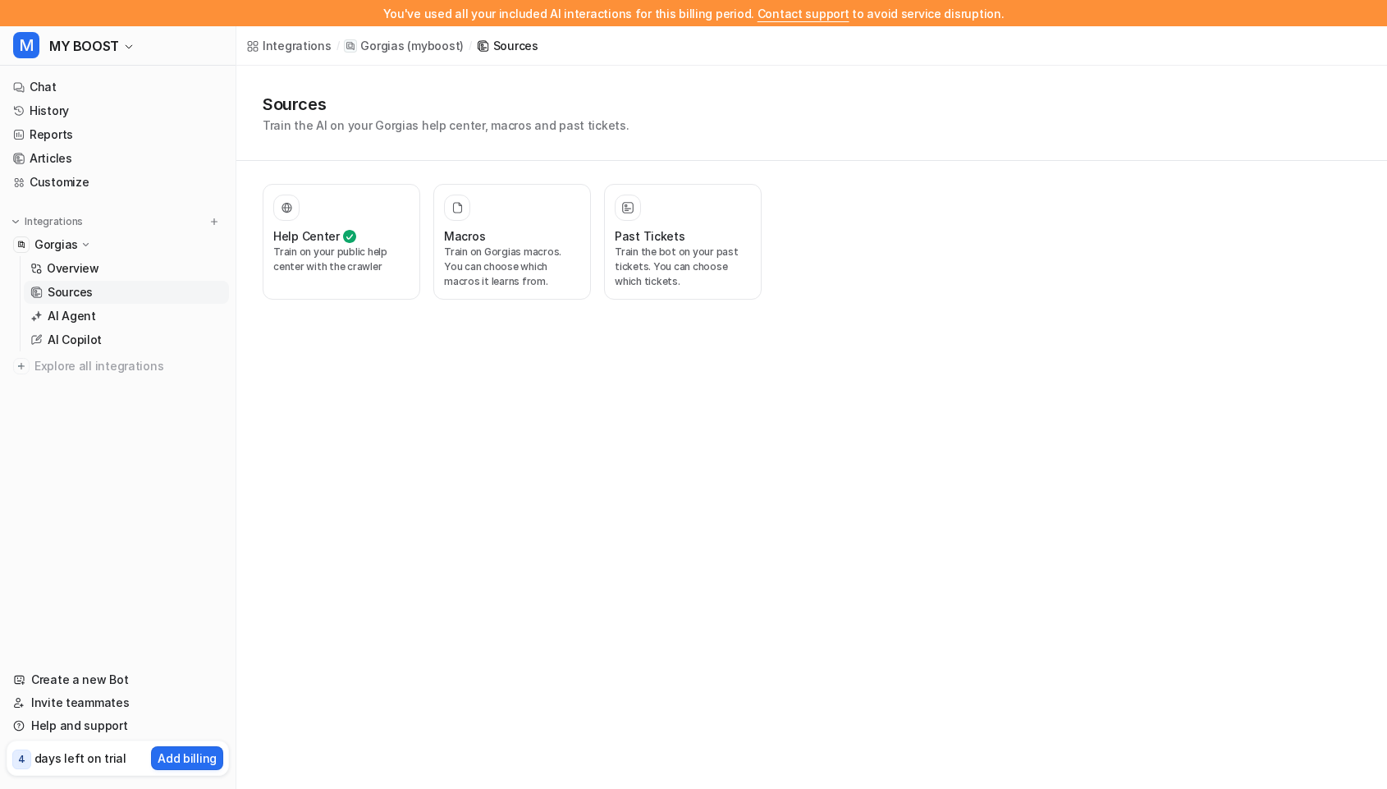
click at [55, 292] on p "Sources" at bounding box center [70, 292] width 45 height 16
click at [61, 268] on p "Overview" at bounding box center [73, 268] width 53 height 16
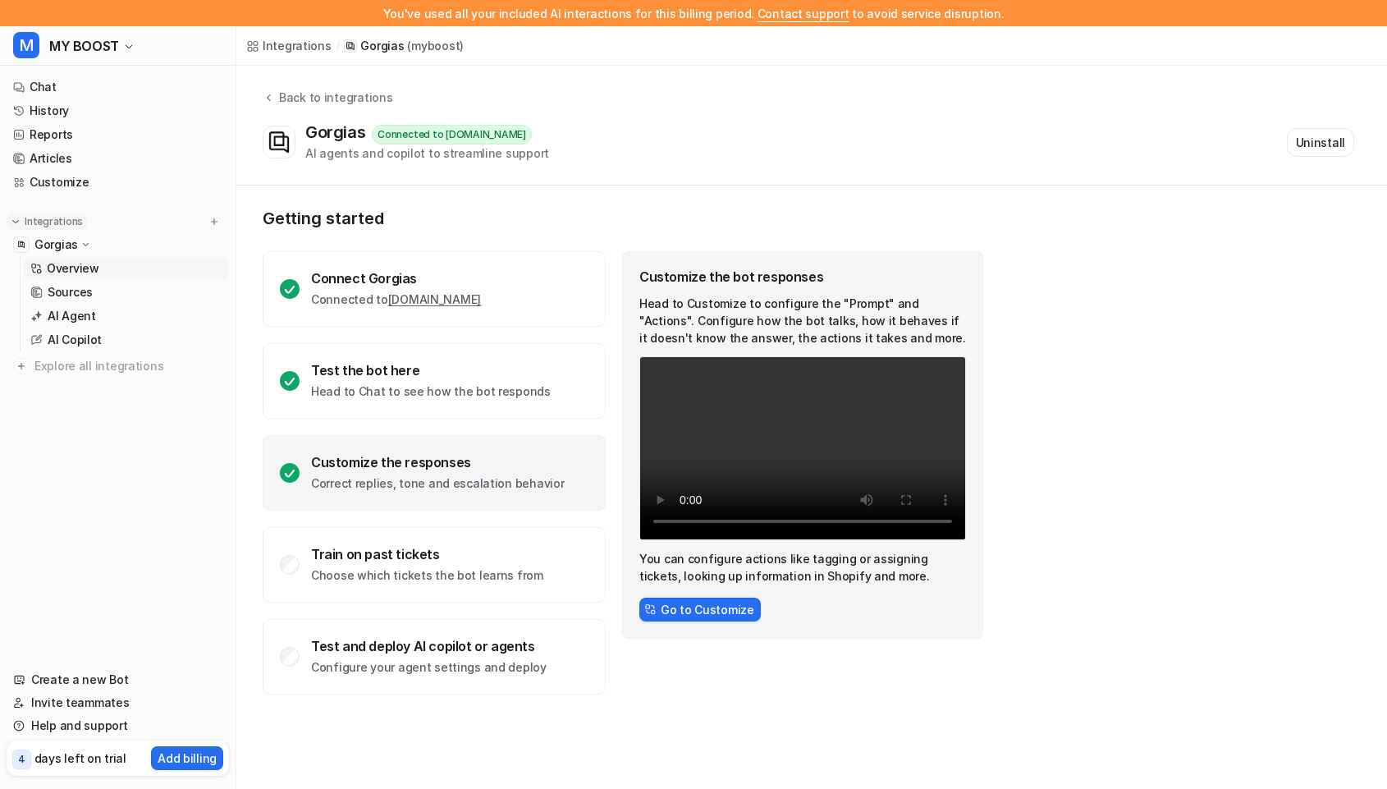
click at [58, 215] on p "Integrations" at bounding box center [54, 221] width 58 height 13
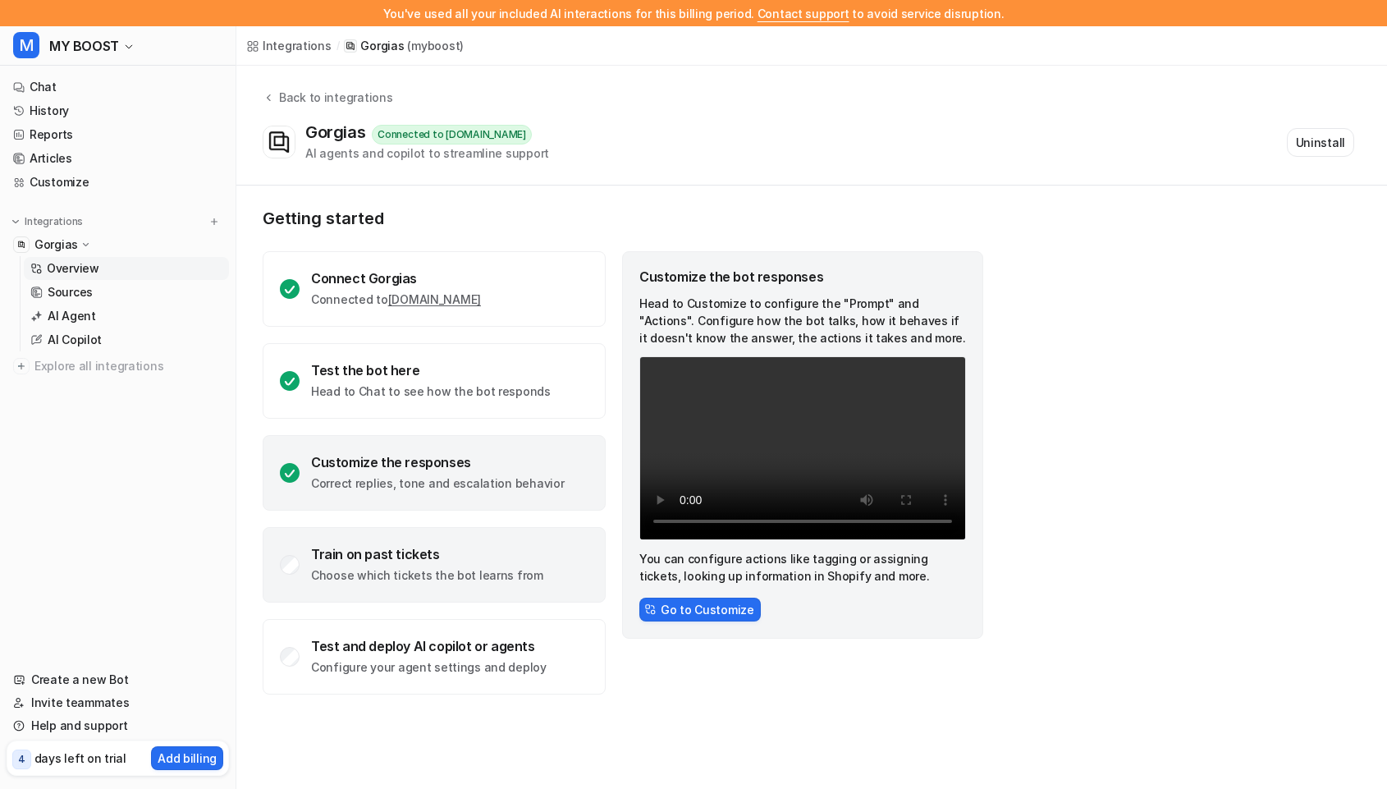
click at [377, 549] on div "Train on past tickets" at bounding box center [427, 554] width 232 height 16
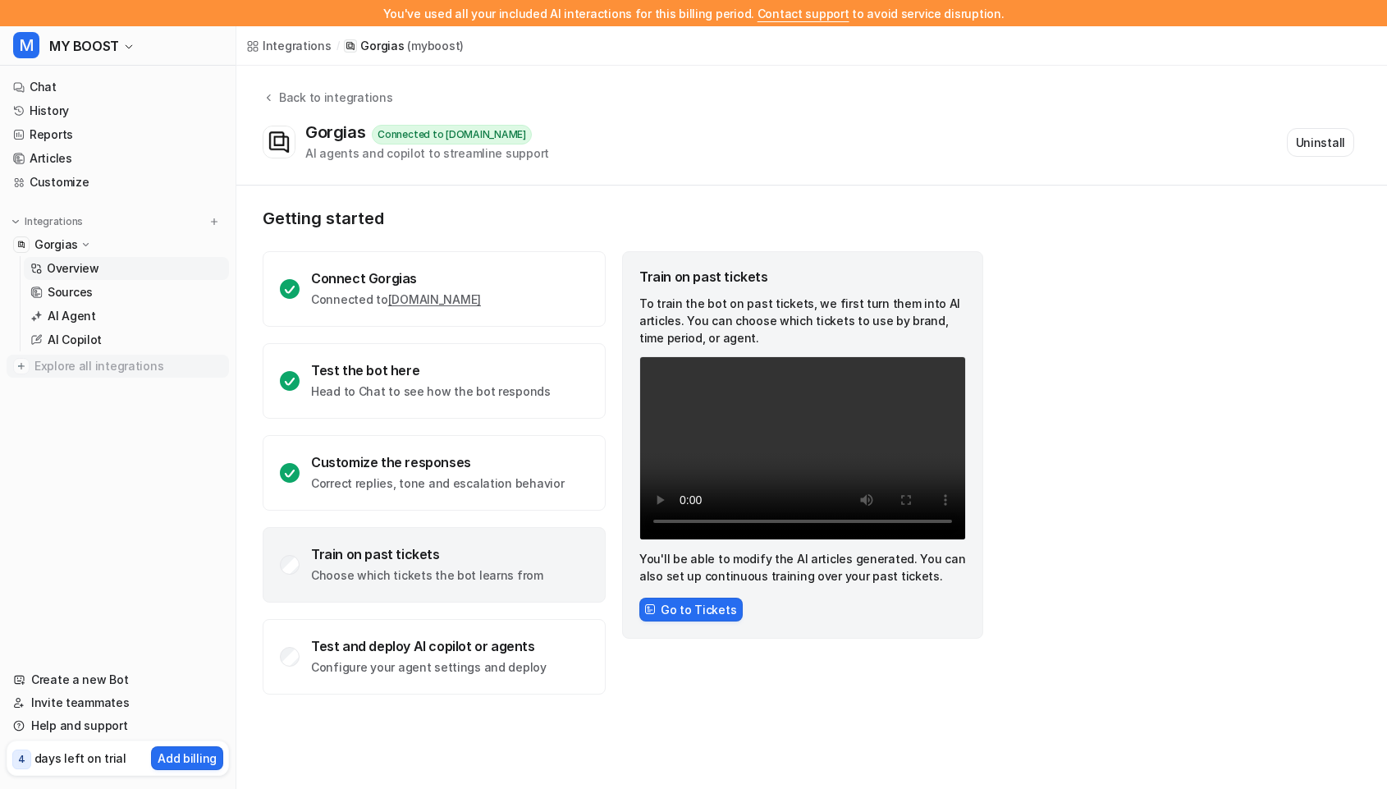
click at [85, 373] on span "Explore all integrations" at bounding box center [128, 366] width 188 height 26
click at [84, 365] on span "Explore all integrations" at bounding box center [128, 366] width 188 height 26
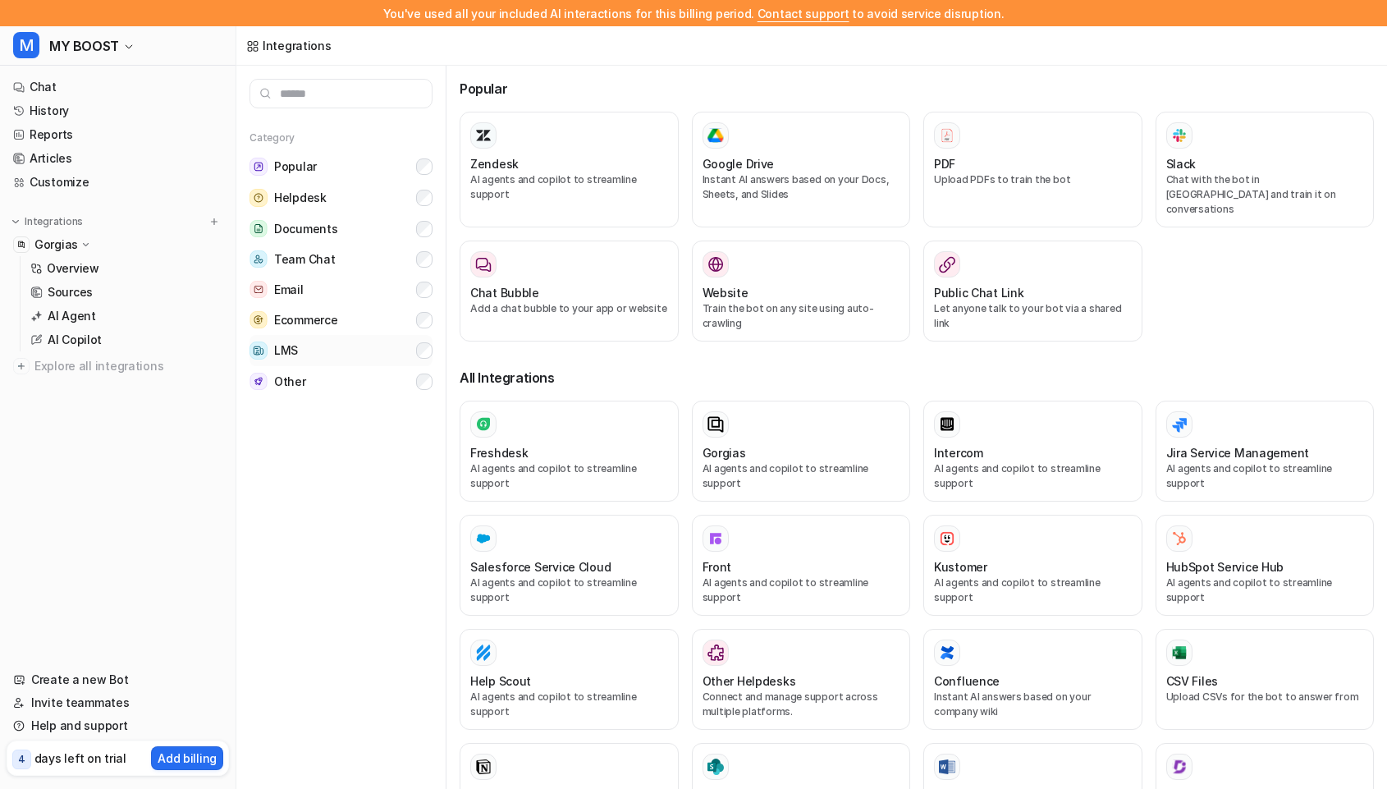
scroll to position [26, 0]
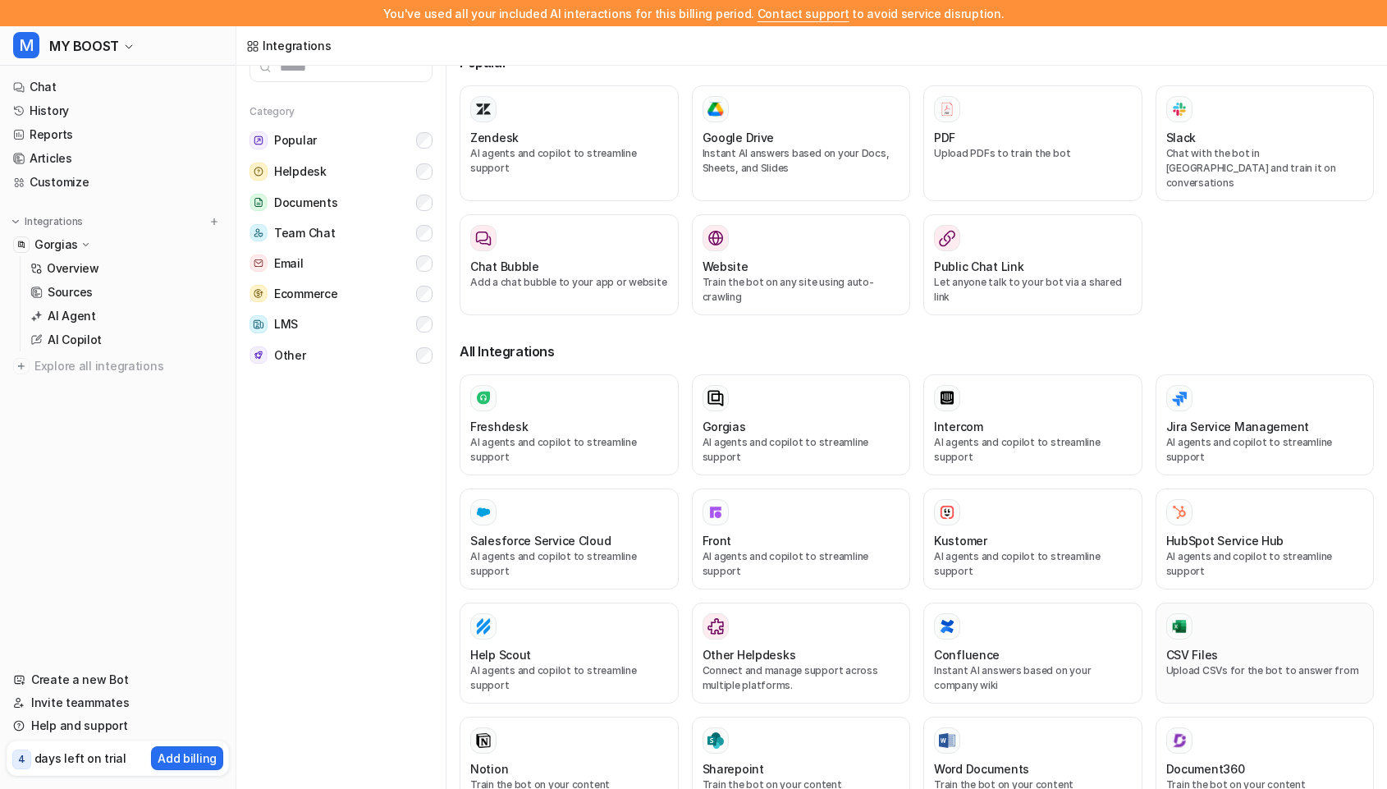
click at [1213, 646] on h3 "CSV Files" at bounding box center [1192, 654] width 52 height 17
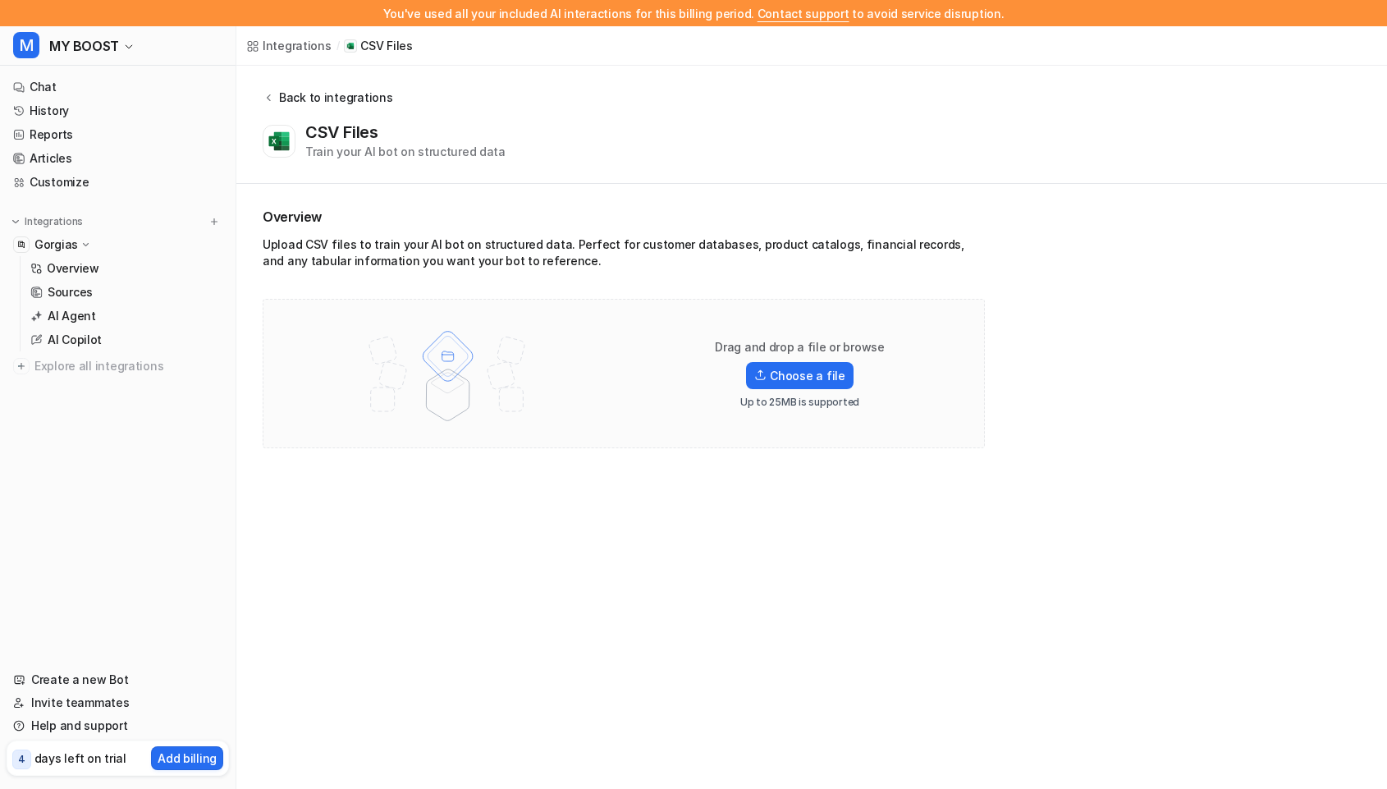
click at [286, 99] on div "Back to integrations" at bounding box center [333, 97] width 118 height 17
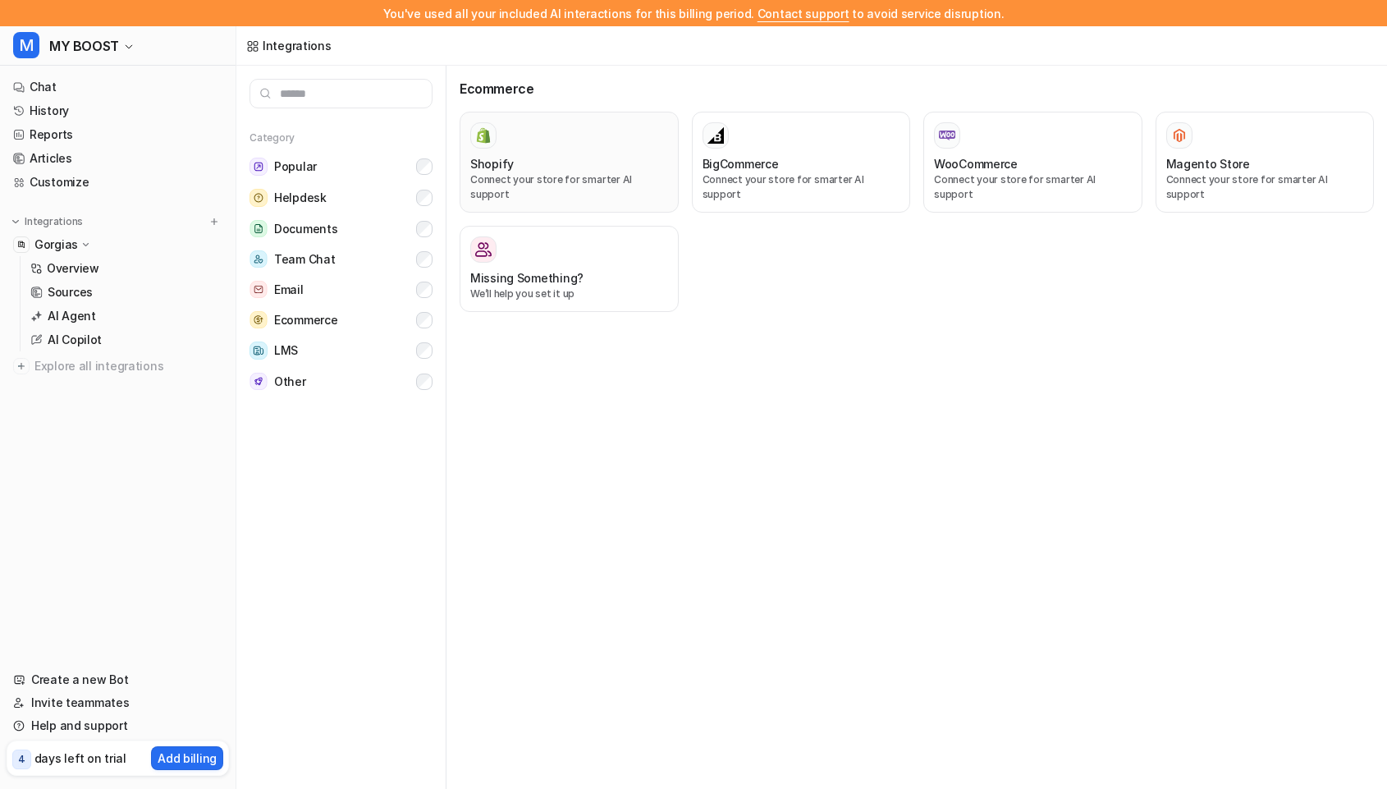
click at [564, 150] on div "Shopify Connect your store for smarter AI support" at bounding box center [569, 162] width 198 height 80
click at [509, 154] on div "Shopify Connect your store for smarter AI support" at bounding box center [569, 162] width 198 height 80
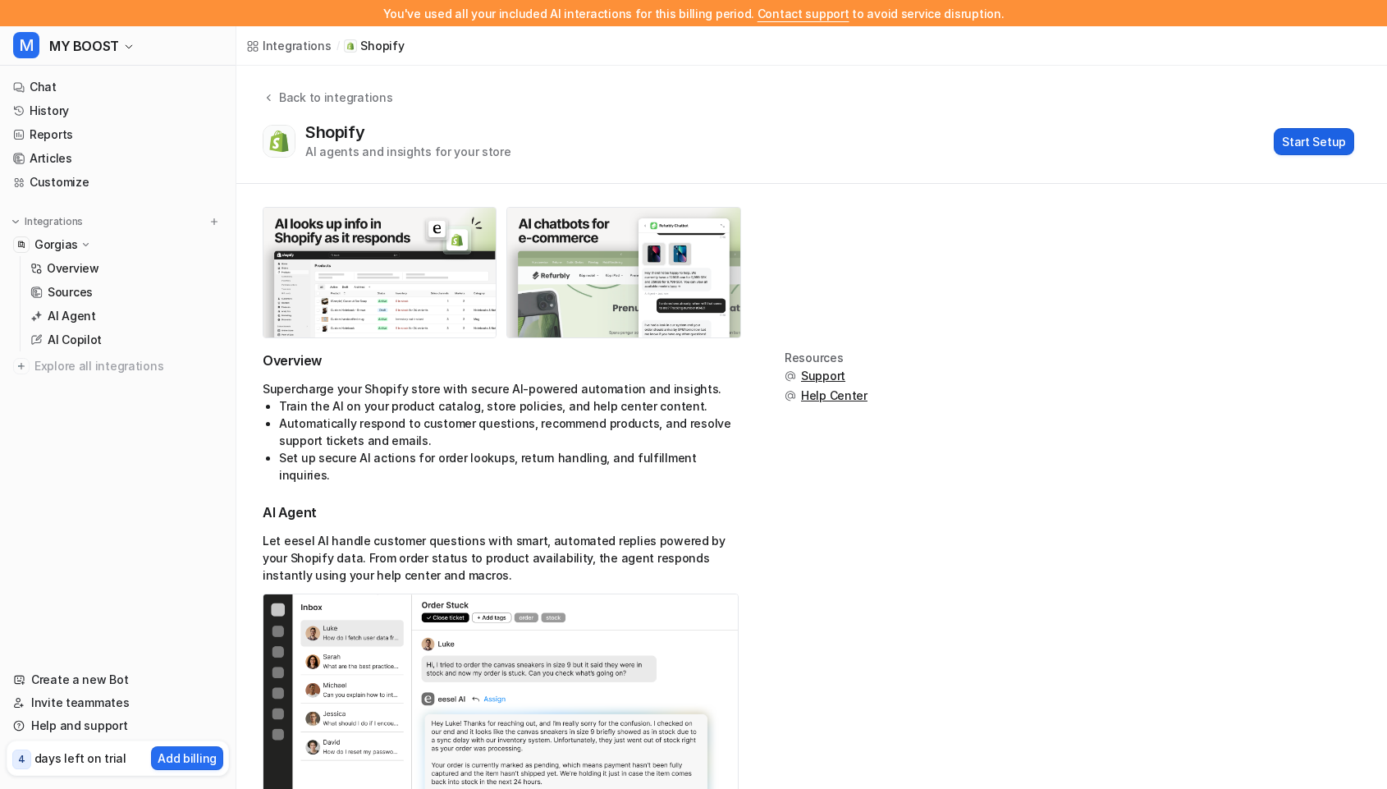
click at [1331, 138] on button "Start Setup" at bounding box center [1314, 141] width 80 height 27
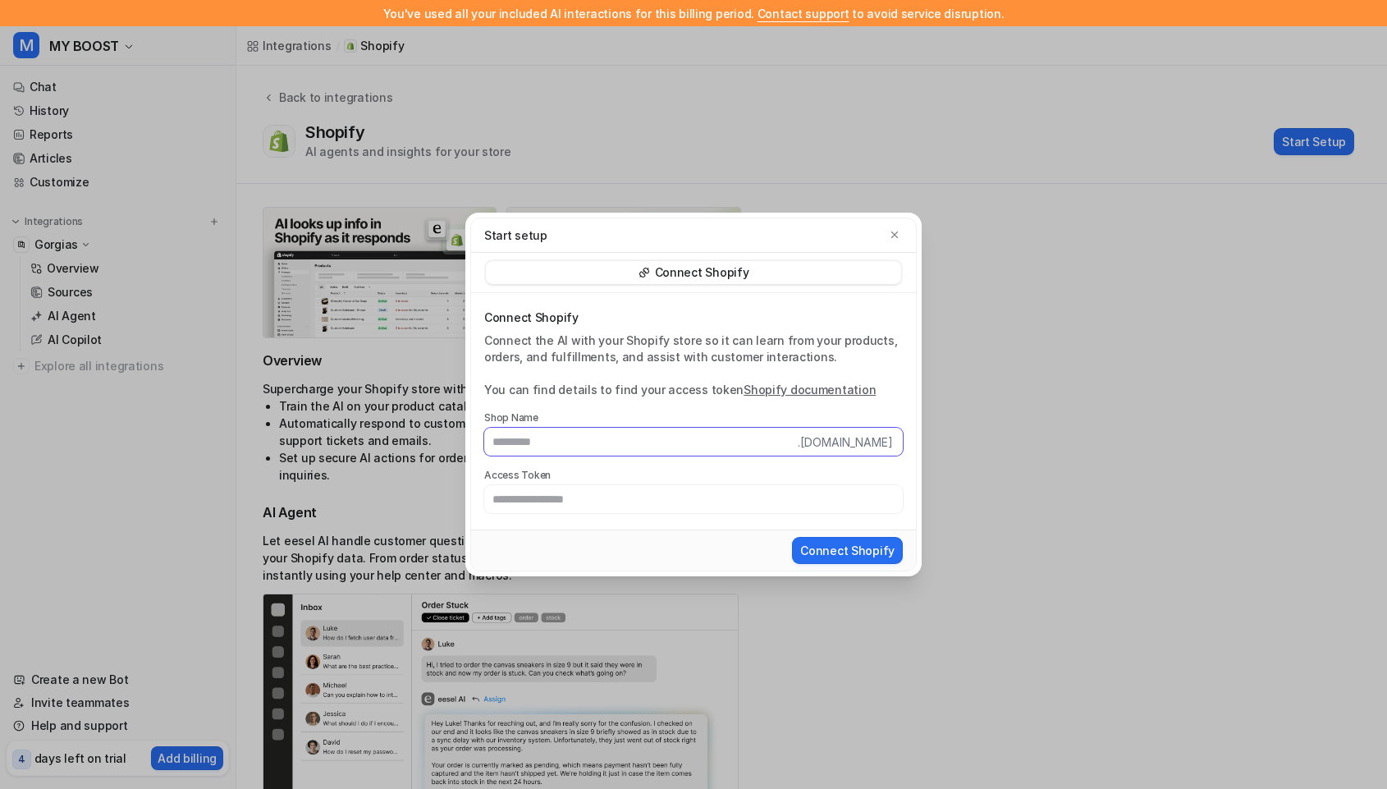
click at [758, 443] on input "text" at bounding box center [641, 442] width 314 height 28
click at [724, 275] on p "Connect Shopify" at bounding box center [702, 272] width 94 height 16
click at [716, 266] on p "Connect Shopify" at bounding box center [702, 272] width 94 height 16
click at [716, 270] on p "Connect Shopify" at bounding box center [702, 272] width 94 height 16
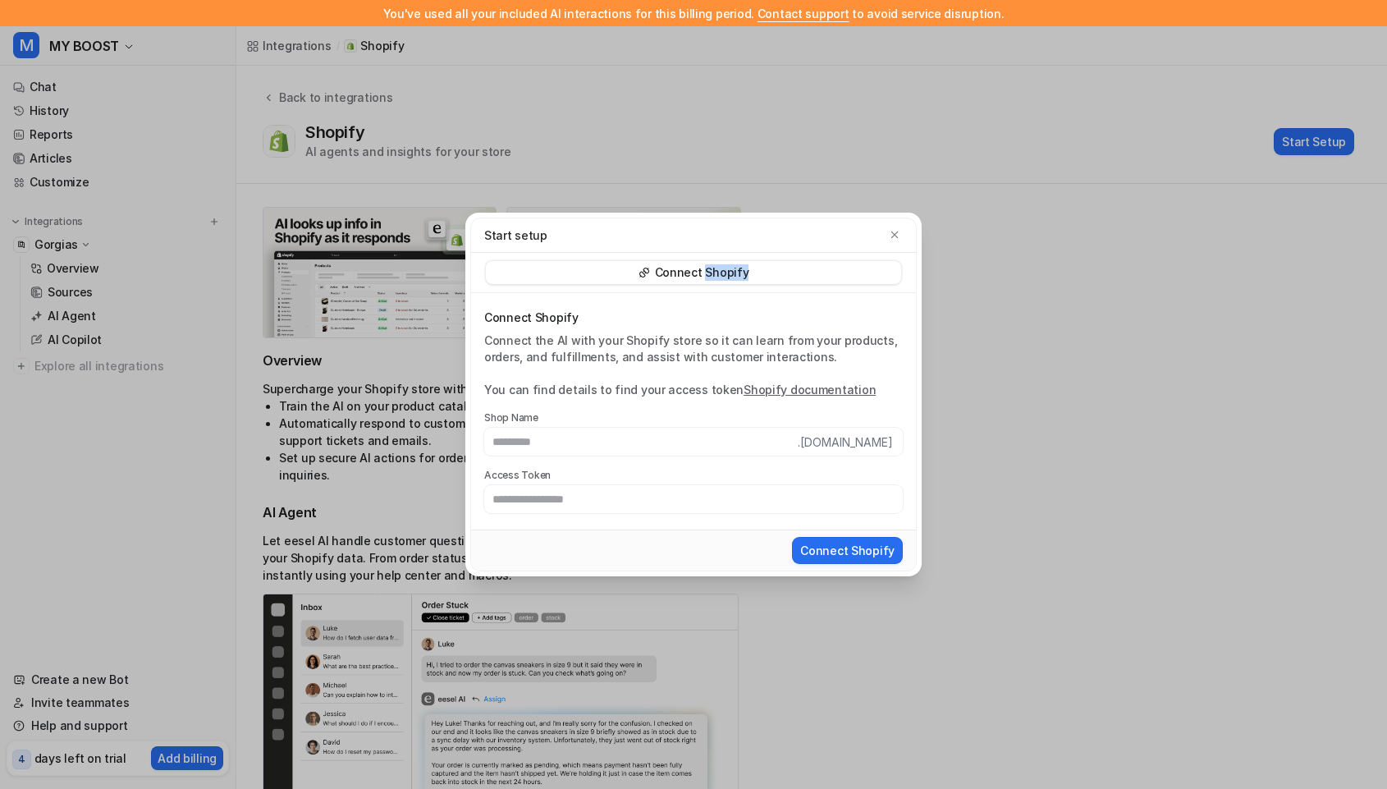
click at [718, 273] on p "Connect Shopify" at bounding box center [702, 272] width 94 height 16
click at [580, 451] on input "text" at bounding box center [641, 442] width 314 height 28
paste input "**********"
type input "*"
drag, startPoint x: 643, startPoint y: 448, endPoint x: 448, endPoint y: 413, distance: 197.7
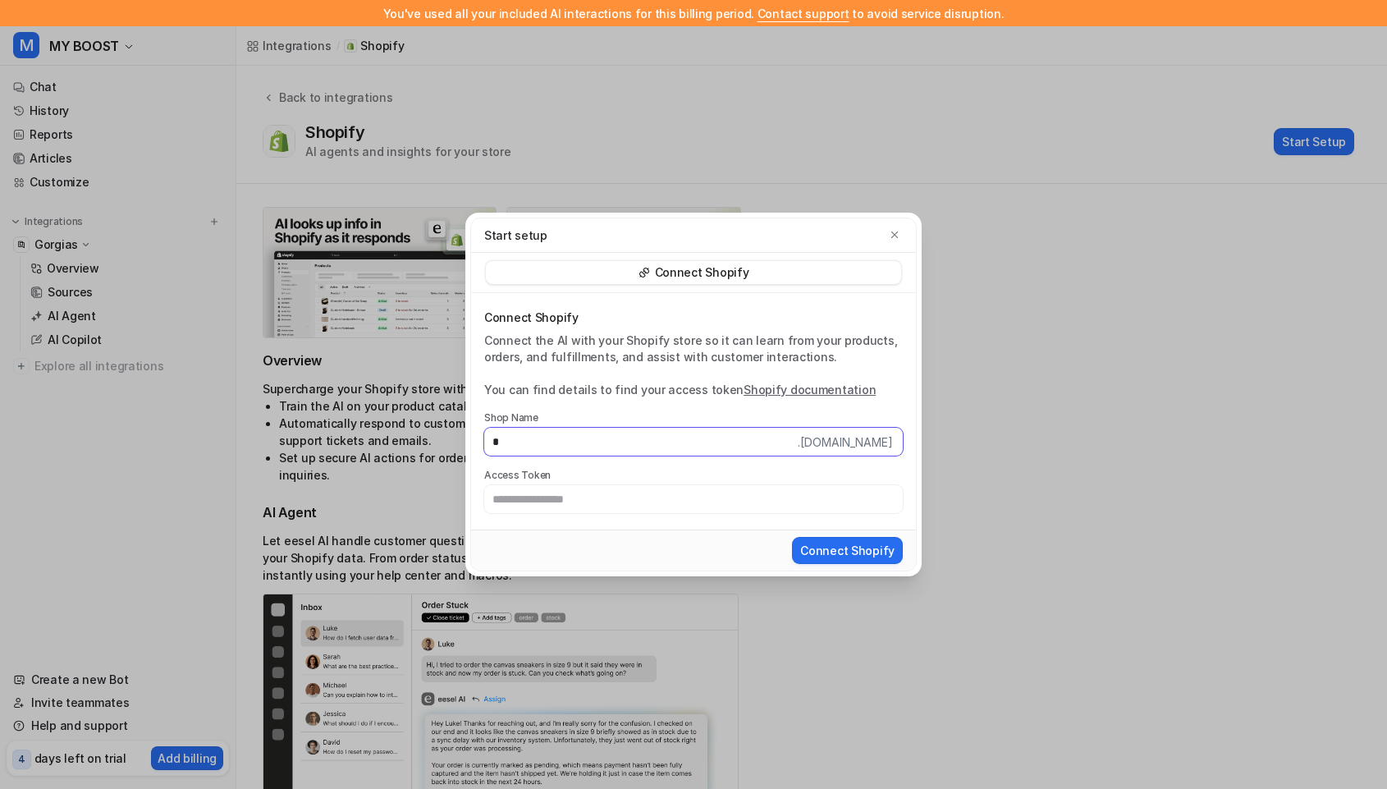
click at [448, 413] on div "Start setup Connect Shopify Connect Shopify Connect the AI with your Shopify st…" at bounding box center [693, 394] width 1387 height 789
paste input "**********"
drag, startPoint x: 651, startPoint y: 443, endPoint x: 529, endPoint y: 437, distance: 121.7
click at [530, 437] on input "**********" at bounding box center [641, 442] width 314 height 28
click at [640, 451] on input "**********" at bounding box center [641, 442] width 314 height 28
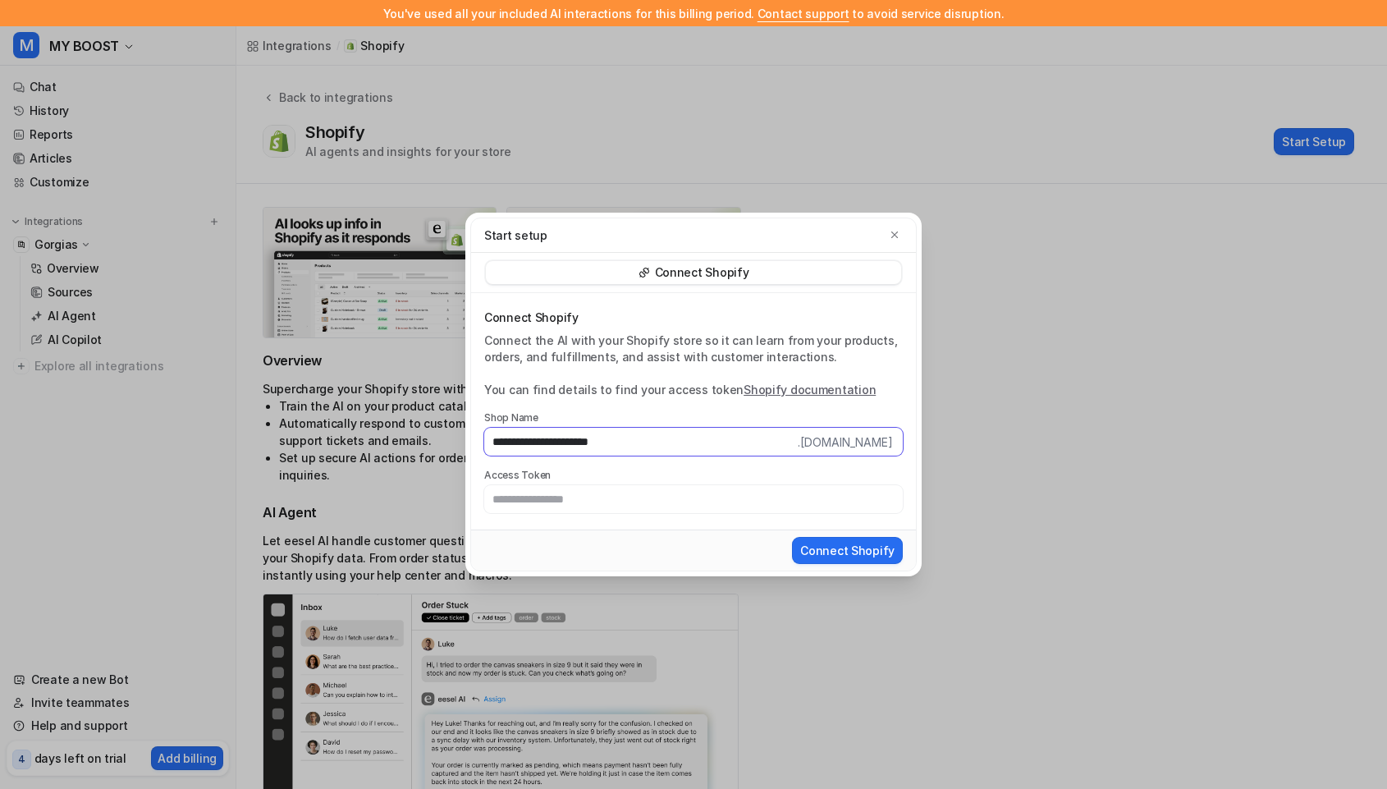
drag, startPoint x: 641, startPoint y: 449, endPoint x: 551, endPoint y: 435, distance: 91.4
click at [551, 435] on input "**********" at bounding box center [641, 442] width 314 height 28
type input "*********"
click at [599, 501] on input "text" at bounding box center [693, 499] width 419 height 28
click at [726, 273] on p "Connect Shopify" at bounding box center [702, 272] width 94 height 16
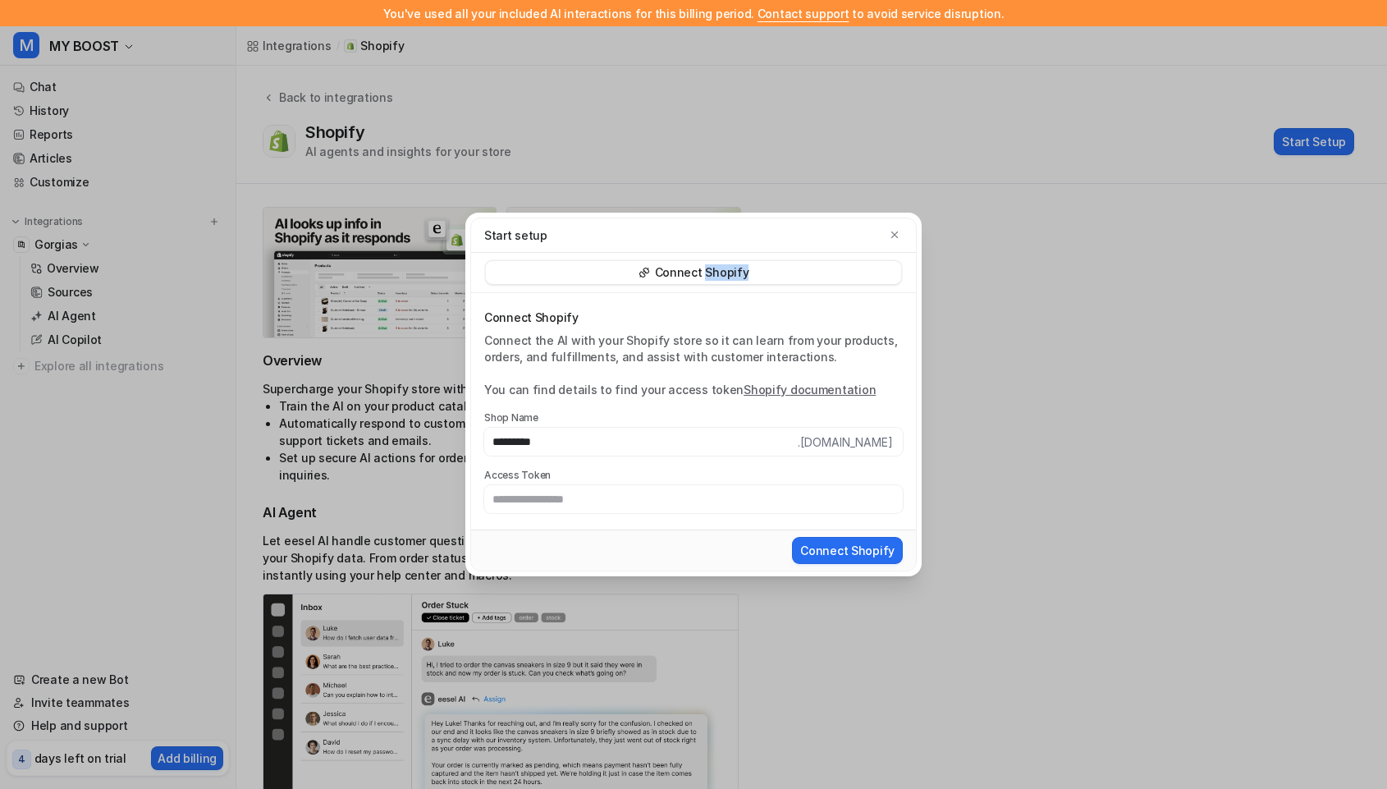
click at [726, 273] on p "Connect Shopify" at bounding box center [702, 272] width 94 height 16
click at [795, 392] on link "Shopify documentation" at bounding box center [810, 390] width 132 height 14
